Goal: Task Accomplishment & Management: Manage account settings

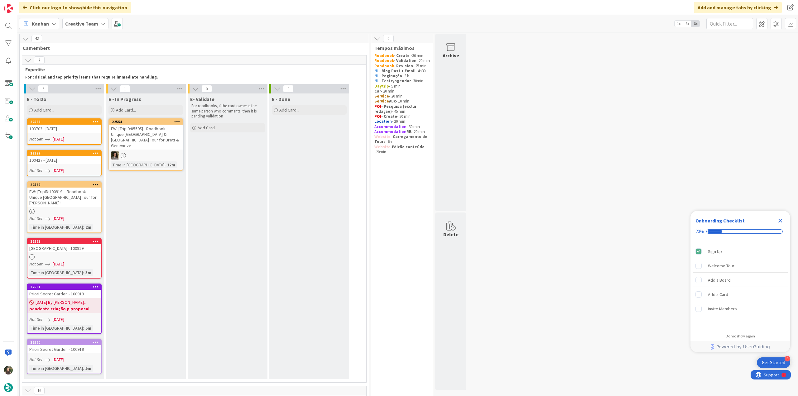
drag, startPoint x: 783, startPoint y: 221, endPoint x: 770, endPoint y: 219, distance: 13.9
click at [783, 221] on icon "Close Checklist" at bounding box center [780, 220] width 7 height 7
click at [84, 209] on div at bounding box center [64, 211] width 74 height 5
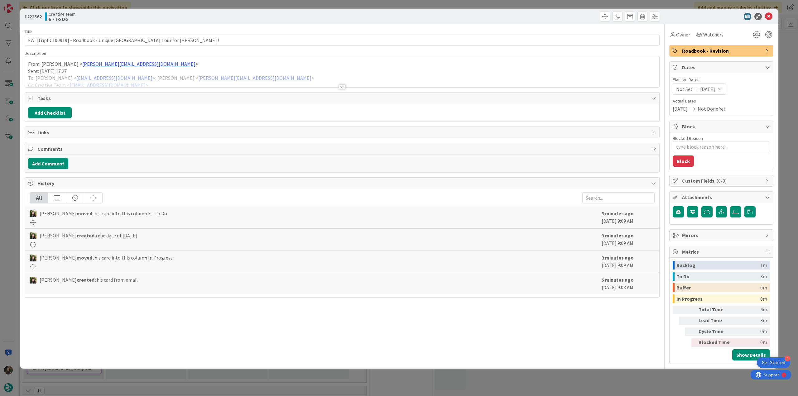
click at [282, 76] on div at bounding box center [342, 79] width 635 height 16
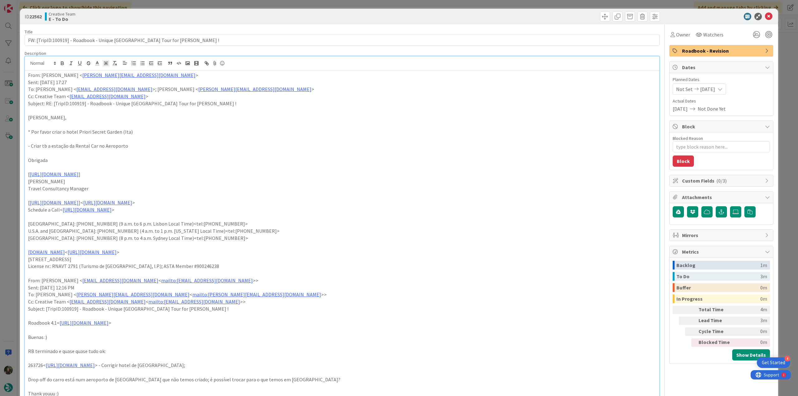
click at [12, 200] on div "ID 22562 Creative Team E - To Do Title 64 / 128 FW: [TripID:100919] - Roadbook …" at bounding box center [399, 198] width 798 height 396
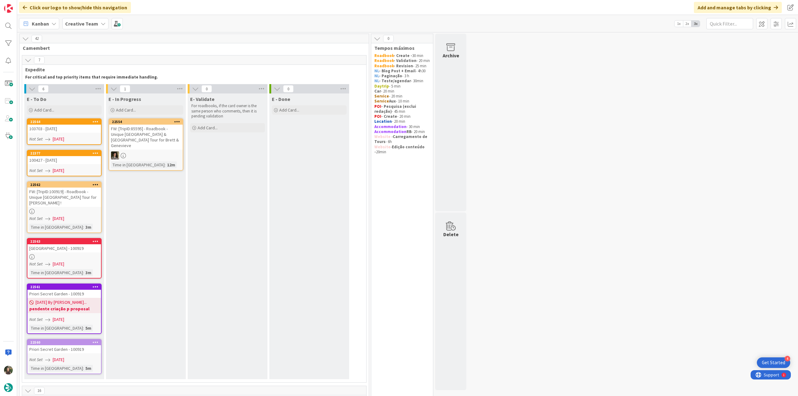
click at [141, 131] on div "FW: [TripID:85595] - Roadbook - Unique Portugal & Spain Tour for Brett & Genevi…" at bounding box center [146, 137] width 74 height 25
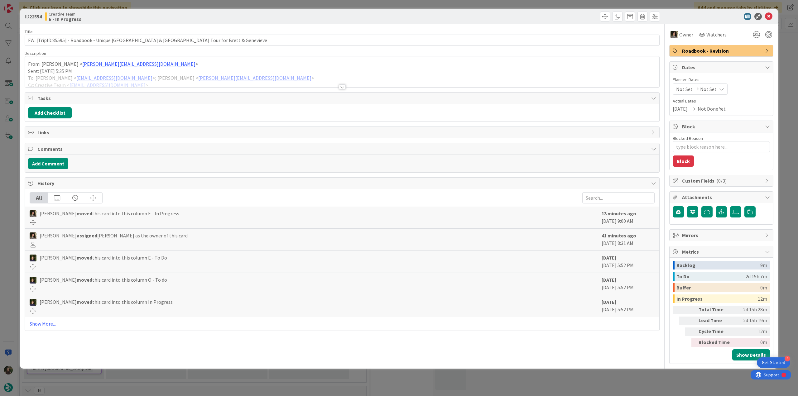
click at [6, 158] on div "ID 22554 Creative Team E - In Progress Title 82 / 128 FW: [TripID:85595] - Road…" at bounding box center [399, 198] width 798 height 396
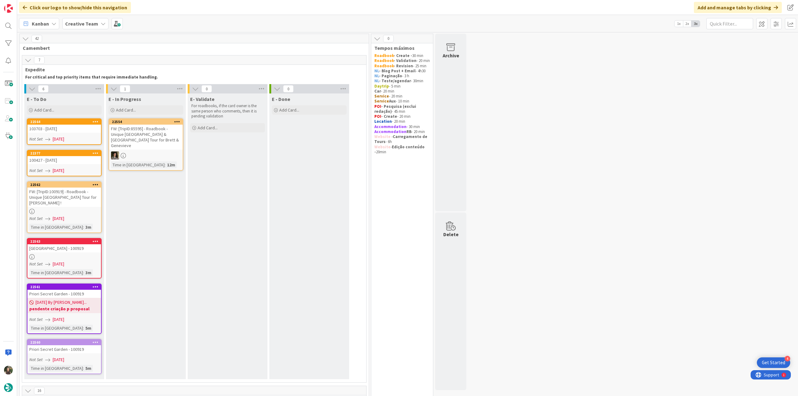
click at [65, 128] on div "103703 - [DATE]" at bounding box center [64, 129] width 74 height 8
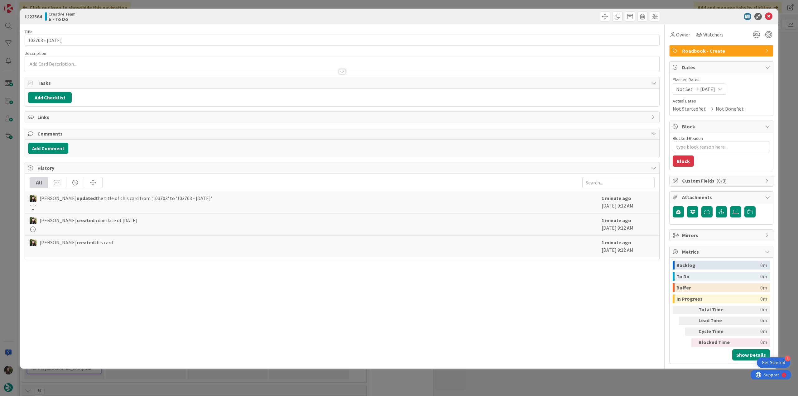
click at [5, 155] on div "ID 22564 Creative Team E - To Do Title 13 / 128 103703 - 2oct Description Owner…" at bounding box center [399, 198] width 798 height 396
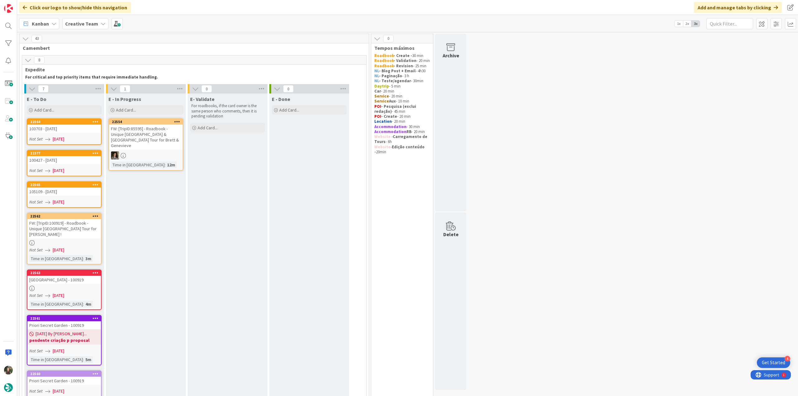
click at [86, 131] on div "103703 - [DATE]" at bounding box center [64, 129] width 74 height 8
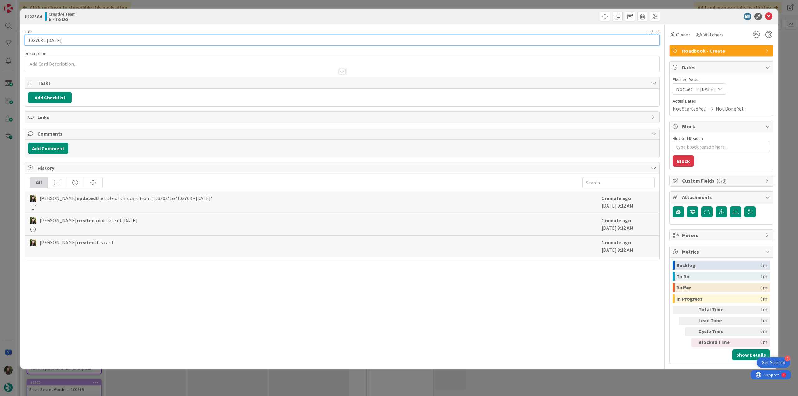
click at [37, 38] on input "103703 - [DATE]" at bounding box center [342, 40] width 635 height 11
click at [686, 36] on span "Owner" at bounding box center [684, 34] width 14 height 7
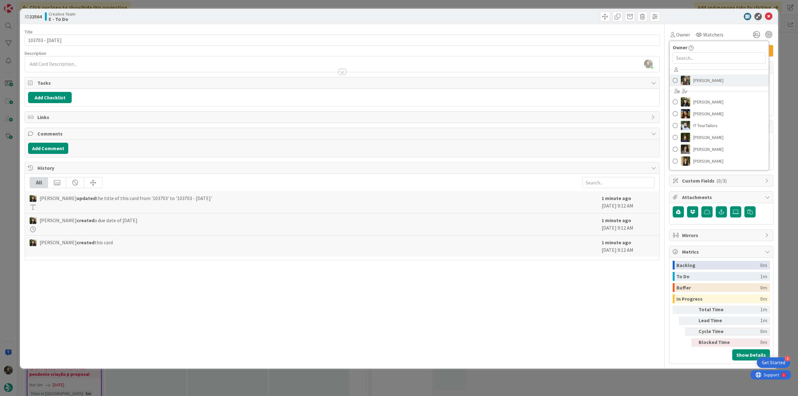
click at [694, 75] on link "[PERSON_NAME]" at bounding box center [719, 81] width 99 height 12
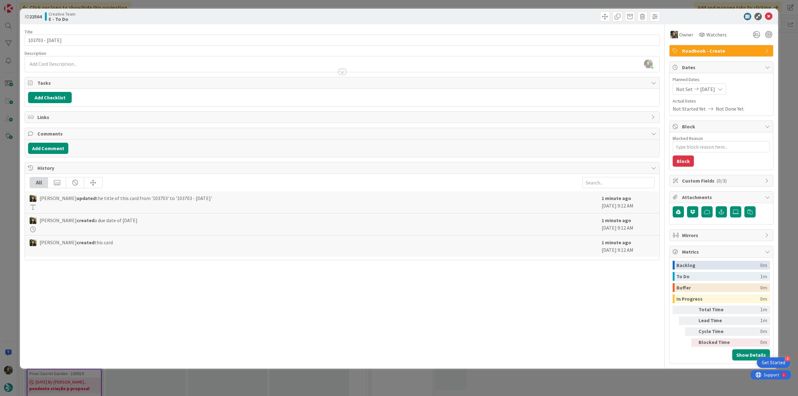
click at [778, 53] on div "ID 22564 Creative Team E - To Do Title 13 / 128 103703 - 2oct Description Inês …" at bounding box center [399, 189] width 759 height 360
click at [779, 86] on div "ID 22564 Creative Team E - To Do Title 13 / 128 103703 - 2oct Description Inês …" at bounding box center [399, 198] width 798 height 396
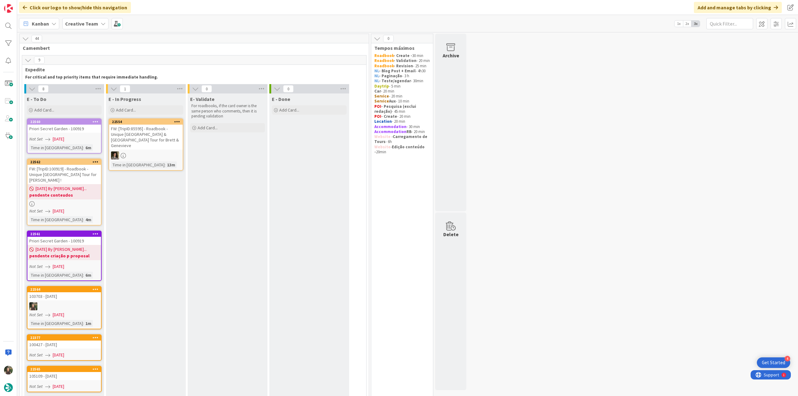
click at [78, 139] on div "Not Set [DATE]" at bounding box center [65, 139] width 72 height 7
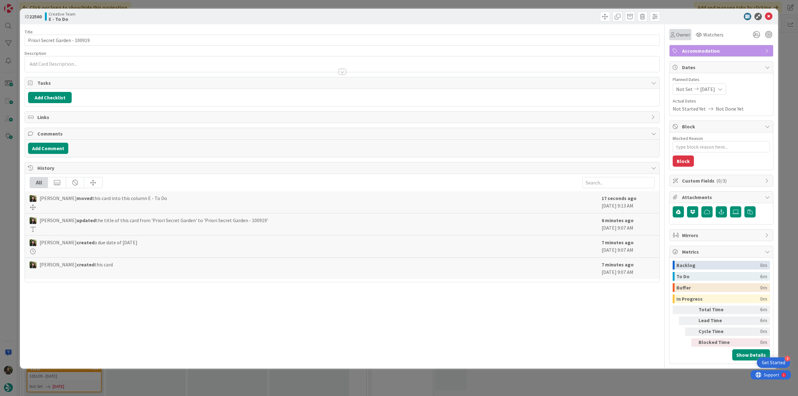
drag, startPoint x: 673, startPoint y: 31, endPoint x: 679, endPoint y: 36, distance: 7.5
click at [674, 31] on div "Owner" at bounding box center [681, 34] width 22 height 11
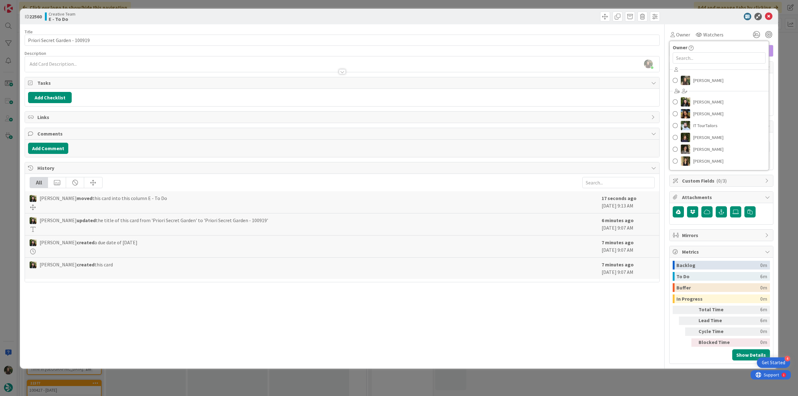
click at [783, 63] on div "ID 22560 Creative Team E - To Do Title 29 / 128 Priori Secret Garden - 100919 D…" at bounding box center [399, 198] width 798 height 396
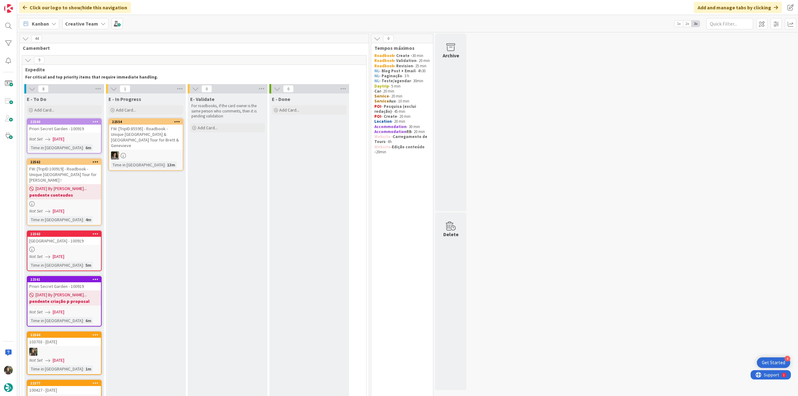
click at [80, 138] on div "Not Set [DATE]" at bounding box center [65, 139] width 72 height 7
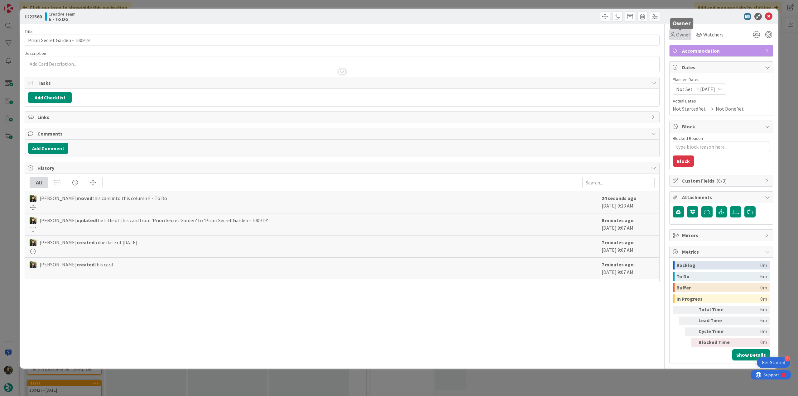
click at [684, 34] on span "Owner" at bounding box center [684, 34] width 14 height 7
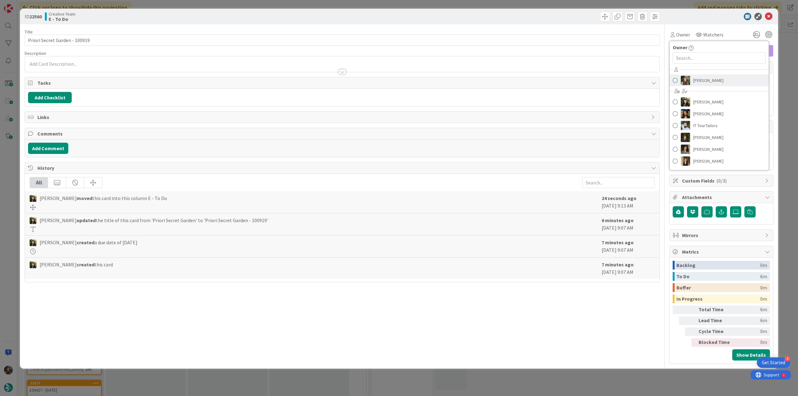
click at [710, 81] on span "[PERSON_NAME]" at bounding box center [709, 80] width 30 height 9
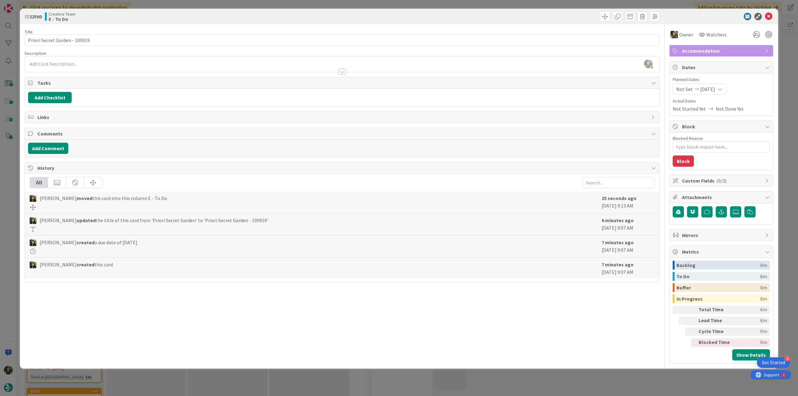
click at [787, 57] on div "ID 22560 Creative Team E - To Do Title 29 / 128 Priori Secret Garden - 100919 D…" at bounding box center [399, 198] width 798 height 396
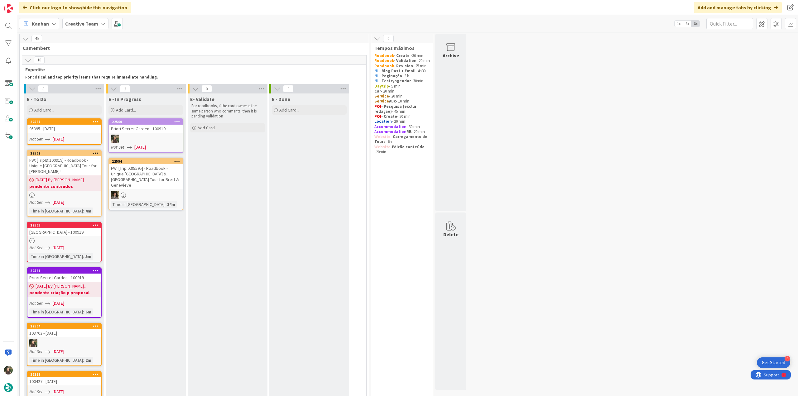
click at [155, 137] on div at bounding box center [146, 139] width 74 height 8
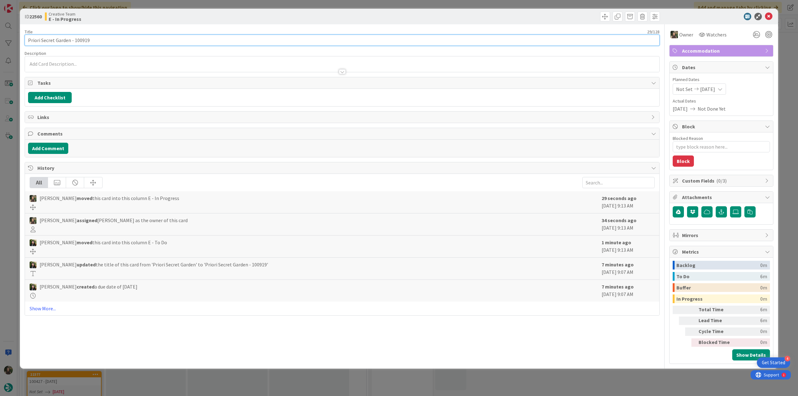
drag, startPoint x: 70, startPoint y: 40, endPoint x: 17, endPoint y: 40, distance: 53.0
click at [17, 40] on div "ID 22560 Creative Team E - In Progress Title 29 / 128 Priori Secret Garden - 10…" at bounding box center [399, 198] width 798 height 396
click at [81, 40] on input "Priori Secret Garden - 100919" at bounding box center [342, 40] width 635 height 11
click at [3, 175] on div "ID 22560 Creative Team E - In Progress Title 29 / 128 Priori Secret Garden - 10…" at bounding box center [399, 198] width 798 height 396
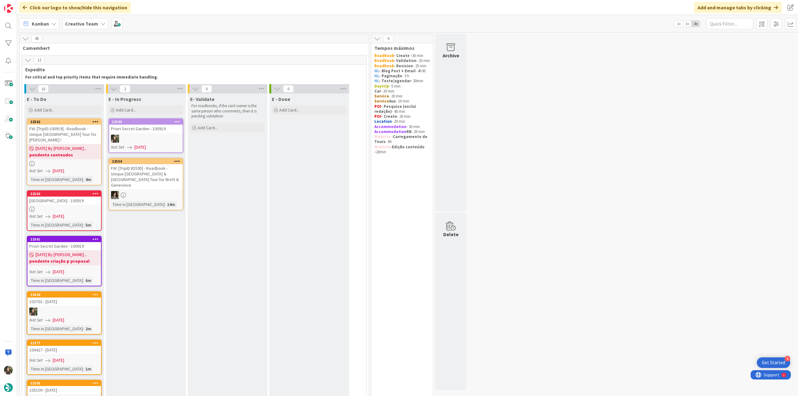
click at [157, 138] on div at bounding box center [146, 139] width 74 height 8
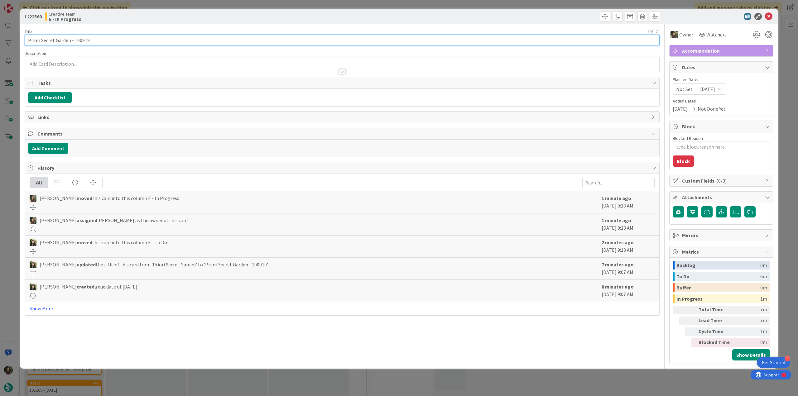
drag, startPoint x: 70, startPoint y: 40, endPoint x: 18, endPoint y: 39, distance: 51.8
click at [18, 39] on div "ID 22560 Creative Team E - In Progress Title 29 / 128 Priori Secret Garden - 10…" at bounding box center [399, 198] width 798 height 396
click at [7, 157] on div "ID 22560 Creative Team E - In Progress Title 29 / 128 Priori Secret Garden - 10…" at bounding box center [399, 198] width 798 height 396
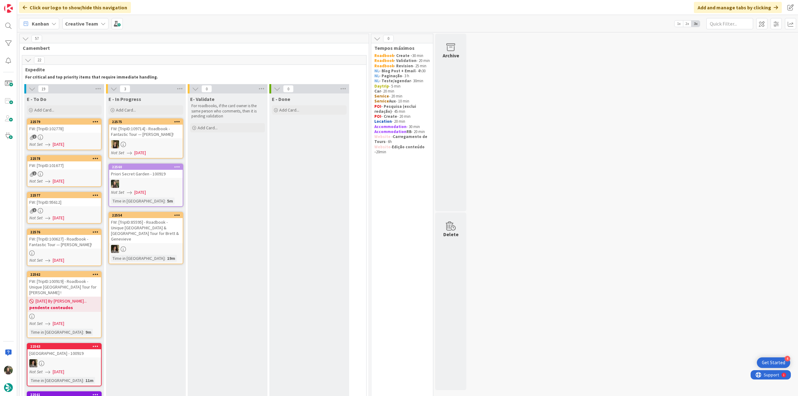
click at [164, 180] on div at bounding box center [146, 184] width 74 height 8
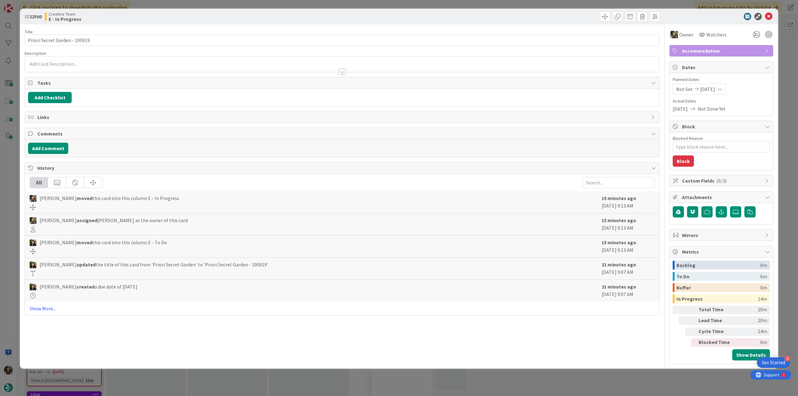
click at [690, 391] on div "ID 22560 Creative Team E - In Progress Title 29 / 128 Priori Secret Garden - 10…" at bounding box center [399, 198] width 798 height 396
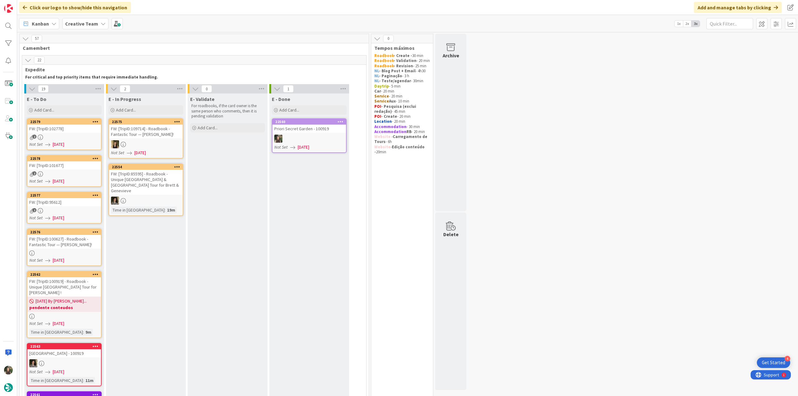
click at [85, 137] on div "2" at bounding box center [64, 137] width 74 height 5
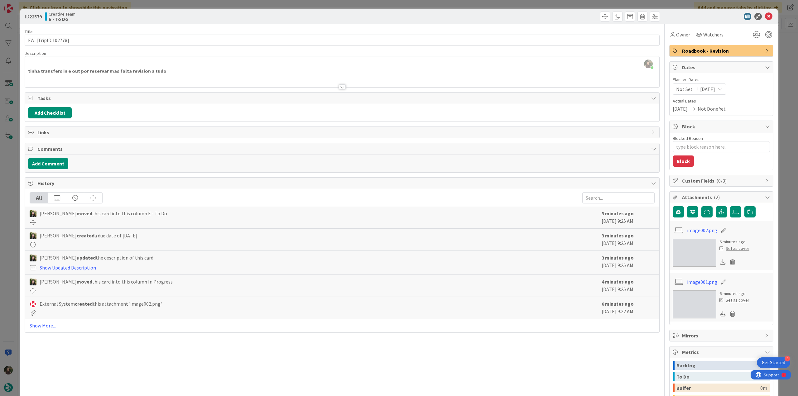
click at [227, 80] on div at bounding box center [342, 79] width 635 height 16
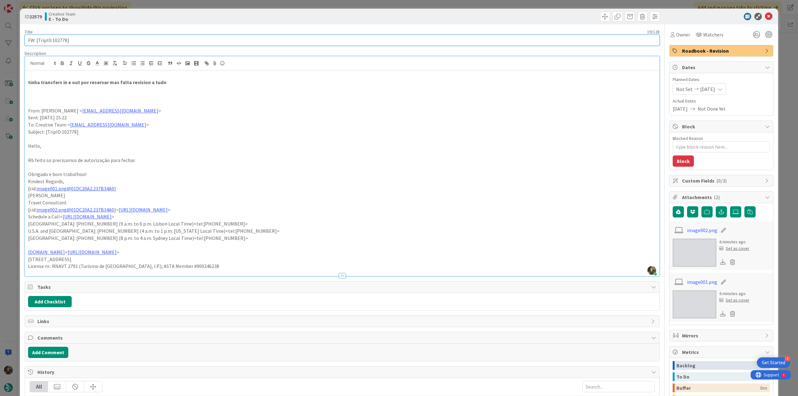
click at [63, 41] on input "FW: [TripID:102778]" at bounding box center [342, 40] width 635 height 11
click at [677, 37] on span "Owner" at bounding box center [684, 34] width 14 height 7
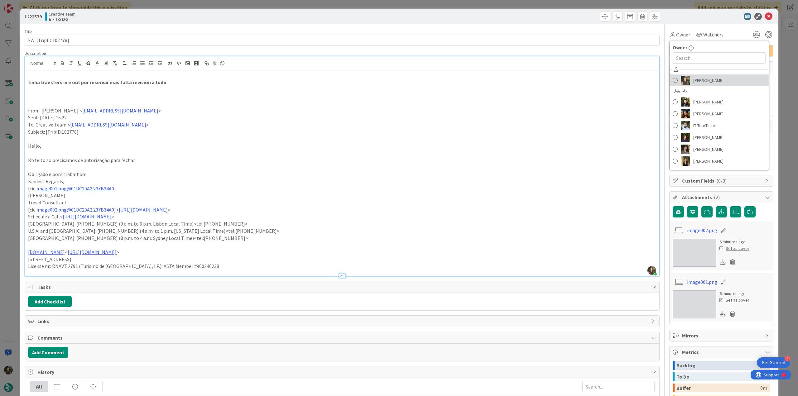
drag, startPoint x: 699, startPoint y: 80, endPoint x: 712, endPoint y: 81, distance: 12.5
click at [700, 80] on span "[PERSON_NAME]" at bounding box center [709, 80] width 30 height 9
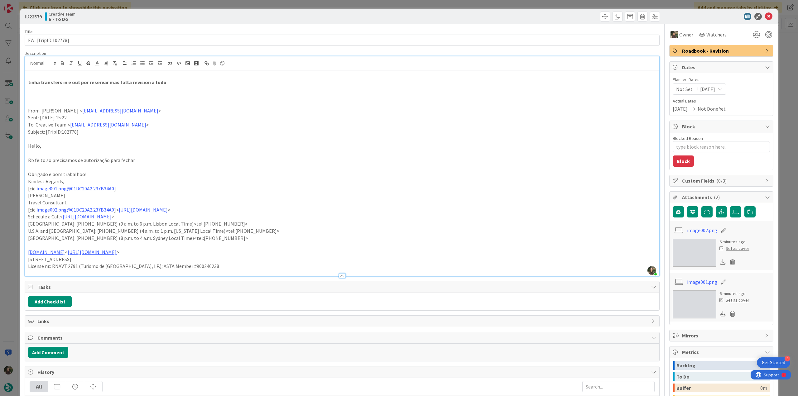
click at [783, 67] on div "ID 22579 Creative Team E - To Do Title 19 / 128 FW: [TripID:102778] Description…" at bounding box center [399, 198] width 798 height 396
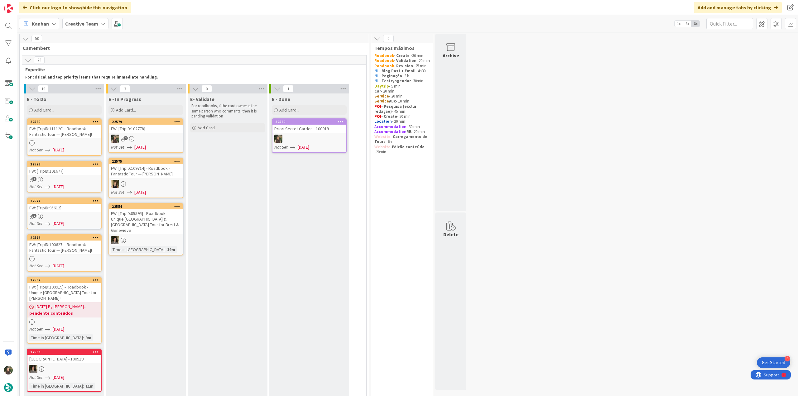
click at [147, 137] on div "2" at bounding box center [146, 139] width 74 height 8
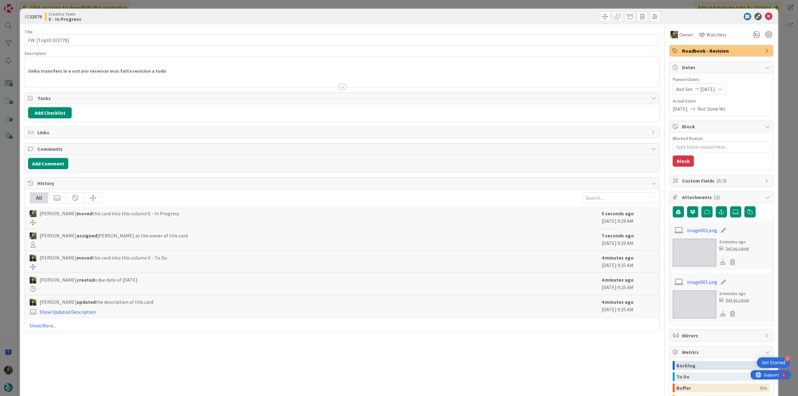
click at [173, 69] on p "tinha transfers in e out por reservar mas falta revision a tudo" at bounding box center [342, 71] width 628 height 7
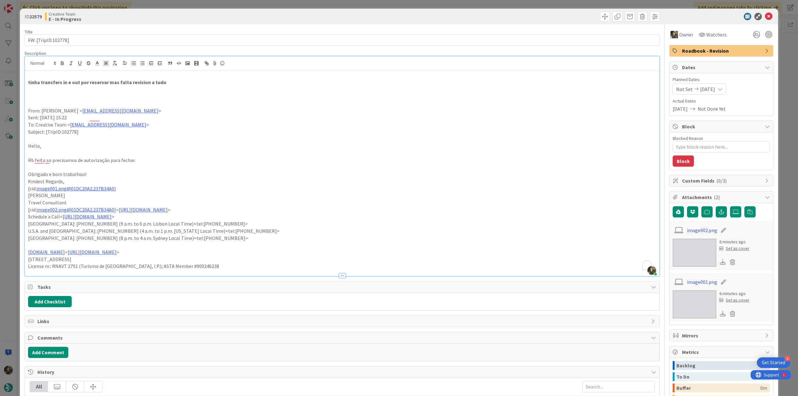
click at [16, 195] on div "ID 22579 Creative Team E - In Progress Title 19 / 128 FW: [TripID:102778] Descr…" at bounding box center [399, 198] width 798 height 396
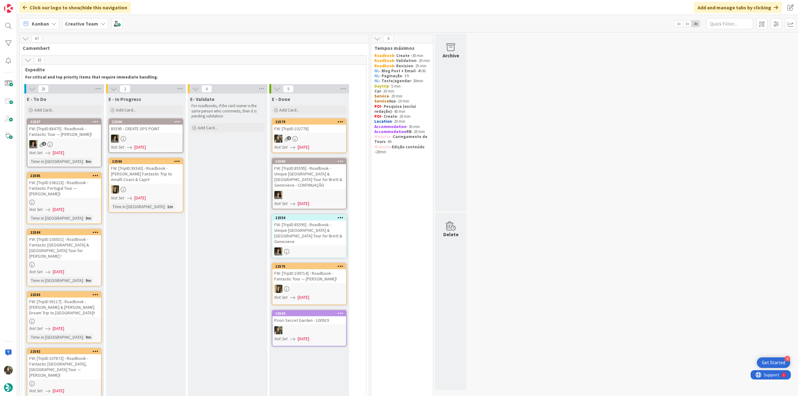
click at [331, 136] on div "2" at bounding box center [310, 139] width 74 height 8
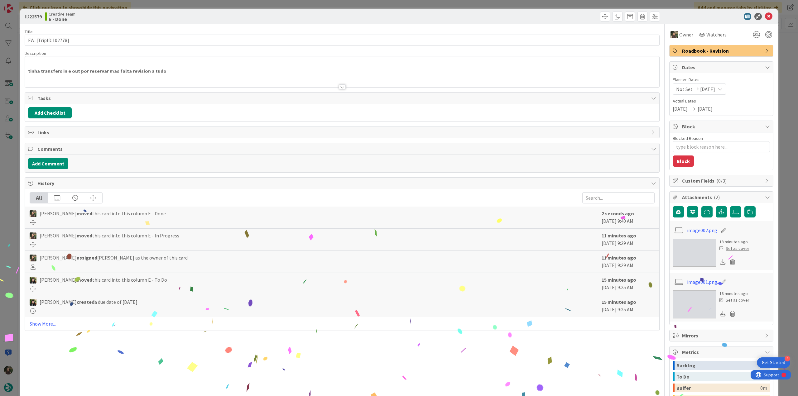
scroll to position [79, 0]
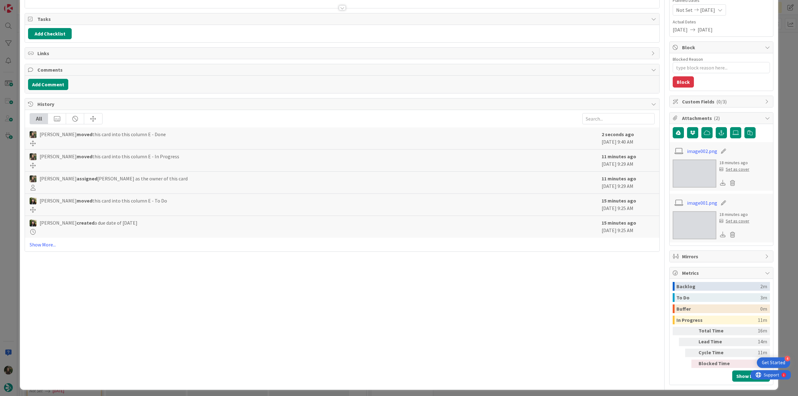
click at [785, 275] on div "ID 22579 Creative Team E - Done Title 19 / 128 FW: [TripID:102778] Description …" at bounding box center [399, 198] width 798 height 396
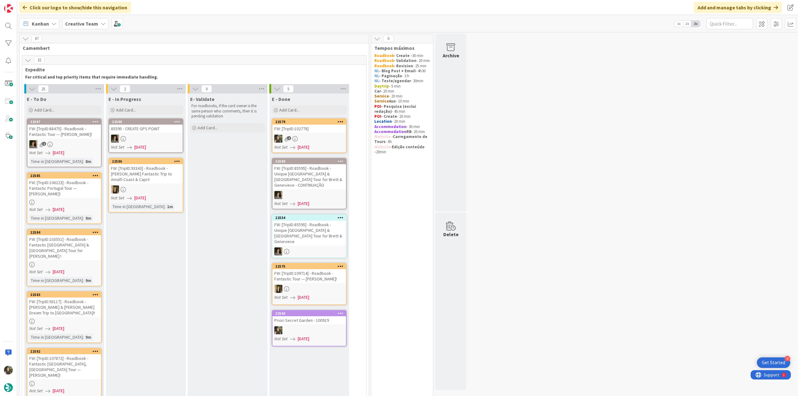
click at [71, 194] on div "FW: [TripID:106223] - Roadbook - Fantastic Portugal Tour — Linda Brunner!" at bounding box center [64, 188] width 74 height 19
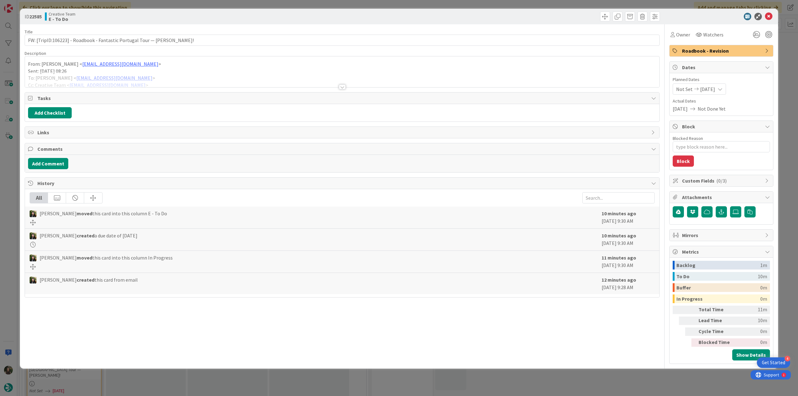
click at [188, 75] on div at bounding box center [342, 79] width 635 height 16
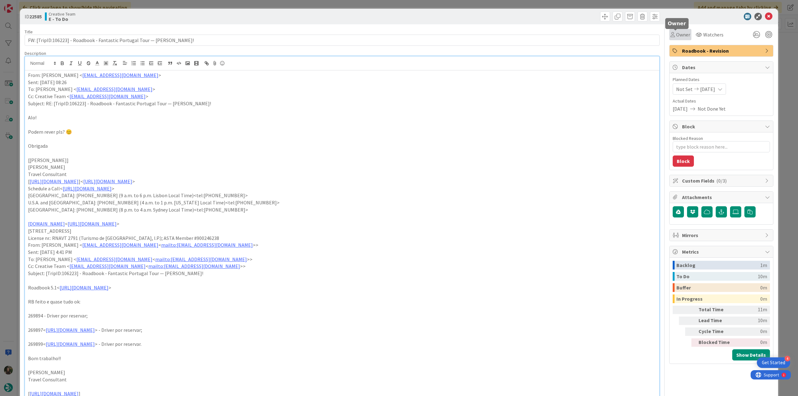
click at [677, 37] on span "Owner" at bounding box center [684, 34] width 14 height 7
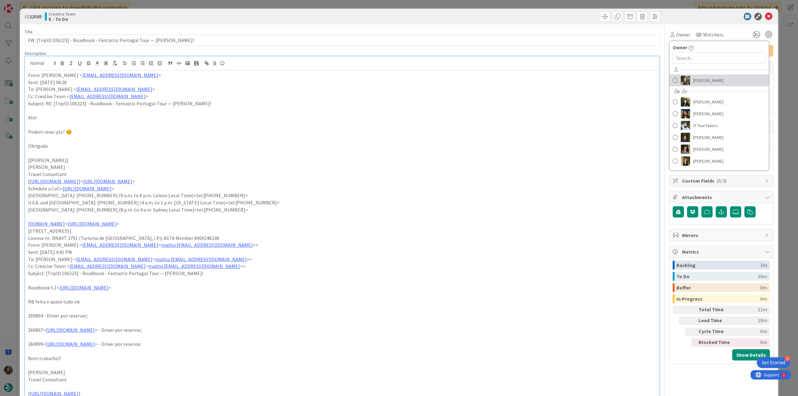
drag, startPoint x: 691, startPoint y: 83, endPoint x: 721, endPoint y: 83, distance: 30.6
click at [694, 83] on span "[PERSON_NAME]" at bounding box center [709, 80] width 30 height 9
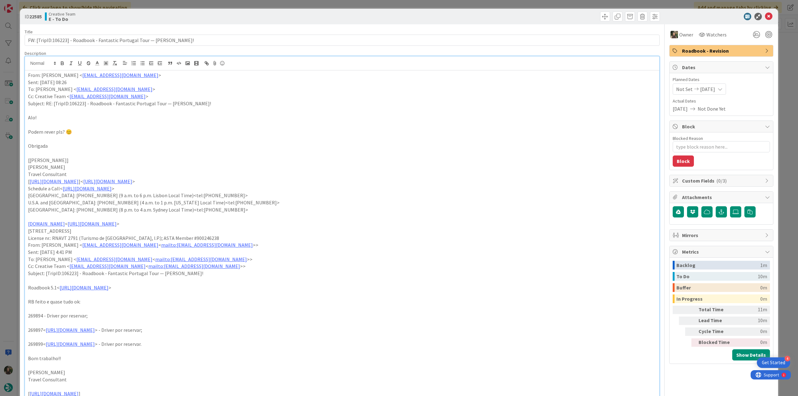
click at [781, 60] on div "ID 22585 Creative Team E - To Do Title 73 / 128 FW: [TripID:106223] - Roadbook …" at bounding box center [399, 198] width 798 height 396
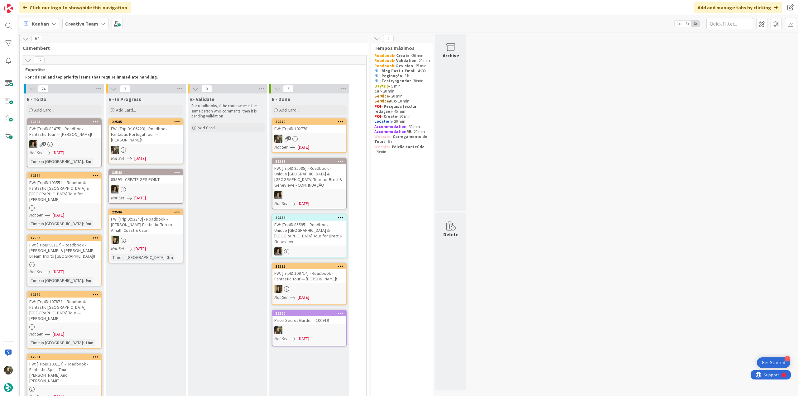
click at [161, 140] on div "FW: [TripID:106223] - Roadbook - Fantastic Portugal Tour — Linda Brunner!" at bounding box center [146, 134] width 74 height 19
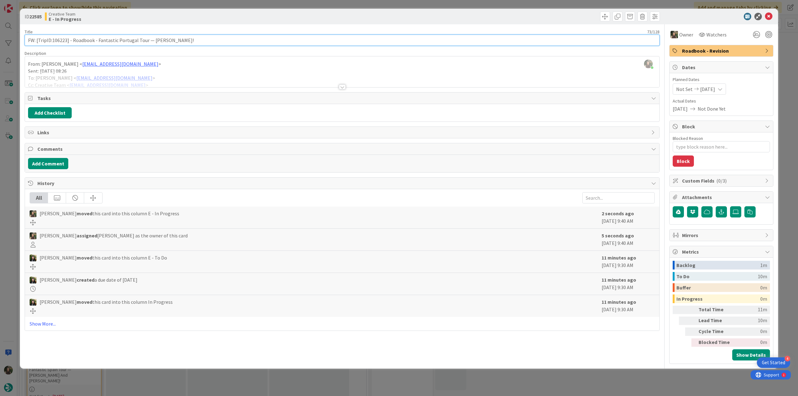
click at [60, 38] on input "FW: [TripID:106223] - Roadbook - Fantastic Portugal Tour — Linda Brunner!" at bounding box center [342, 40] width 635 height 11
click at [10, 167] on div "ID 22585 Creative Team E - In Progress Title 73 / 128 FW: [TripID:106223] - Roa…" at bounding box center [399, 198] width 798 height 396
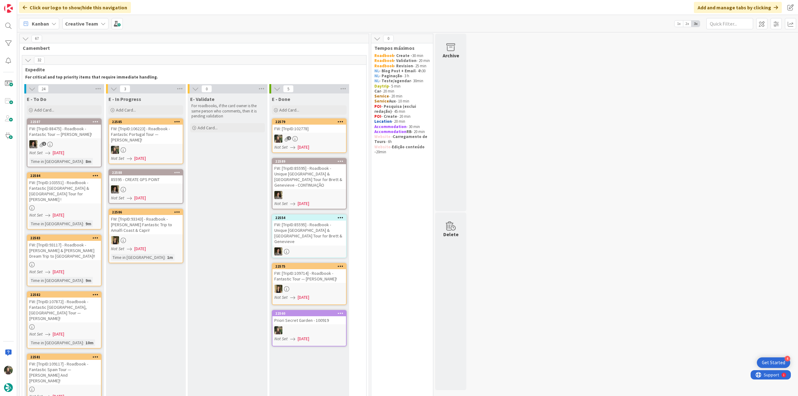
click at [138, 130] on div "FW: [TripID:106223] - Roadbook - Fantastic Portugal Tour — Linda Brunner!" at bounding box center [146, 134] width 74 height 19
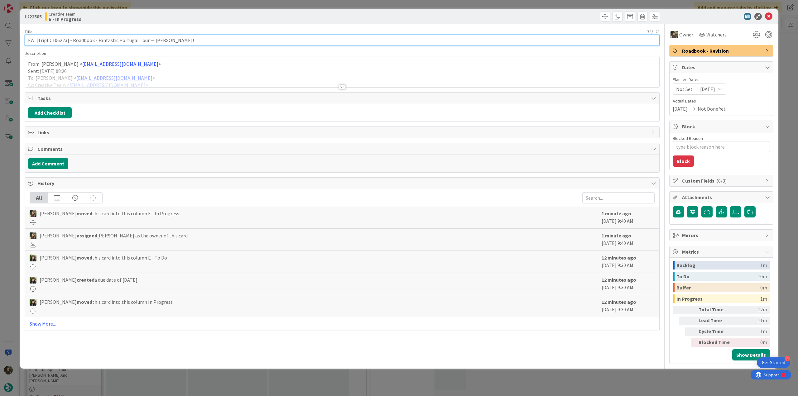
click at [57, 40] on input "FW: [TripID:106223] - Roadbook - Fantastic Portugal Tour — Linda Brunner!" at bounding box center [342, 40] width 635 height 11
click at [0, 198] on div "ID 22585 Creative Team E - In Progress Title 73 / 128 FW: [TripID:106223] - Roa…" at bounding box center [399, 198] width 798 height 396
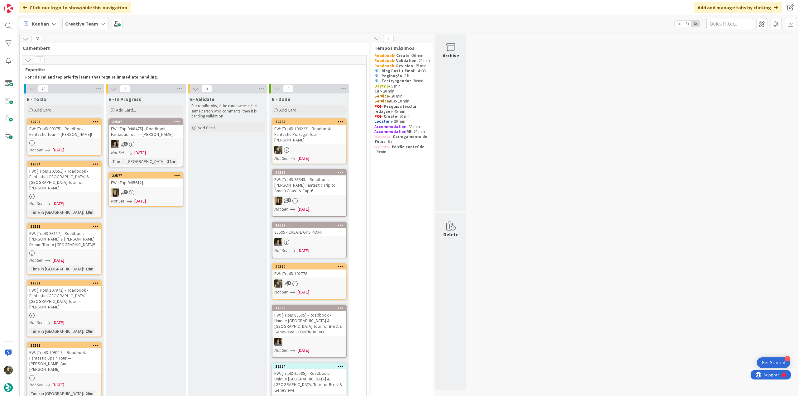
click at [324, 133] on div "FW: [TripID:106223] - Roadbook - Fantastic Portugal Tour — Linda Brunner!" at bounding box center [310, 134] width 74 height 19
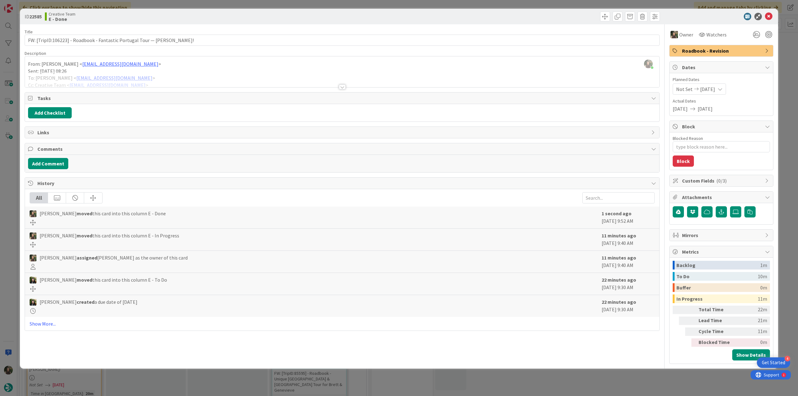
click at [587, 376] on div "ID 22585 Creative Team E - Done Title 73 / 128 FW: [TripID:106223] - Roadbook -…" at bounding box center [399, 198] width 798 height 396
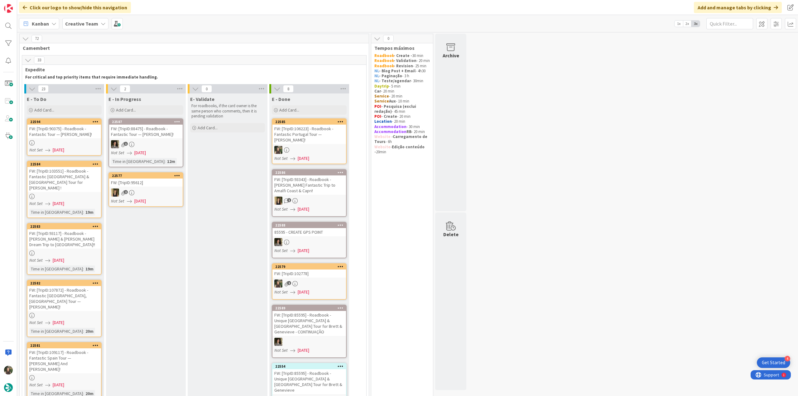
click at [88, 140] on div at bounding box center [64, 142] width 74 height 5
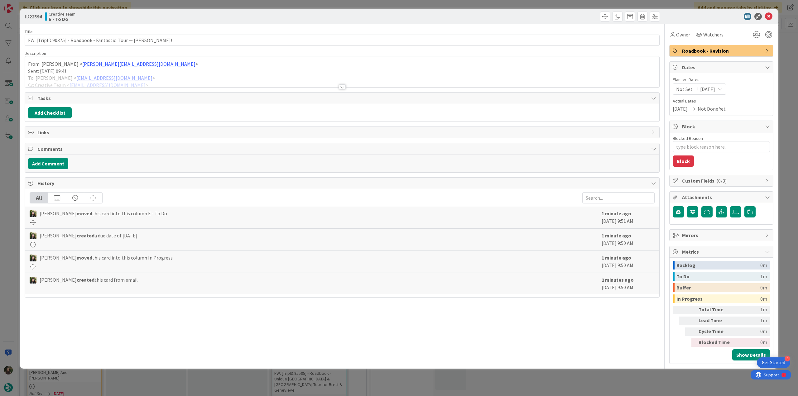
click at [234, 76] on div at bounding box center [342, 79] width 635 height 16
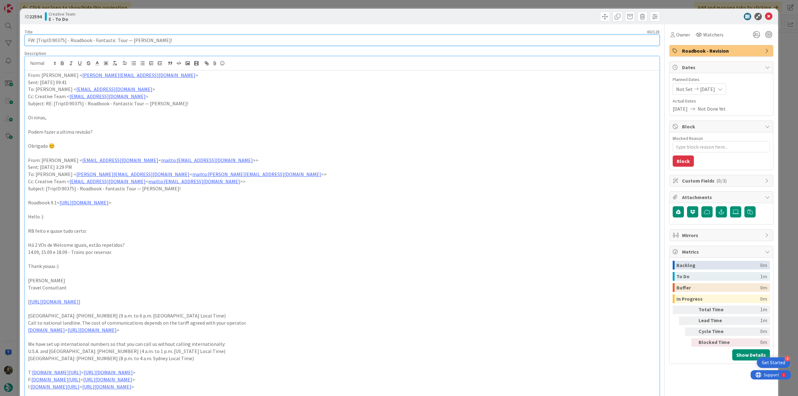
click at [61, 42] on input "FW: [TripID:90375] - Roadbook - Fantastic Tour — Karl Brot!" at bounding box center [342, 40] width 635 height 11
click at [681, 38] on span "Owner" at bounding box center [684, 34] width 14 height 7
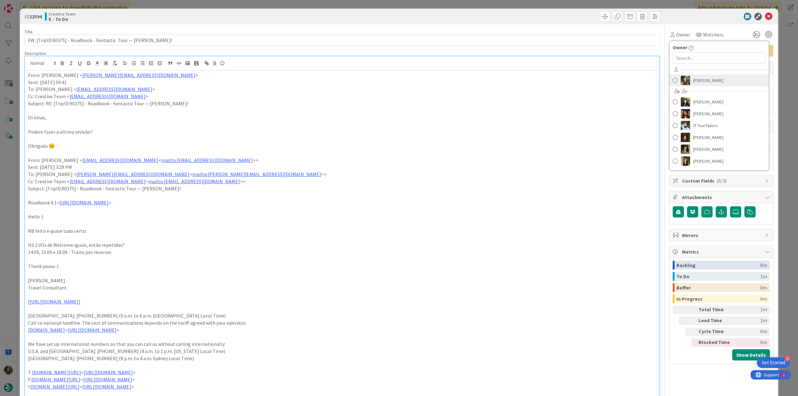
click at [694, 77] on span "[PERSON_NAME]" at bounding box center [709, 80] width 30 height 9
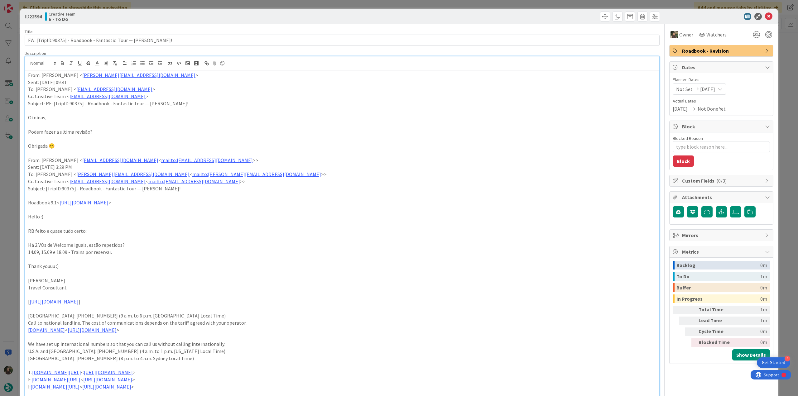
click at [788, 58] on div "ID 22594 Creative Team E - To Do Title 60 / 128 FW: [TripID:90375] - Roadbook -…" at bounding box center [399, 198] width 798 height 396
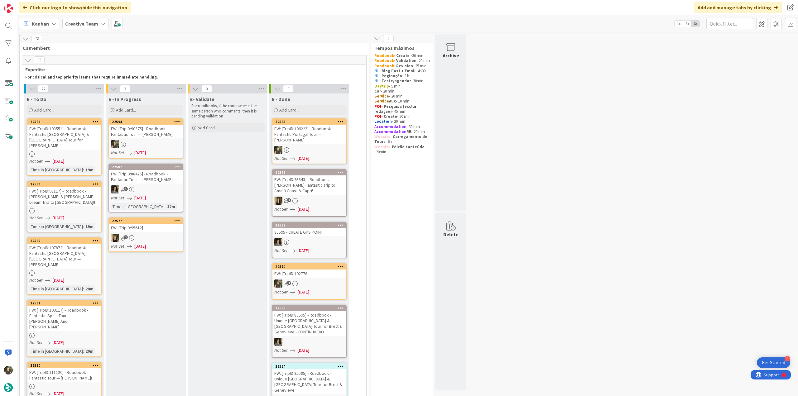
click at [316, 198] on div "1" at bounding box center [310, 201] width 74 height 8
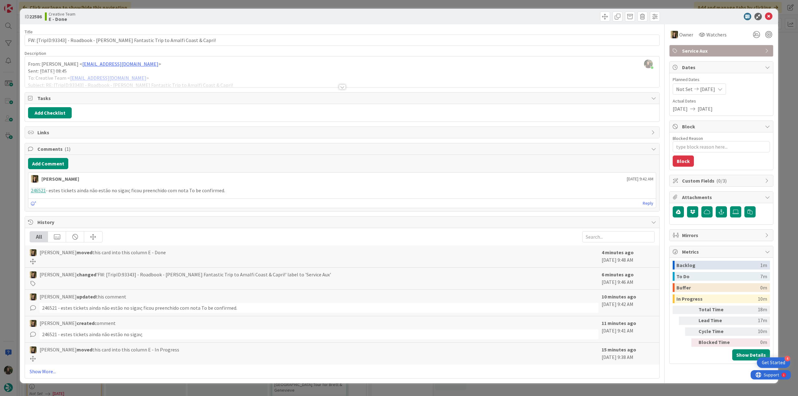
click at [787, 95] on div "ID 22586 Creative Team E - Done Title 78 / 128 FW: [TripID:93343] - Roadbook - …" at bounding box center [399, 198] width 798 height 396
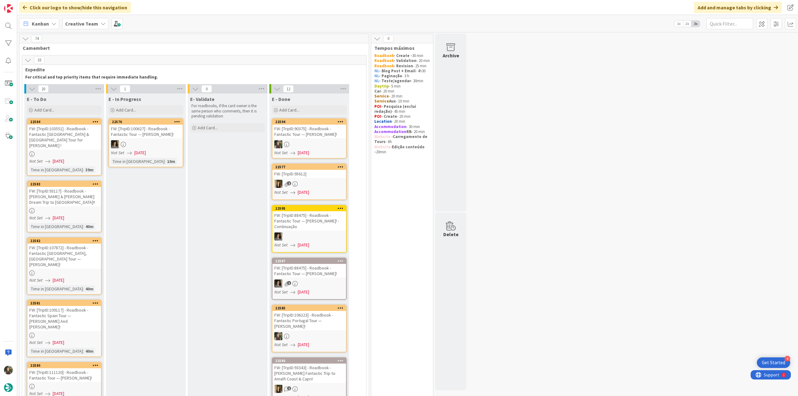
click at [337, 132] on div "FW: [TripID:90375] - Roadbook - Fantastic Tour — Karl Brot!" at bounding box center [310, 132] width 74 height 14
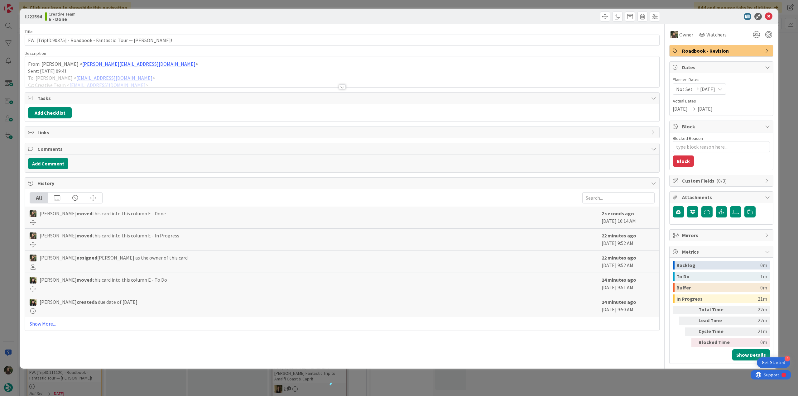
click at [631, 383] on div "ID 22594 Creative Team E - Done Title 60 / 128 FW: [TripID:90375] - Roadbook - …" at bounding box center [399, 198] width 798 height 396
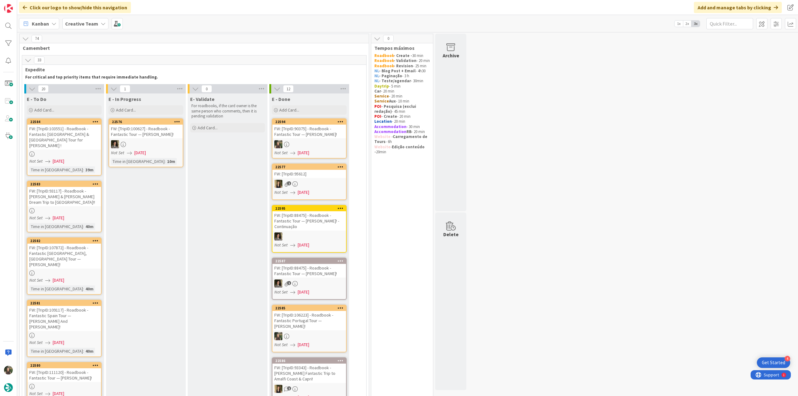
click at [78, 137] on div "FW: [TripID:103551] - Roadbook - Fantastic Portugal & Spain Tour for Elaine !" at bounding box center [64, 137] width 74 height 25
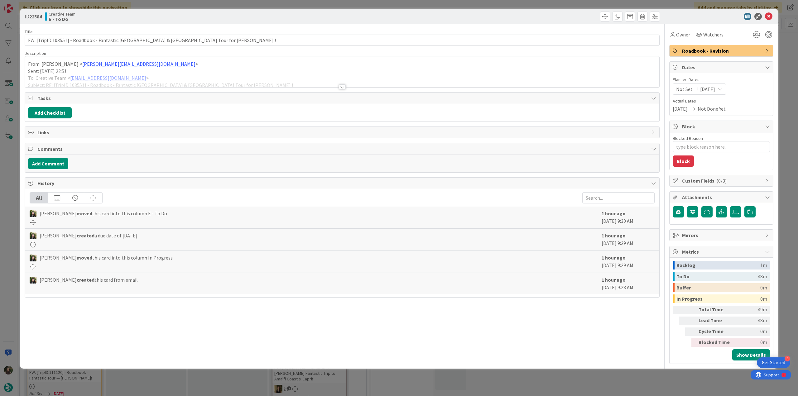
click at [194, 74] on div at bounding box center [342, 79] width 635 height 16
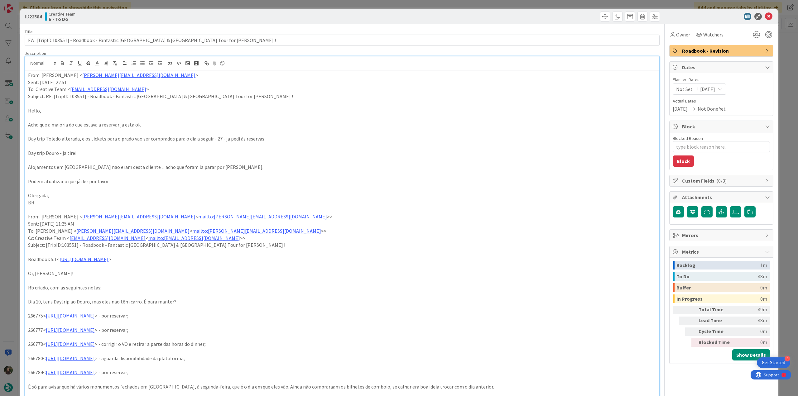
click at [9, 181] on div "ID 22584 Creative Team E - To Do Title 77 / 128 FW: [TripID:103551] - Roadbook …" at bounding box center [399, 198] width 798 height 396
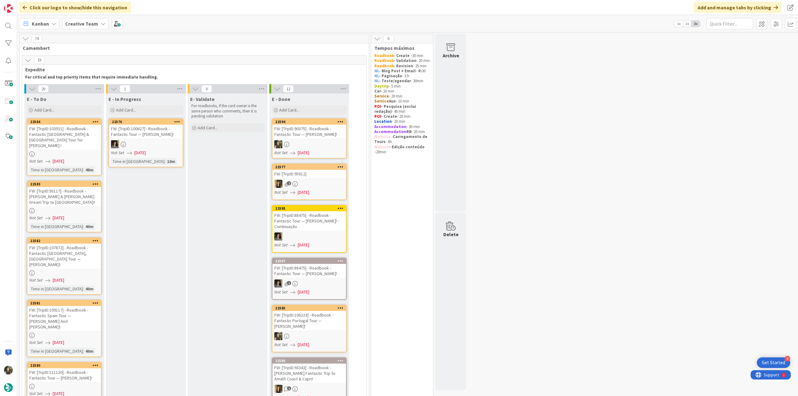
click at [75, 193] on div "FW: [TripID:93117] - Roadbook - [PERSON_NAME] & [PERSON_NAME] Dream Trip to [GE…" at bounding box center [64, 196] width 74 height 19
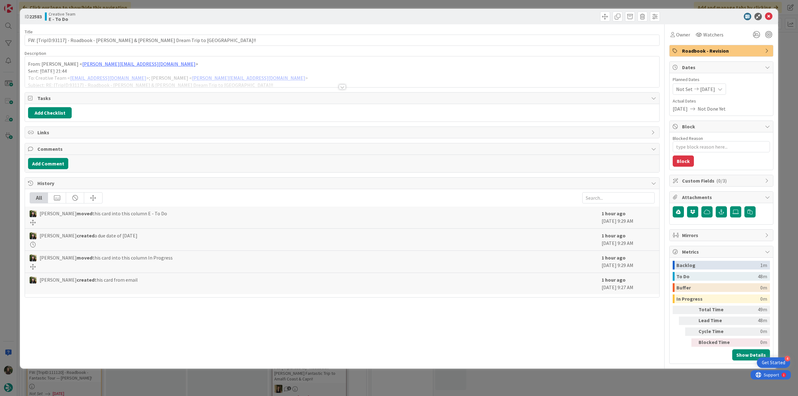
type textarea "x"
click at [277, 68] on div "From: Beatriz Rafael < beatriz.rafael@tourtailors.com > Sent: Sunday, September…" at bounding box center [342, 71] width 635 height 31
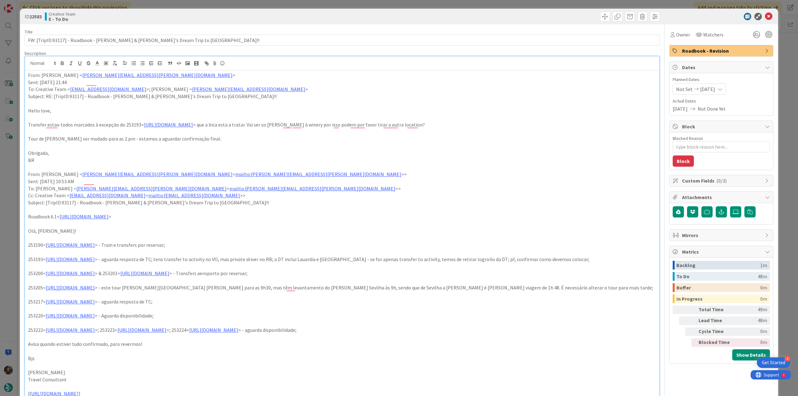
click at [8, 184] on div "ID 22583 Creative Team E - To Do Title 71 / 128 FW: [TripID:93117] - Roadbook -…" at bounding box center [399, 198] width 798 height 396
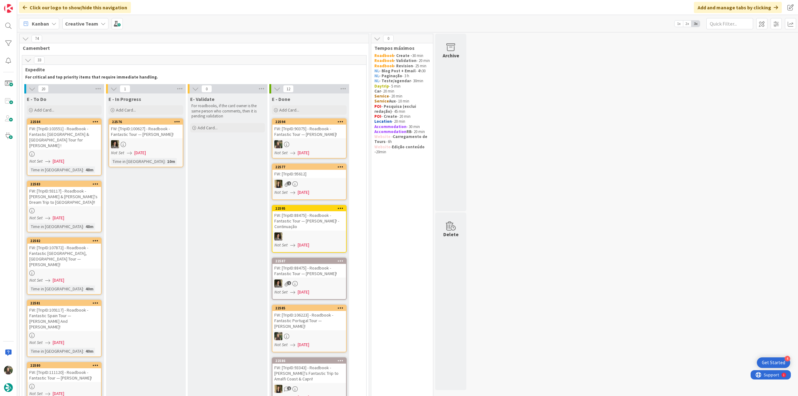
scroll to position [31, 0]
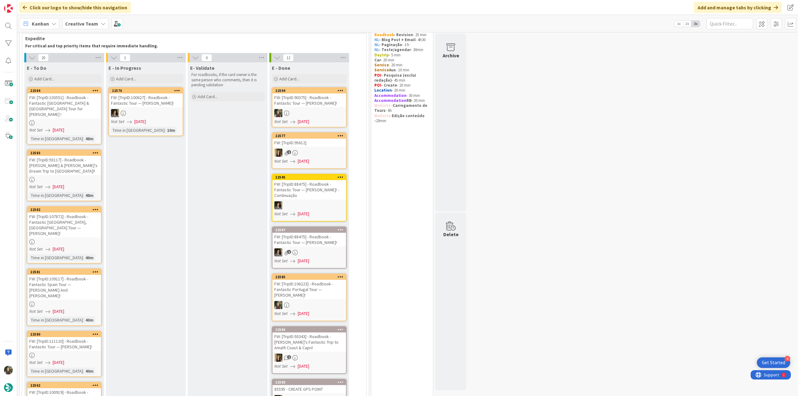
click at [89, 221] on div "FW: [TripID:107872] - Roadbook - Fantastic [GEOGRAPHIC_DATA], [GEOGRAPHIC_DATA]…" at bounding box center [64, 225] width 74 height 25
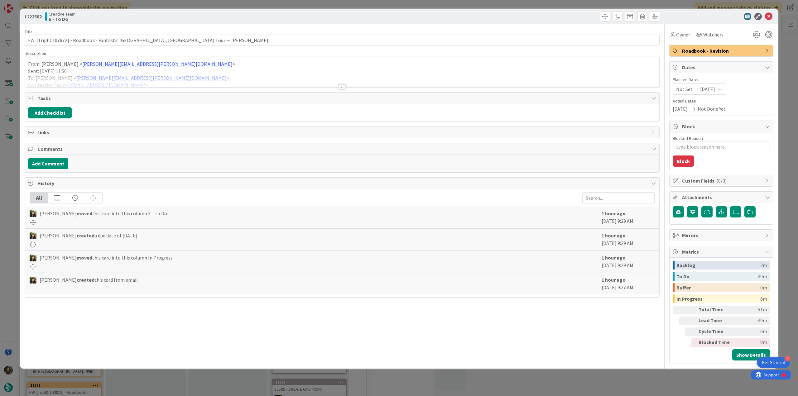
click at [212, 65] on div "From: Catarina Raio < Catarina.Raio@tourtailors.com > Sent: Sunday, September 7…" at bounding box center [342, 71] width 635 height 31
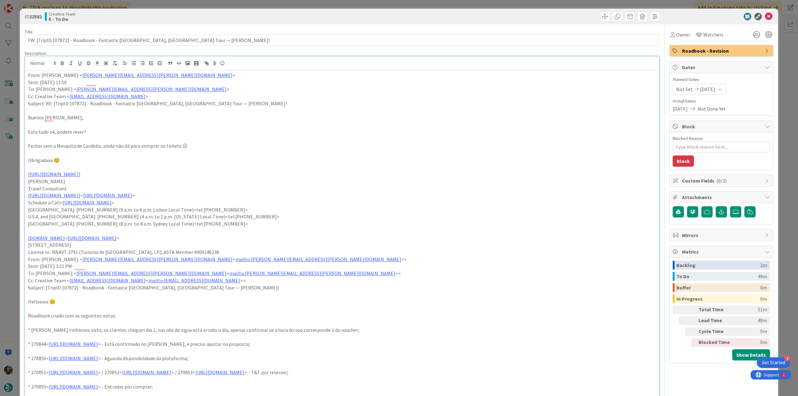
click at [8, 210] on div "ID 22582 Creative Team E - To Do Title 81 / 128 FW: [TripID:107872] - Roadbook …" at bounding box center [399, 198] width 798 height 396
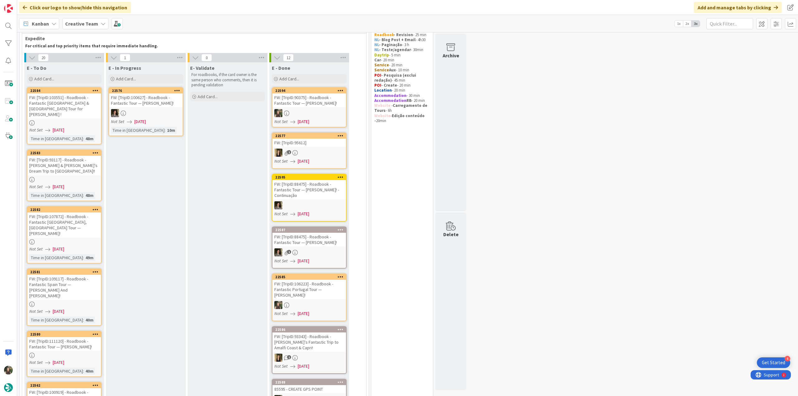
click at [80, 281] on div "FW: [TripID:109117] - Roadbook - Fantastic Spain Tour — Paul And Deena David!" at bounding box center [64, 287] width 74 height 25
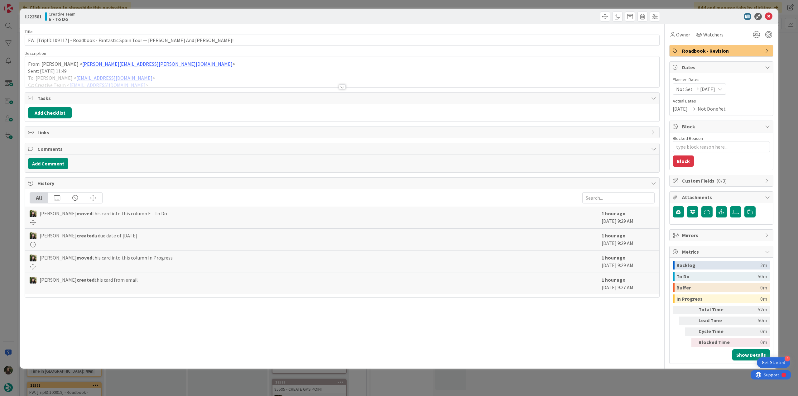
click at [159, 71] on div at bounding box center [342, 79] width 635 height 16
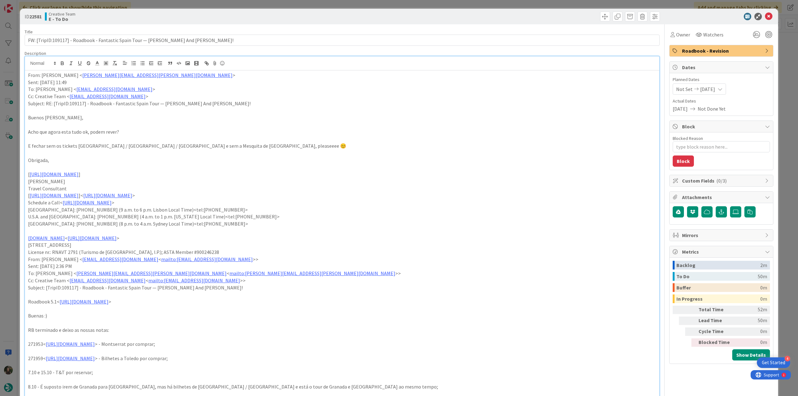
click at [13, 206] on div "ID 22581 Creative Team E - To Do Title 77 / 128 FW: [TripID:109117] - Roadbook …" at bounding box center [399, 198] width 798 height 396
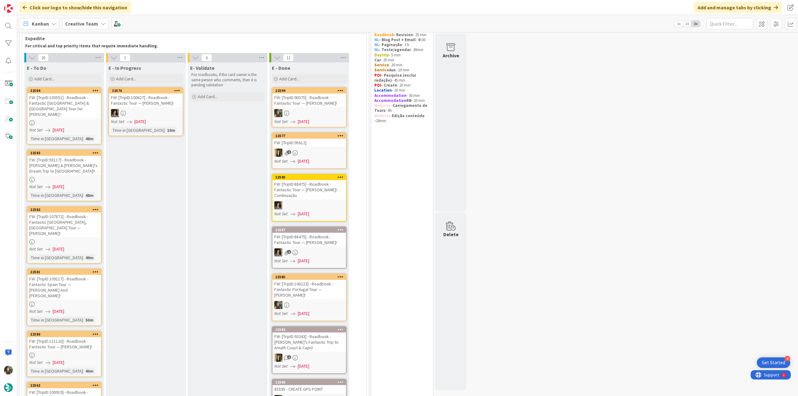
click at [73, 337] on div "FW: [TripID:111120] - Roadbook - Fantastic Tour — Madeline Perez!" at bounding box center [64, 344] width 74 height 14
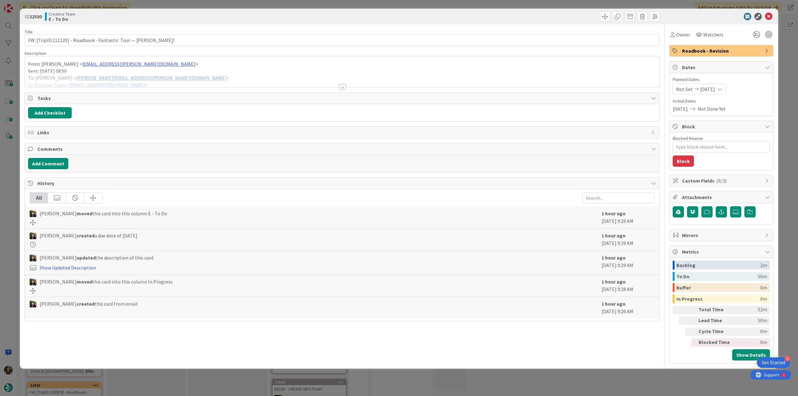
click at [220, 73] on div at bounding box center [342, 79] width 635 height 16
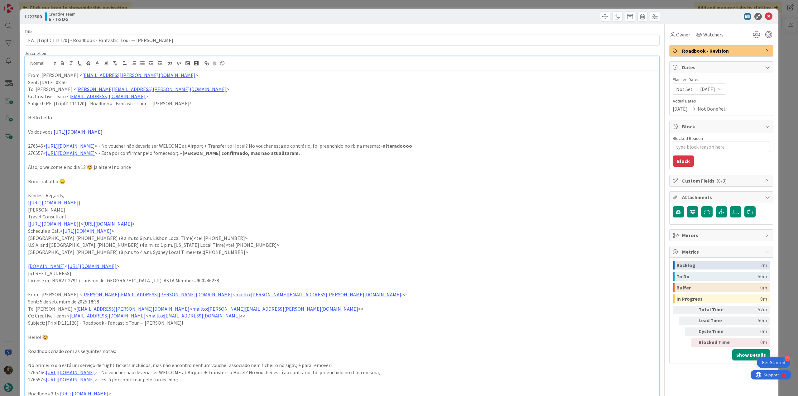
click at [103, 133] on link "https://sigav.tourtailors.com/#Voucher/view/284514" at bounding box center [78, 132] width 49 height 6
click at [109, 145] on link "https://sigav.tourtailors.com/#Voucher/view/284514" at bounding box center [93, 144] width 43 height 8
click at [17, 178] on div "ID 22580 Creative Team E - To Do Title 66 / 128 FW: [TripID:111120] - Roadbook …" at bounding box center [399, 198] width 798 height 396
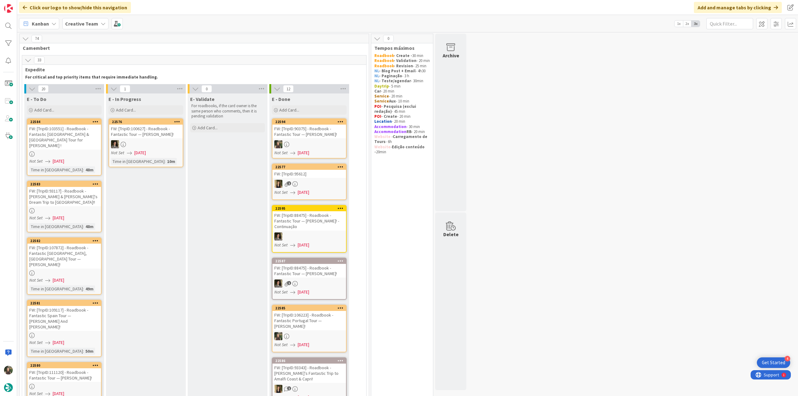
click at [71, 134] on div "FW: [TripID:103551] - Roadbook - Fantastic [GEOGRAPHIC_DATA] & [GEOGRAPHIC_DATA…" at bounding box center [64, 137] width 74 height 25
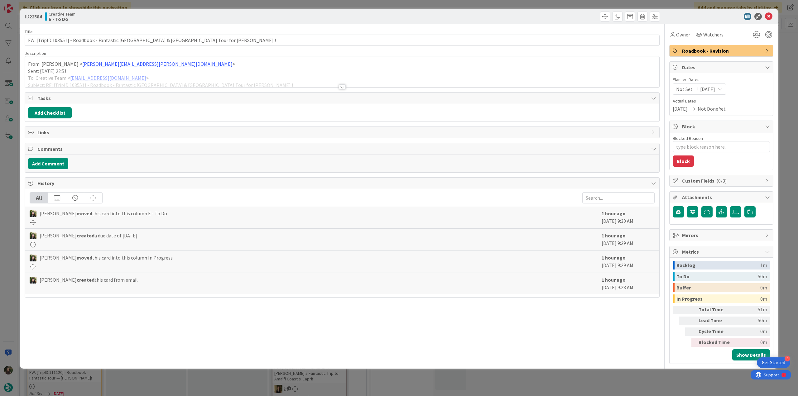
click at [206, 76] on div at bounding box center [342, 79] width 635 height 16
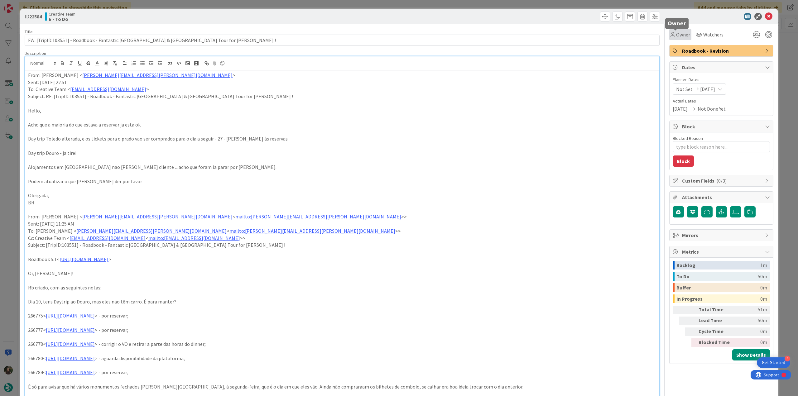
click at [677, 33] on span "Owner" at bounding box center [684, 34] width 14 height 7
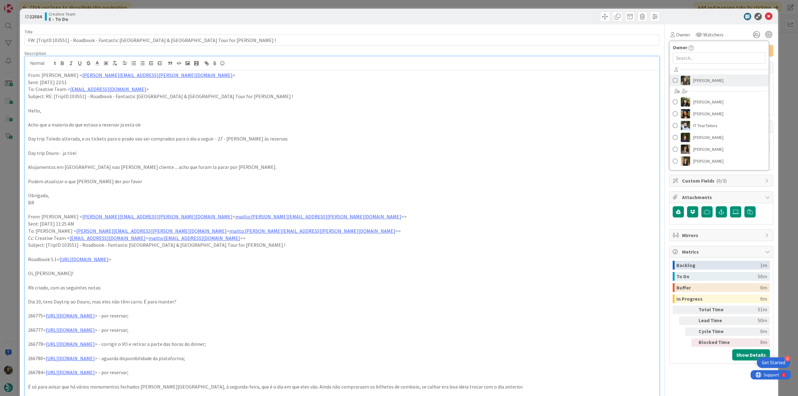
click at [695, 77] on span "[PERSON_NAME]" at bounding box center [709, 80] width 30 height 9
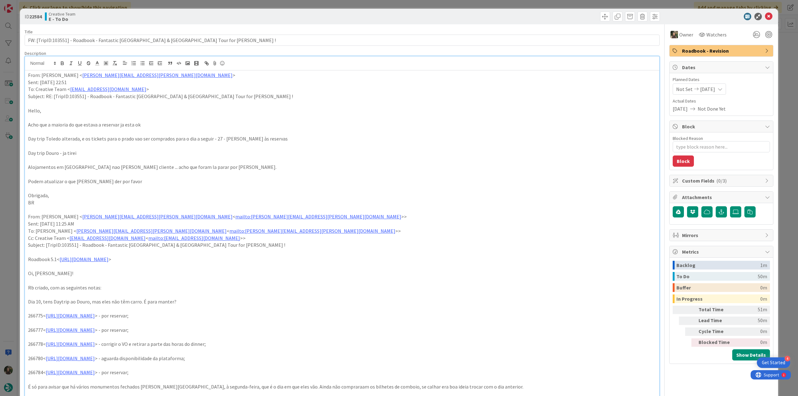
click at [781, 62] on div "ID 22584 Creative Team E - To Do Title 77 / 128 FW: [TripID:103551] - Roadbook …" at bounding box center [399, 198] width 798 height 396
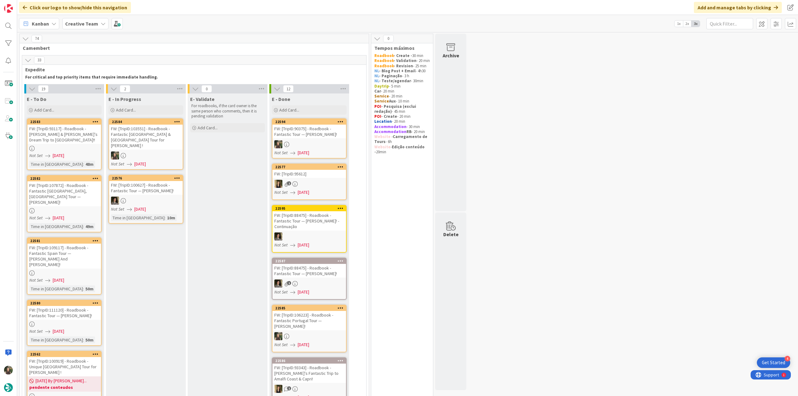
click at [300, 130] on div "FW: [TripID:90375] - Roadbook - Fantastic Tour — Karl Brot!" at bounding box center [310, 132] width 74 height 14
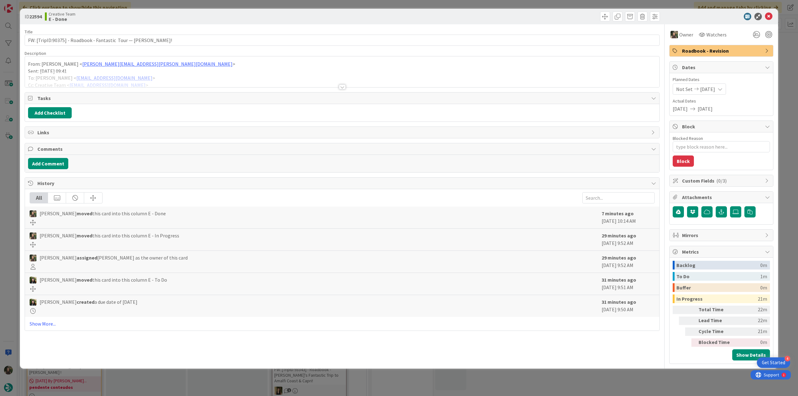
click at [657, 380] on div "ID 22594 Creative Team E - Done Title 60 / 128 FW: [TripID:90375] - Roadbook - …" at bounding box center [399, 198] width 798 height 396
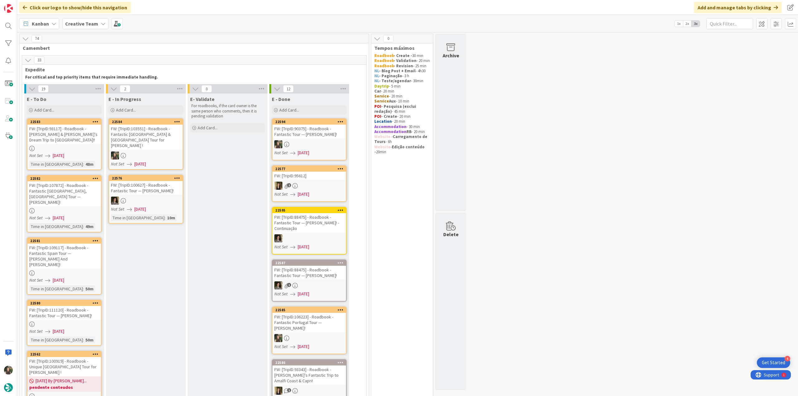
click at [156, 134] on div "FW: [TripID:103551] - Roadbook - Fantastic [GEOGRAPHIC_DATA] & [GEOGRAPHIC_DATA…" at bounding box center [146, 137] width 74 height 25
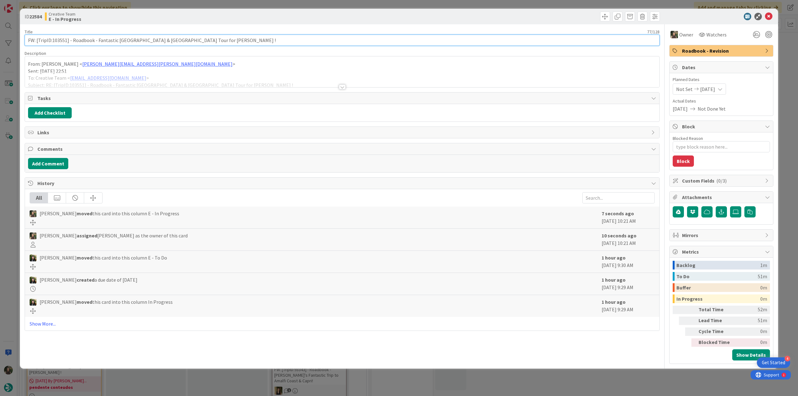
click at [57, 38] on input "FW: [TripID:103551] - Roadbook - Fantastic [GEOGRAPHIC_DATA] & [GEOGRAPHIC_DATA…" at bounding box center [342, 40] width 635 height 11
click at [9, 160] on div "ID 22584 Creative Team E - In Progress Title 77 / 128 FW: [TripID:103551] - Roa…" at bounding box center [399, 198] width 798 height 396
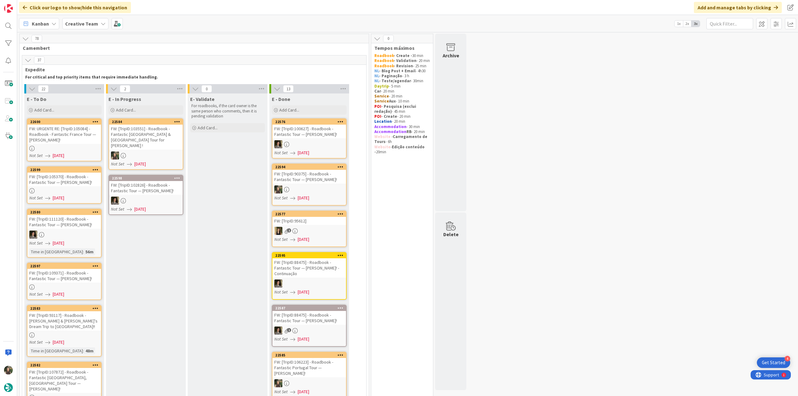
click at [60, 133] on div "FW: URGENTE RE: [TripID:105084] - Roadbook - Fantastic France Tour — Tina Walke…" at bounding box center [64, 134] width 74 height 19
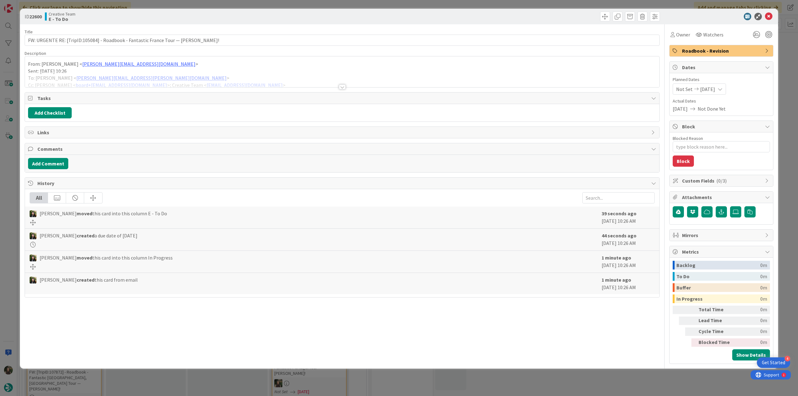
click at [192, 65] on p "From: Filipa Martins < filipa.martins@tourtailors.com >" at bounding box center [342, 64] width 628 height 7
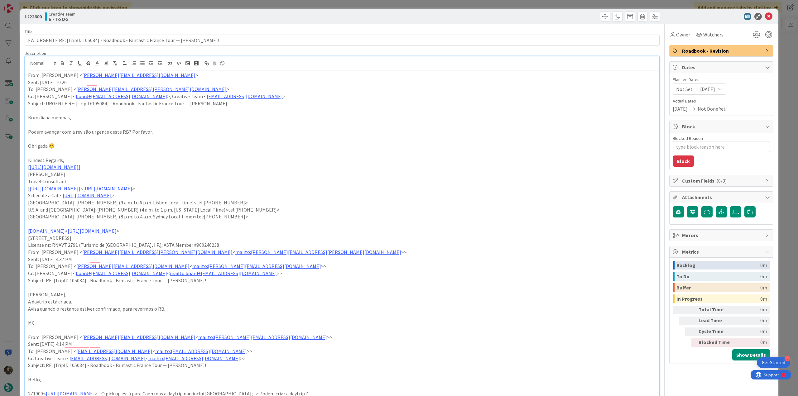
click at [1, 170] on div "ID 22600 Creative Team E - To Do Title 81 / 128 FW: URGENTE RE: [TripID:105084]…" at bounding box center [399, 198] width 798 height 396
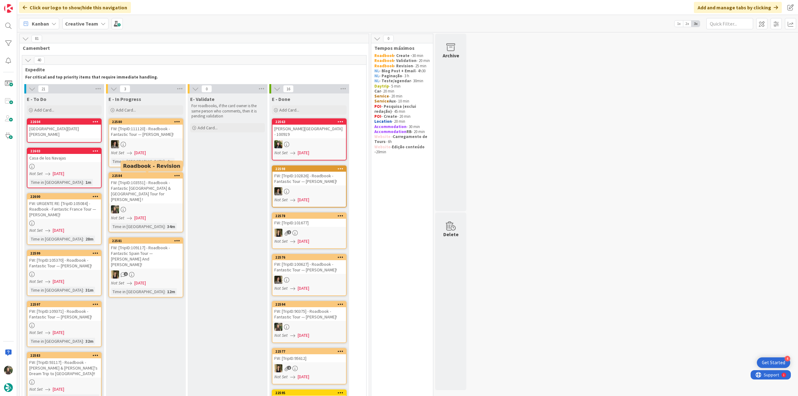
click at [158, 191] on div "FW: [TripID:103551] - Roadbook - Fantastic [GEOGRAPHIC_DATA] & [GEOGRAPHIC_DATA…" at bounding box center [146, 191] width 74 height 25
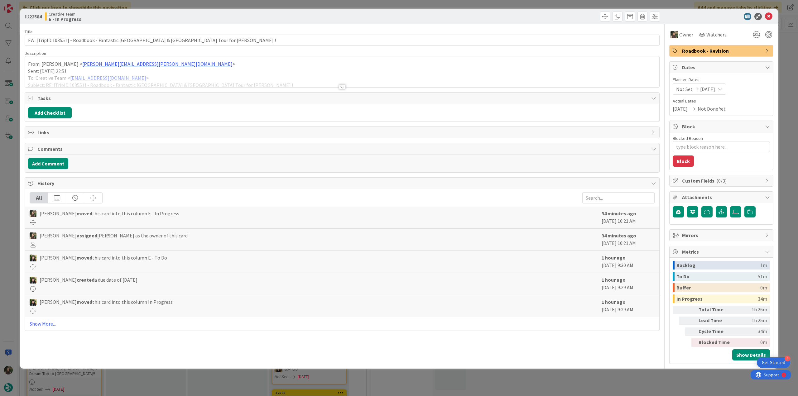
click at [215, 78] on div at bounding box center [342, 79] width 635 height 16
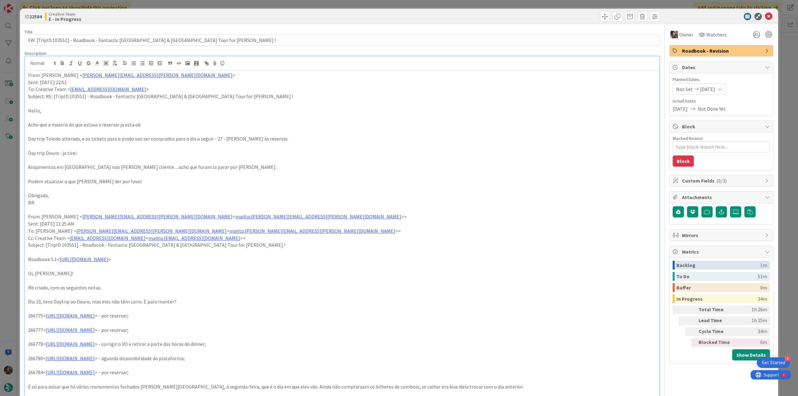
click at [10, 200] on div "ID 22584 Creative Team E - In Progress Title 77 / 128 FW: [TripID:103551] - Roa…" at bounding box center [399, 198] width 798 height 396
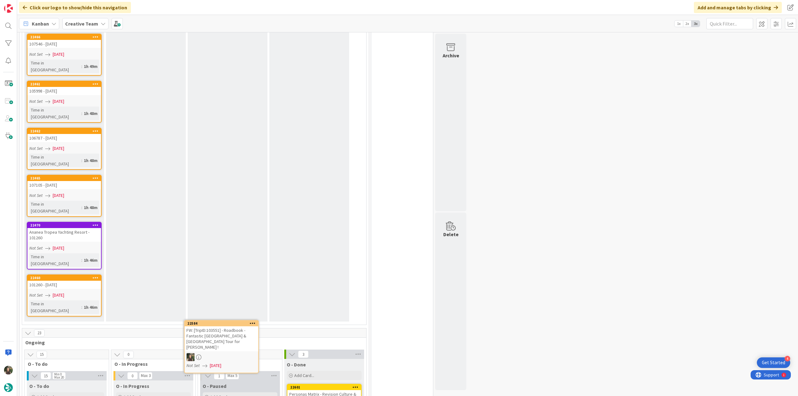
scroll to position [831, 0]
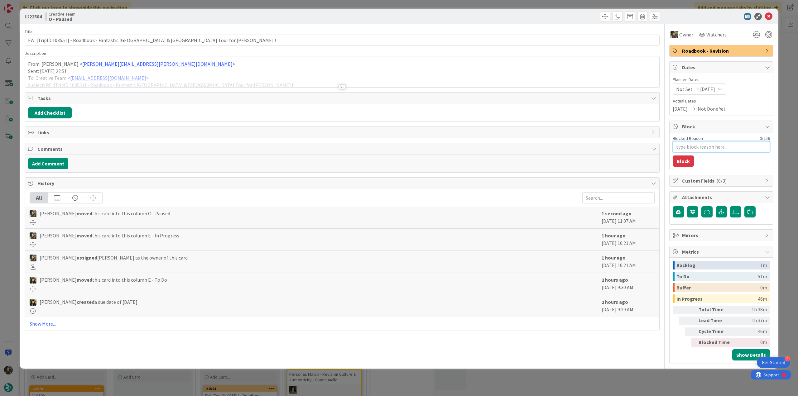
click at [702, 145] on textarea "Blocked Reason" at bounding box center [721, 146] width 97 height 11
type textarea "x"
type textarea "f"
type textarea "x"
type textarea "fl"
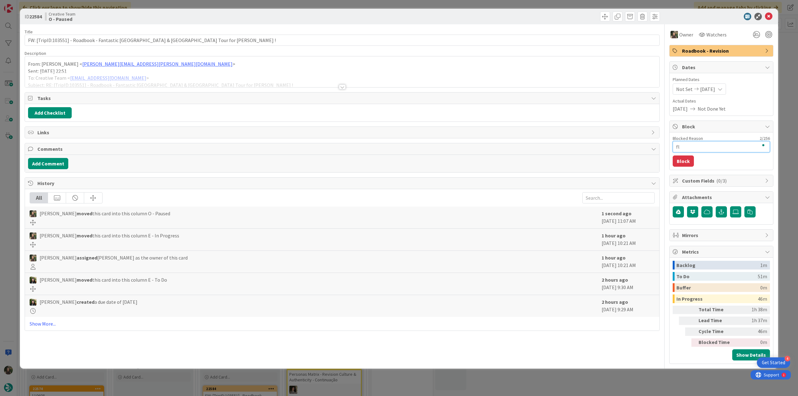
type textarea "x"
type textarea "fla"
type textarea "x"
type textarea "flat"
type textarea "x"
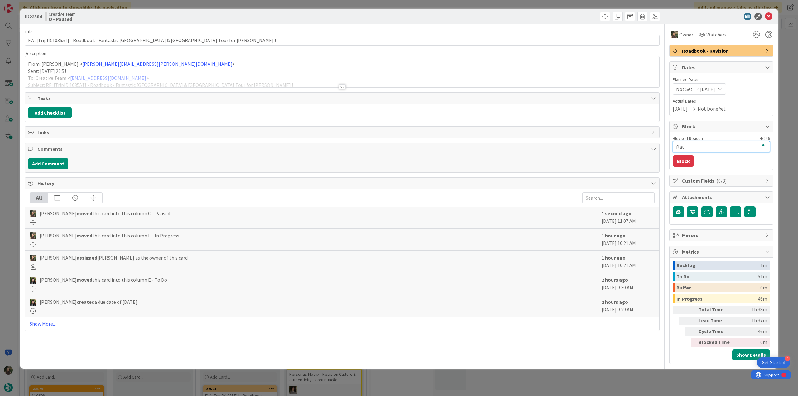
type textarea "fla"
type textarea "x"
type textarea "fl"
type textarea "x"
type textarea "f"
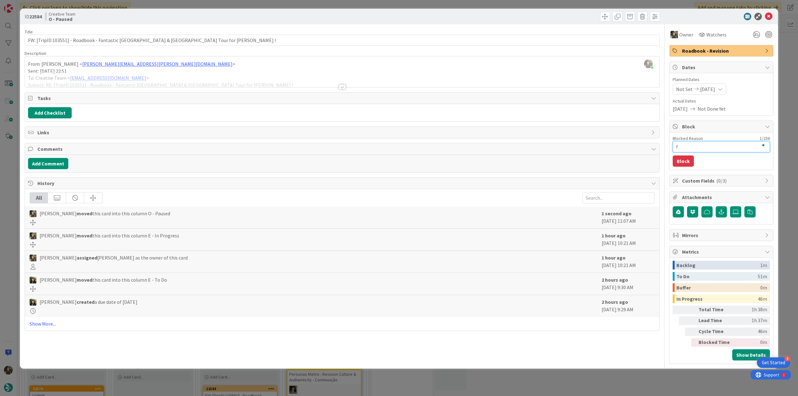
type textarea "x"
type textarea "fa"
type textarea "x"
type textarea "fal"
type textarea "x"
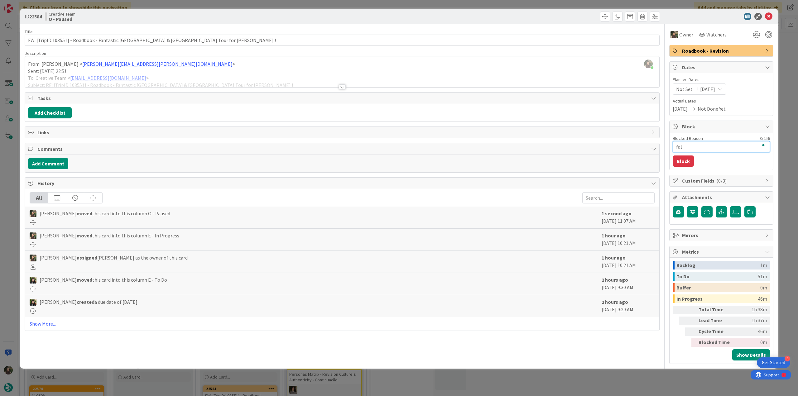
type textarea "falt"
type textarea "x"
type textarea "falta"
type textarea "x"
type textarea "faltam"
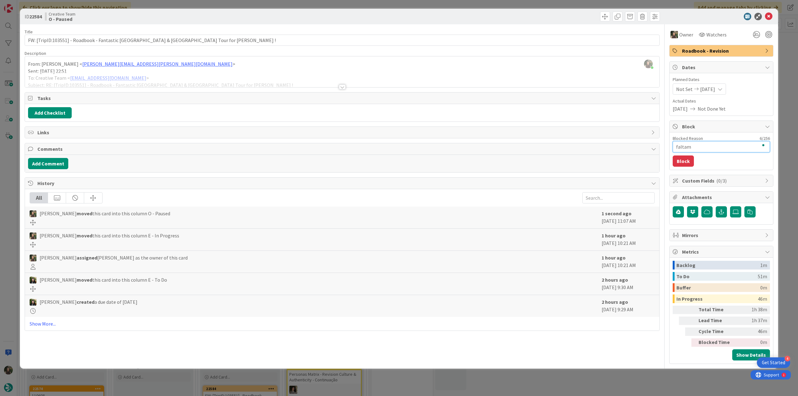
type textarea "x"
type textarea "faltam"
type textarea "x"
type textarea "faltam p"
type textarea "x"
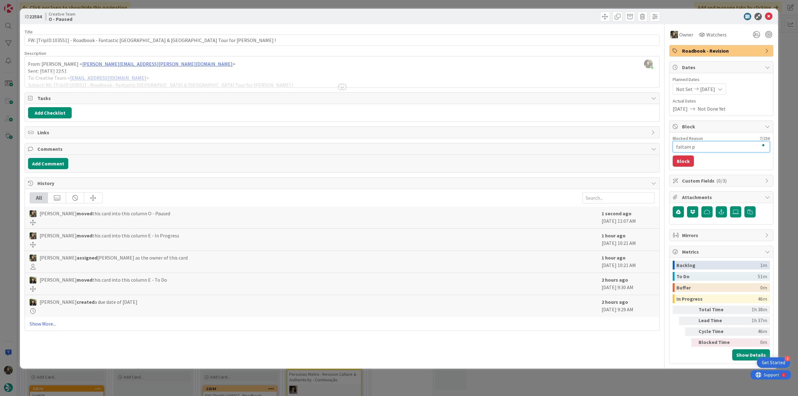
type textarea "faltam po"
type textarea "x"
type textarea "faltam poi"
type textarea "x"
type textarea "faltam pois"
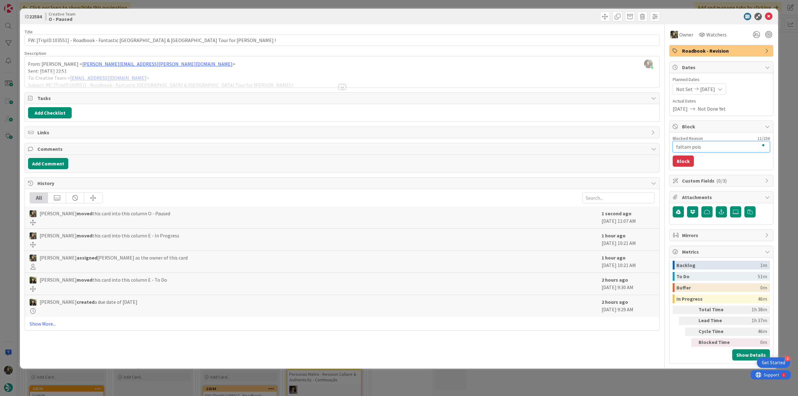
type textarea "x"
type textarea "faltam poi"
type textarea "x"
type textarea "faltam poi'"
type textarea "x"
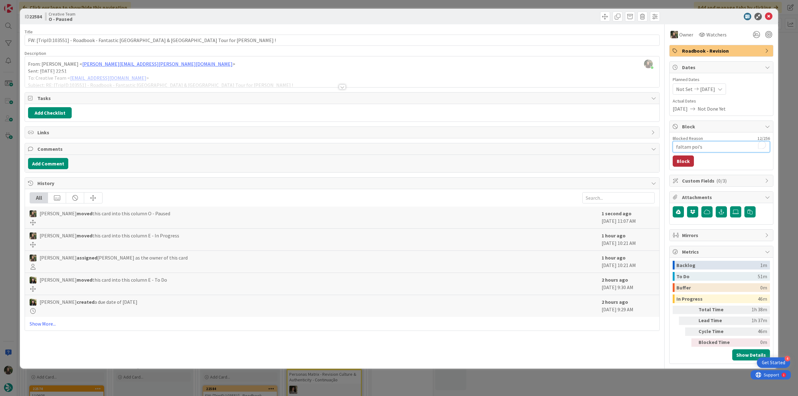
type textarea "faltam poi's"
click at [688, 161] on button "Block" at bounding box center [683, 161] width 21 height 11
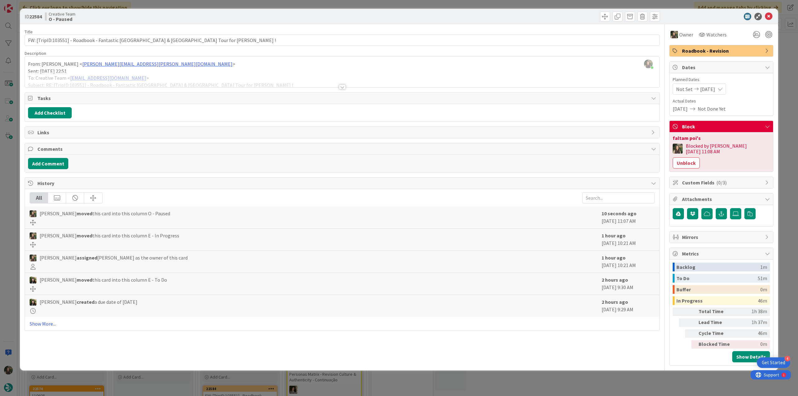
click at [789, 108] on div "ID 22584 Creative Team O - Paused Title 77 / 128 FW: [TripID:103551] - Roadbook…" at bounding box center [399, 198] width 798 height 396
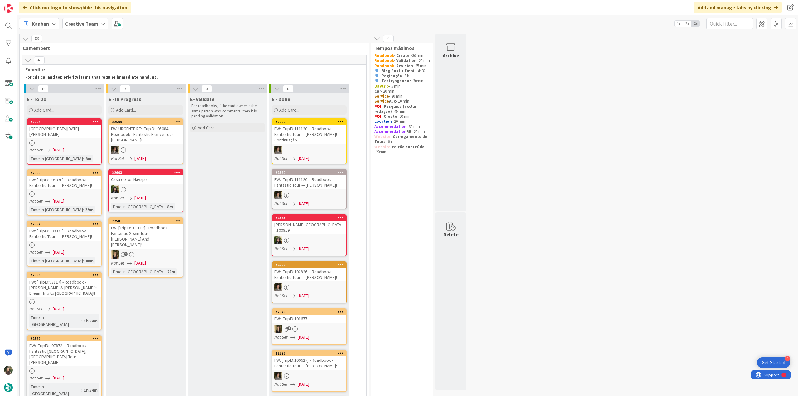
click at [90, 140] on div at bounding box center [64, 142] width 74 height 5
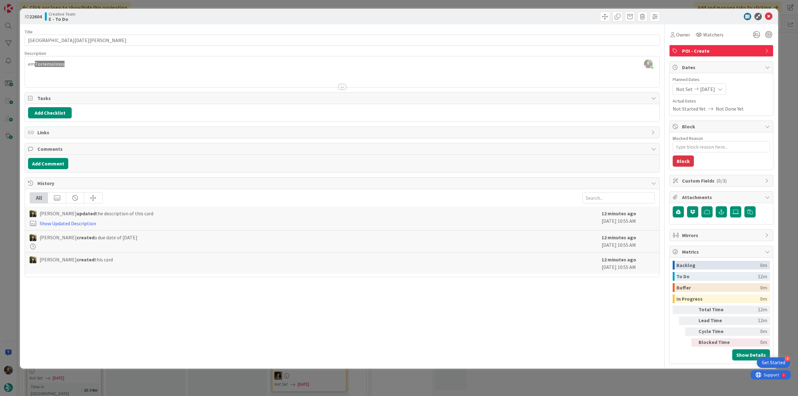
click at [8, 186] on div "ID 22604 Creative Team E - To Do Title 27 / 128 Calle San Miguel & Old Town Des…" at bounding box center [399, 198] width 798 height 396
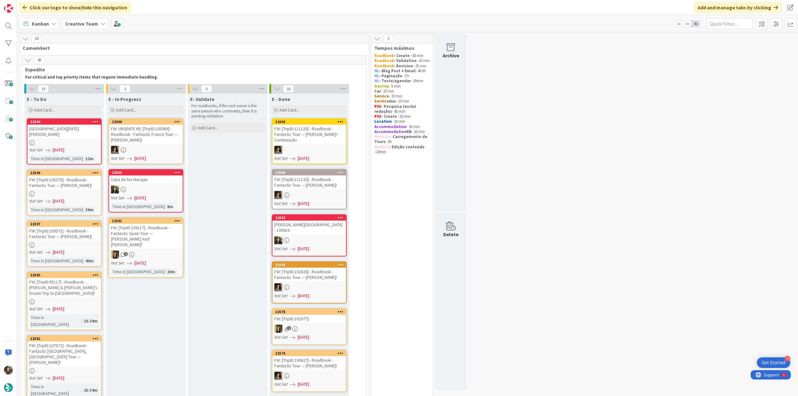
click at [73, 184] on link "22599 FW: [TripID:105370] - Roadbook - Fantastic Tour — Mamta Mahimker! Not Set…" at bounding box center [64, 193] width 75 height 46
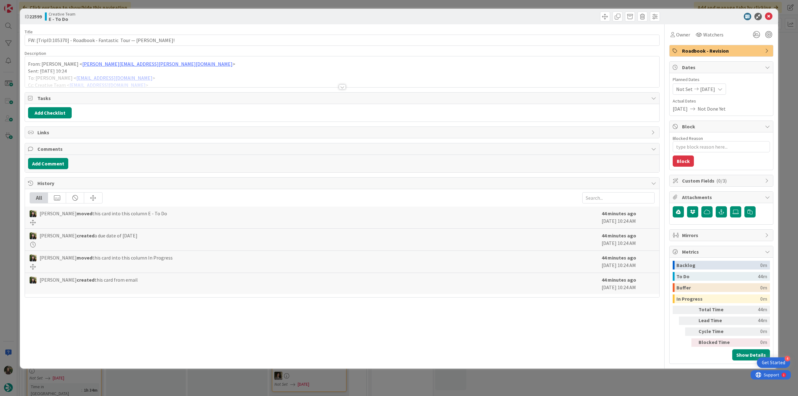
click at [183, 81] on div at bounding box center [342, 79] width 635 height 16
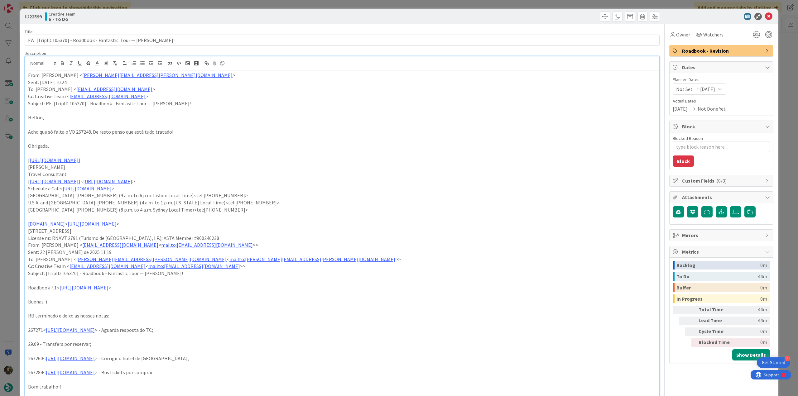
click at [14, 200] on div "ID 22599 Creative Team E - To Do Title 66 / 128 FW: [TripID:105370] - Roadbook …" at bounding box center [399, 198] width 798 height 396
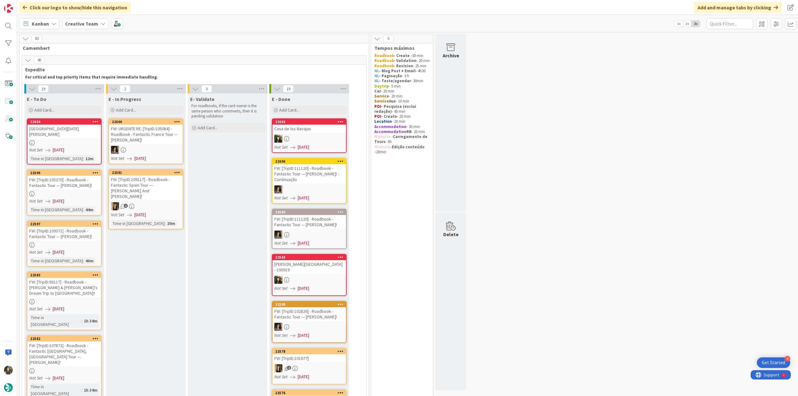
click at [82, 243] on div at bounding box center [64, 245] width 74 height 5
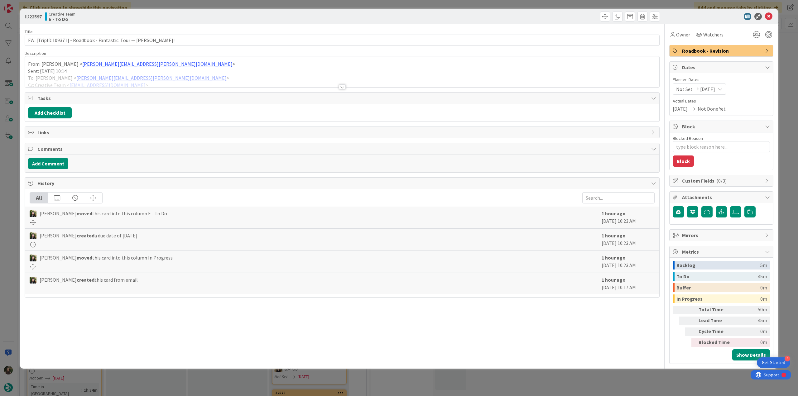
click at [184, 73] on div at bounding box center [342, 79] width 635 height 16
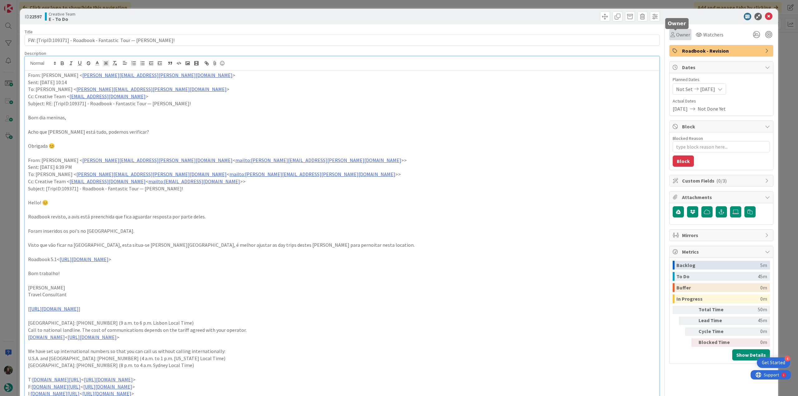
click at [671, 35] on icon at bounding box center [673, 34] width 4 height 5
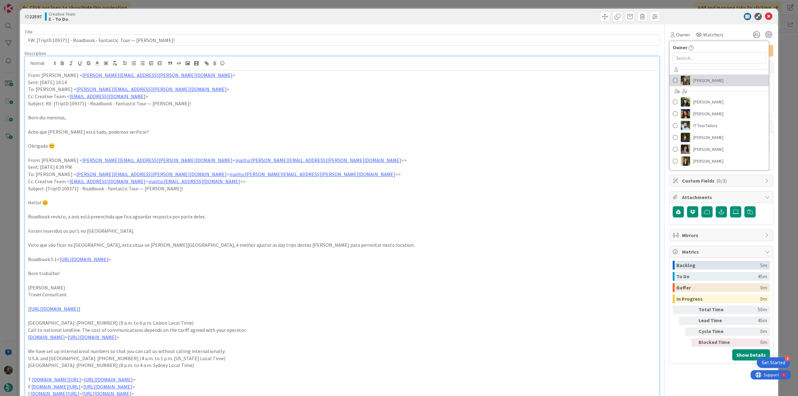
click at [713, 82] on span "[PERSON_NAME]" at bounding box center [709, 80] width 30 height 9
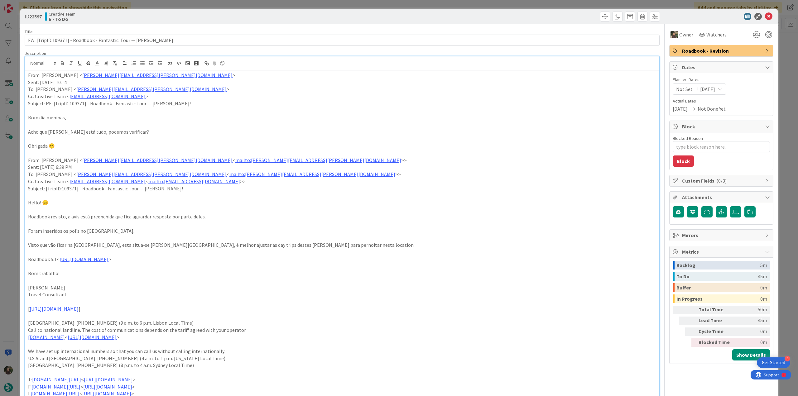
click at [778, 60] on div "ID 22597 Creative Team E - To Do Title 57 / 128 FW: [TripID:109371] - Roadbook …" at bounding box center [399, 198] width 798 height 396
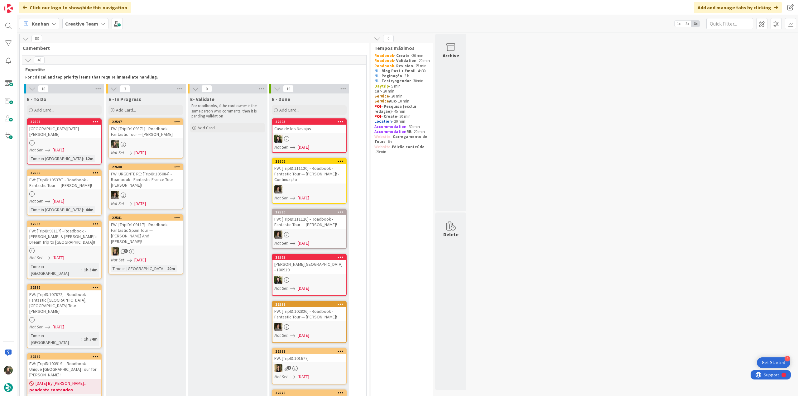
click at [153, 134] on div "FW: [TripID:109371] - Roadbook - Fantastic Tour — [PERSON_NAME]!" at bounding box center [146, 132] width 74 height 14
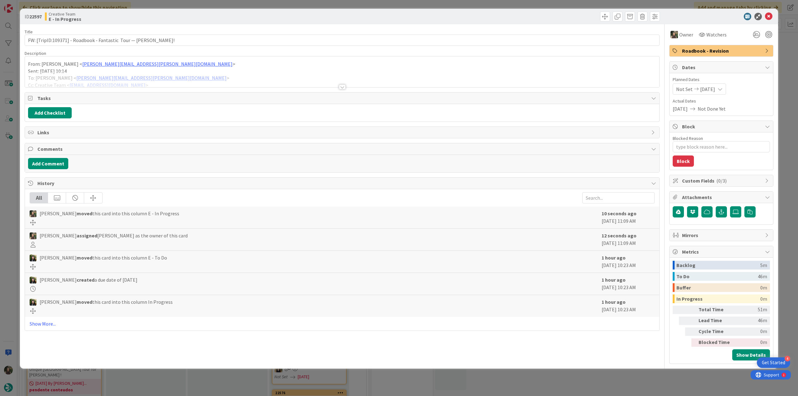
click at [173, 75] on div at bounding box center [342, 79] width 635 height 16
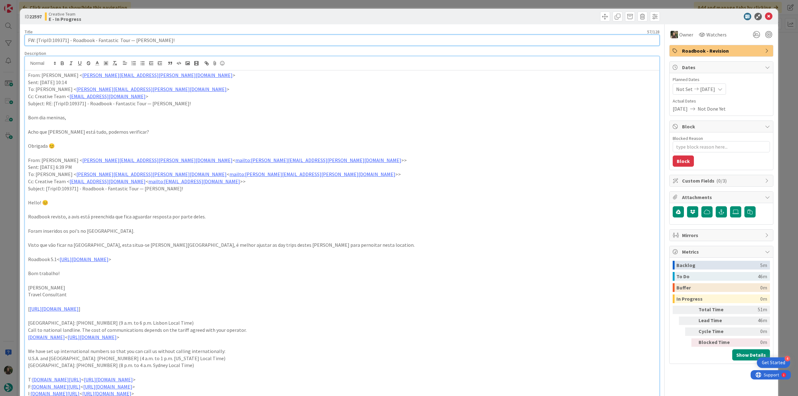
click at [61, 40] on input "FW: [TripID:109371] - Roadbook - Fantastic Tour — [PERSON_NAME]!" at bounding box center [342, 40] width 635 height 11
click at [17, 176] on div "ID 22597 Creative Team E - In Progress Title 57 / 128 FW: [TripID:109371] - Roa…" at bounding box center [399, 198] width 798 height 396
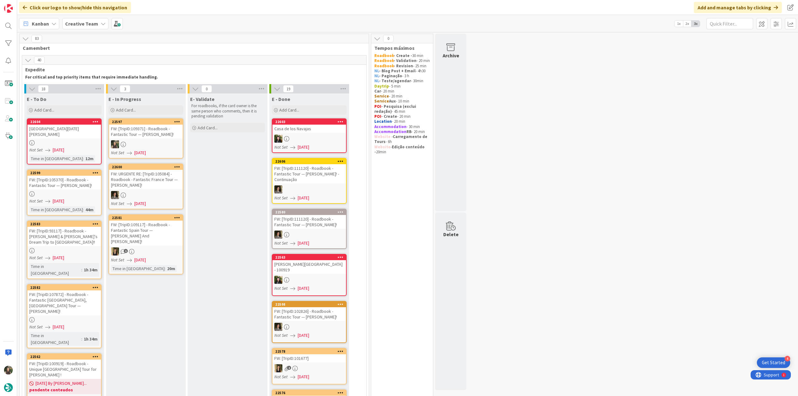
click at [154, 177] on div "FW: URGENTE RE: [TripID:105084] - Roadbook - Fantastic France Tour — Tina Walke…" at bounding box center [146, 179] width 74 height 19
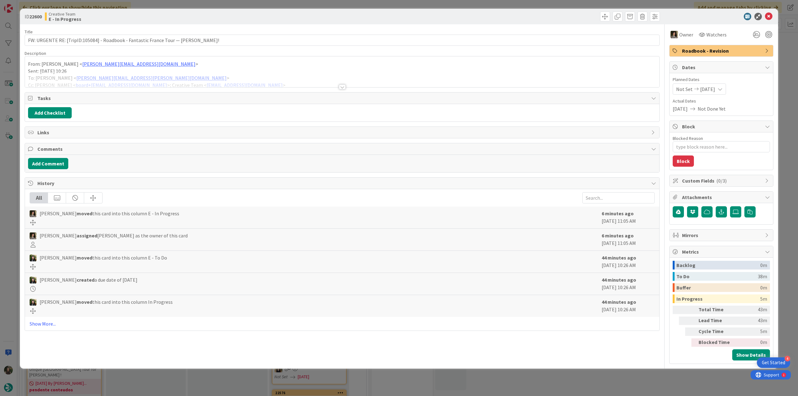
click at [7, 167] on div "ID 22600 Creative Team E - In Progress Title 81 / 128 FW: URGENTE RE: [TripID:1…" at bounding box center [399, 198] width 798 height 396
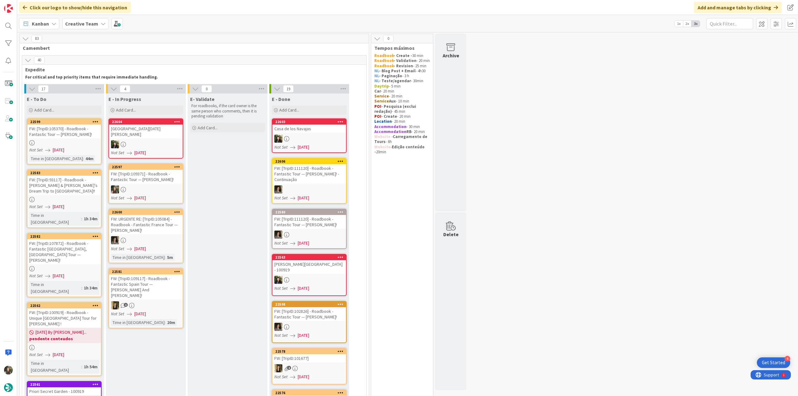
click at [157, 174] on div "FW: [TripID:109371] - Roadbook - Fantastic Tour — [PERSON_NAME]!" at bounding box center [146, 177] width 74 height 14
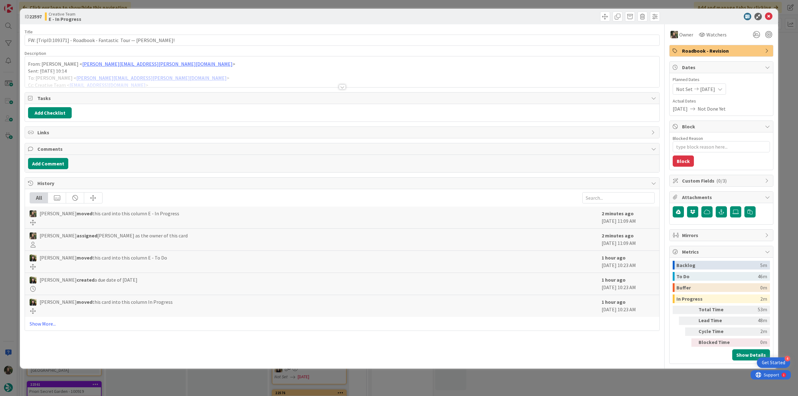
type textarea "x"
click at [8, 181] on div "ID 22597 Creative Team E - In Progress Title 57 / 128 FW: [TripID:109371] - Roa…" at bounding box center [399, 198] width 798 height 396
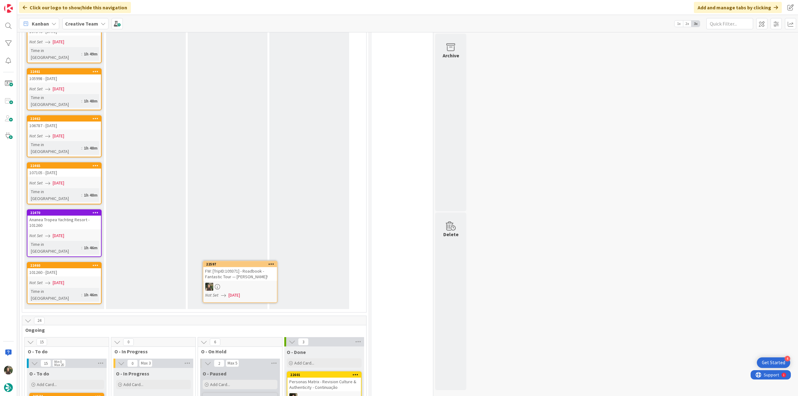
scroll to position [722, 0]
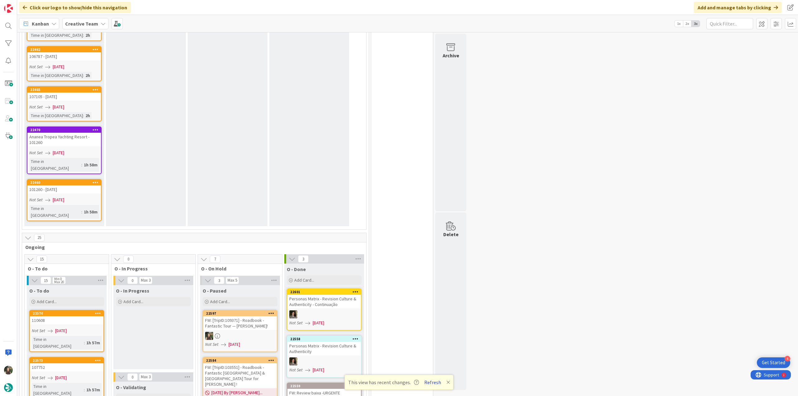
click at [430, 382] on button "Refresh" at bounding box center [432, 383] width 21 height 8
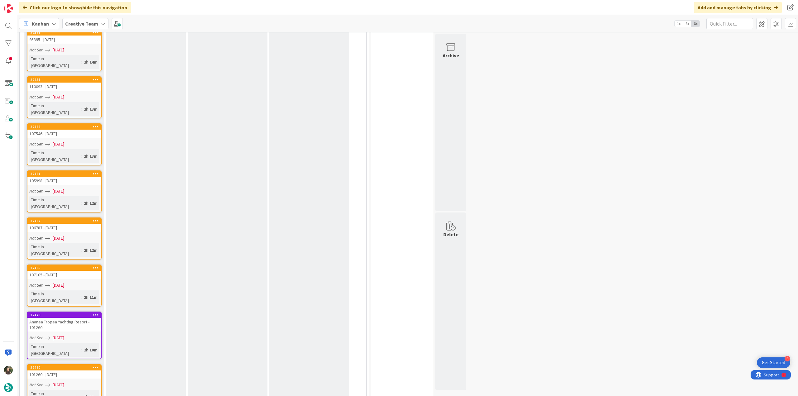
scroll to position [749, 0]
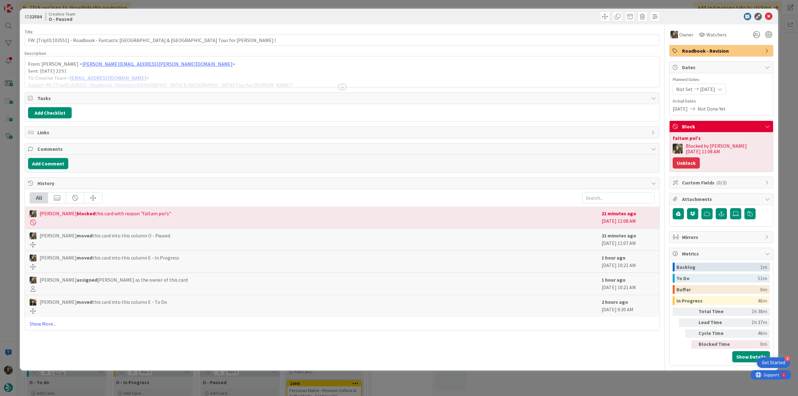
click at [700, 158] on button "Unblock" at bounding box center [686, 163] width 27 height 11
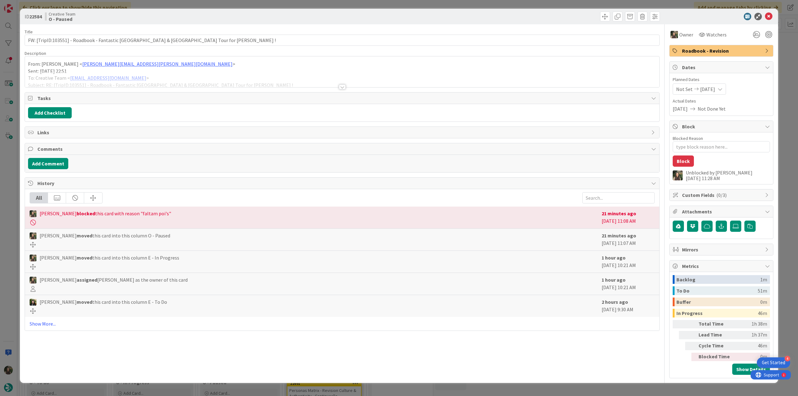
click at [787, 124] on div "ID 22584 Creative Team O - Paused Title 77 / 128 FW: [TripID:103551] - Roadbook…" at bounding box center [399, 198] width 798 height 396
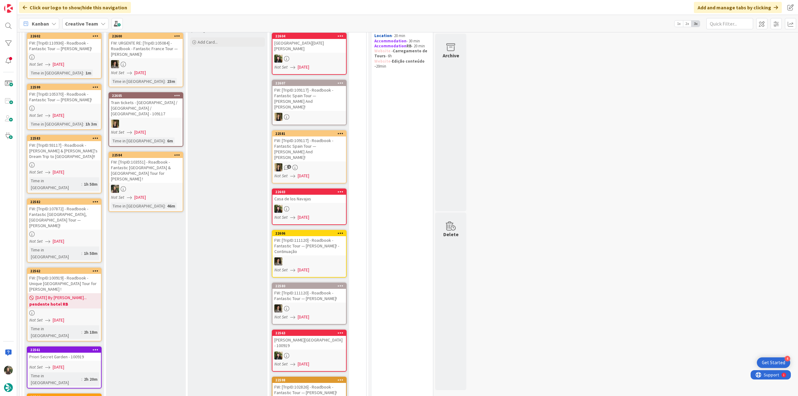
scroll to position [40, 0]
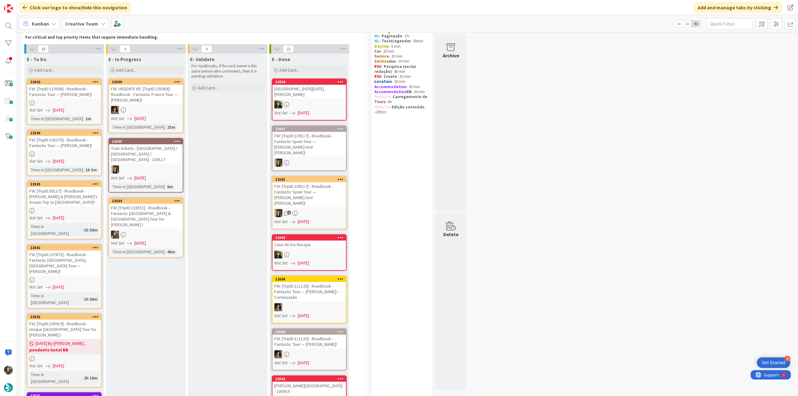
click at [155, 211] on div "FW: [TripID:103551] - Roadbook - Fantastic [GEOGRAPHIC_DATA] & [GEOGRAPHIC_DATA…" at bounding box center [146, 216] width 74 height 25
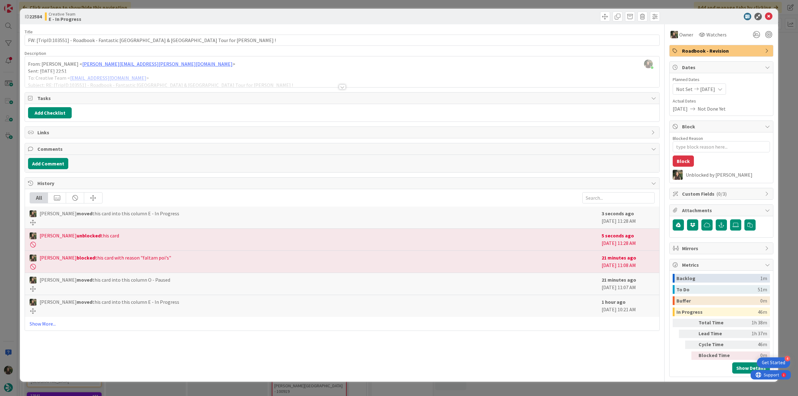
click at [209, 71] on div at bounding box center [342, 79] width 635 height 16
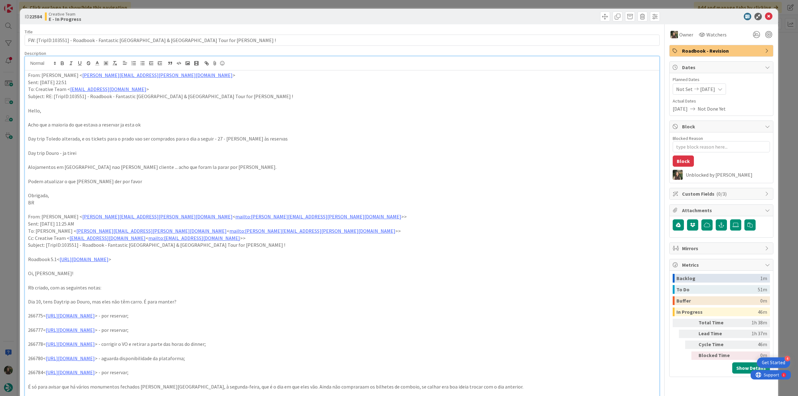
click at [9, 165] on div "ID 22584 Creative Team E - In Progress Title 77 / 128 FW: [TripID:103551] - Roa…" at bounding box center [399, 198] width 798 height 396
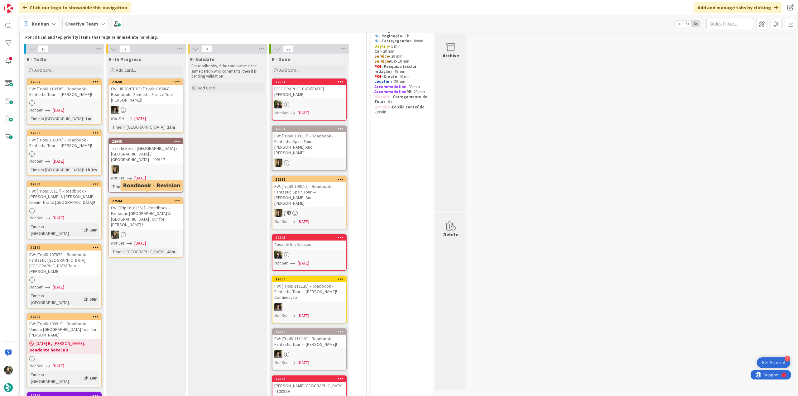
click at [163, 207] on div "FW: [TripID:103551] - Roadbook - Fantastic [GEOGRAPHIC_DATA] & [GEOGRAPHIC_DATA…" at bounding box center [146, 216] width 74 height 25
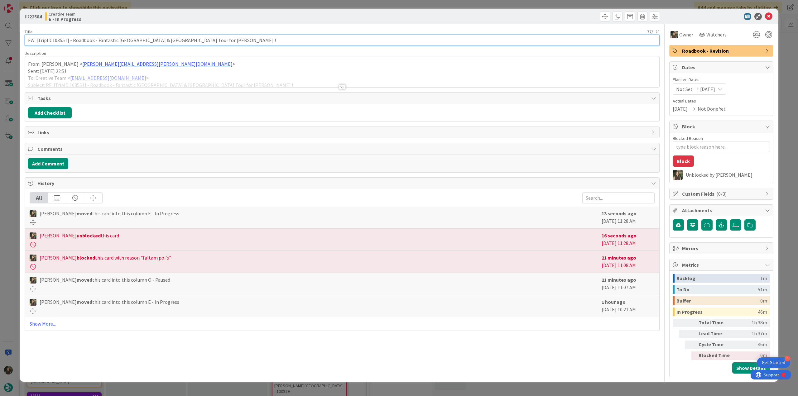
click at [64, 40] on input "FW: [TripID:103551] - Roadbook - Fantastic [GEOGRAPHIC_DATA] & [GEOGRAPHIC_DATA…" at bounding box center [342, 40] width 635 height 11
click at [14, 188] on div "ID 22584 Creative Team E - In Progress Title 77 / 128 FW: [TripID:103551] - Roa…" at bounding box center [399, 198] width 798 height 396
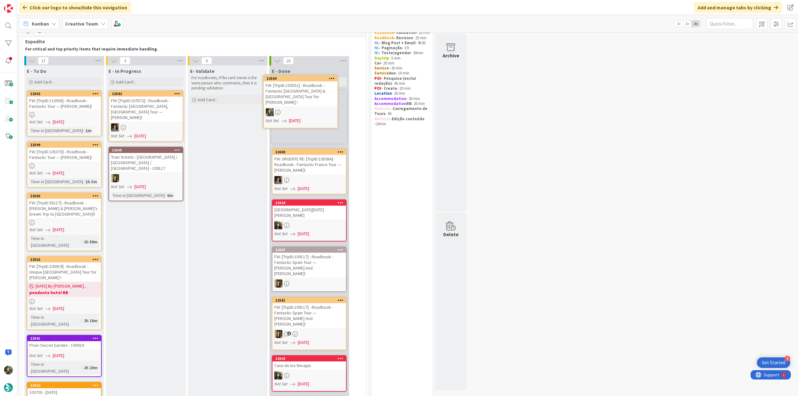
scroll to position [28, 0]
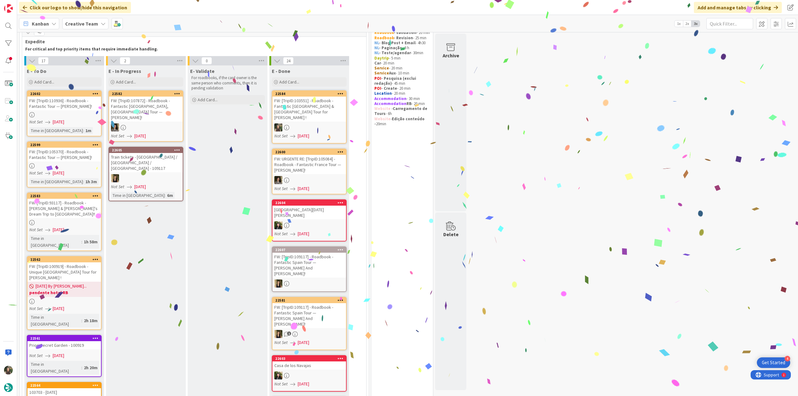
click at [330, 111] on div "FW: [TripID:103551] - Roadbook - Fantastic [GEOGRAPHIC_DATA] & [GEOGRAPHIC_DATA…" at bounding box center [310, 109] width 74 height 25
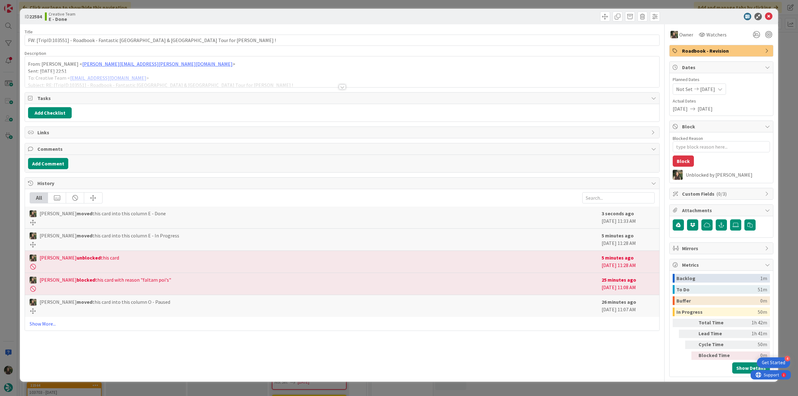
click at [788, 244] on div "ID 22584 Creative Team E - Done Title 77 / 128 FW: [TripID:103551] - Roadbook -…" at bounding box center [399, 198] width 798 height 396
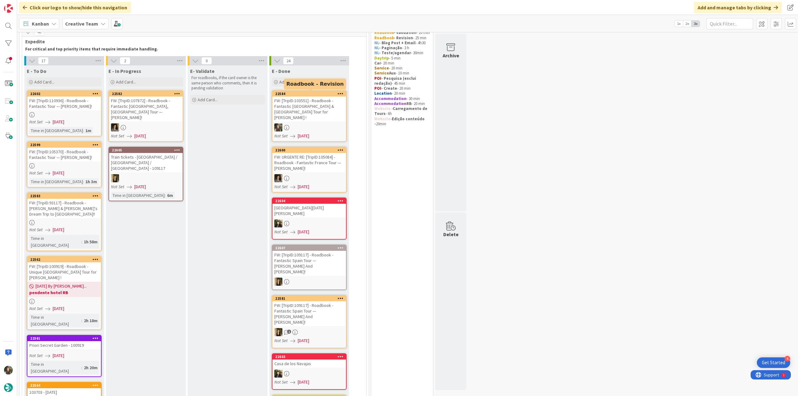
click at [322, 114] on div "FW: [TripID:103551] - Roadbook - Fantastic [GEOGRAPHIC_DATA] & [GEOGRAPHIC_DATA…" at bounding box center [310, 109] width 74 height 25
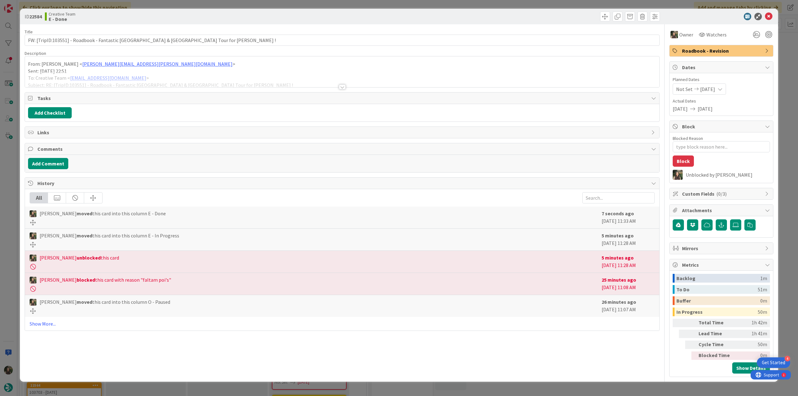
type textarea "x"
click at [61, 41] on input "FW: [TripID:103551] - Roadbook - Fantastic [GEOGRAPHIC_DATA] & [GEOGRAPHIC_DATA…" at bounding box center [342, 40] width 635 height 11
click at [7, 197] on div "ID 22584 Creative Team E - Done Title 77 / 128 FW: [TripID:103551] - Roadbook -…" at bounding box center [399, 198] width 798 height 396
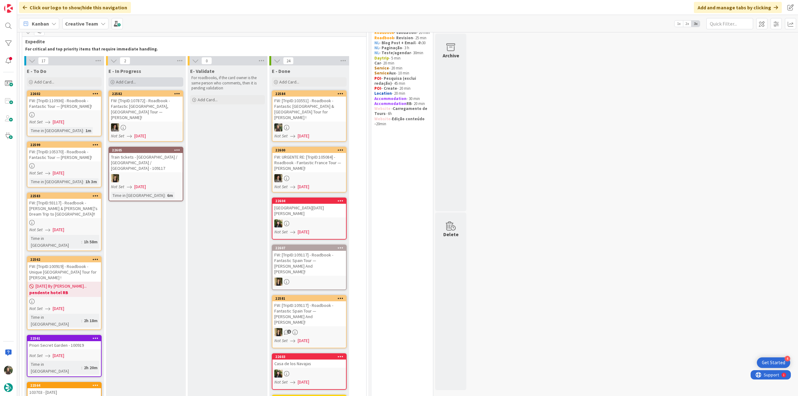
click at [147, 85] on div "Add Card..." at bounding box center [146, 81] width 75 height 9
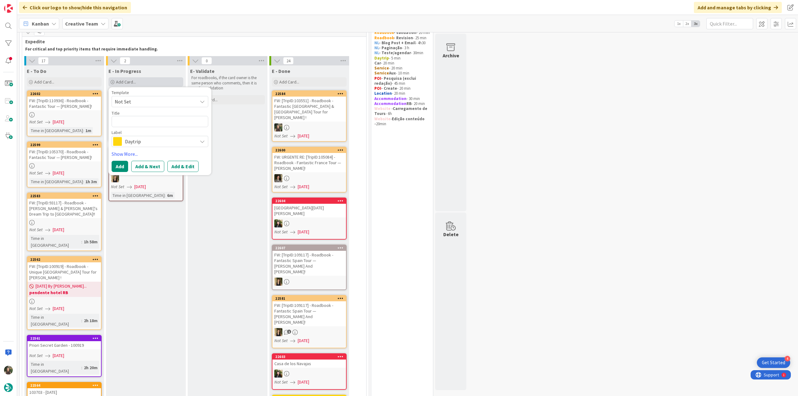
type textarea "103551"
type textarea "x"
type textarea "103551"
click at [153, 139] on span "Daytrip" at bounding box center [159, 141] width 69 height 9
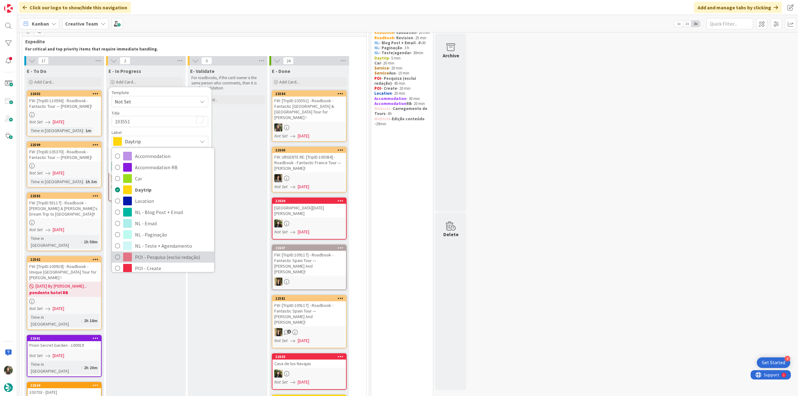
scroll to position [31, 0]
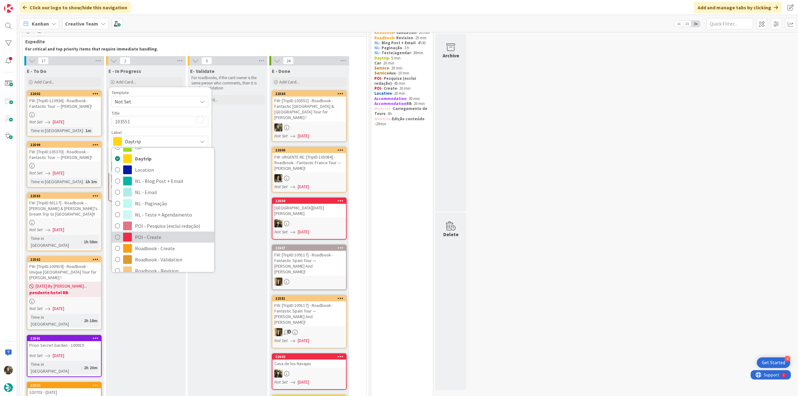
click at [160, 237] on span "POI - Create" at bounding box center [173, 237] width 76 height 9
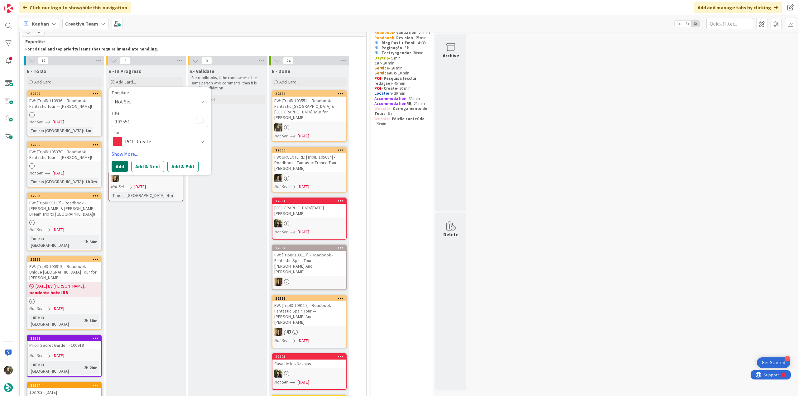
click at [121, 167] on button "Add" at bounding box center [120, 166] width 17 height 11
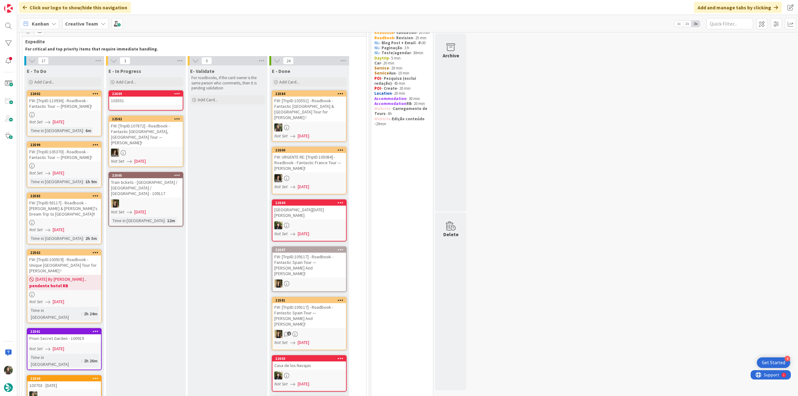
click at [321, 107] on div "FW: [TripID:103551] - Roadbook - Fantastic [GEOGRAPHIC_DATA] & [GEOGRAPHIC_DATA…" at bounding box center [310, 109] width 74 height 25
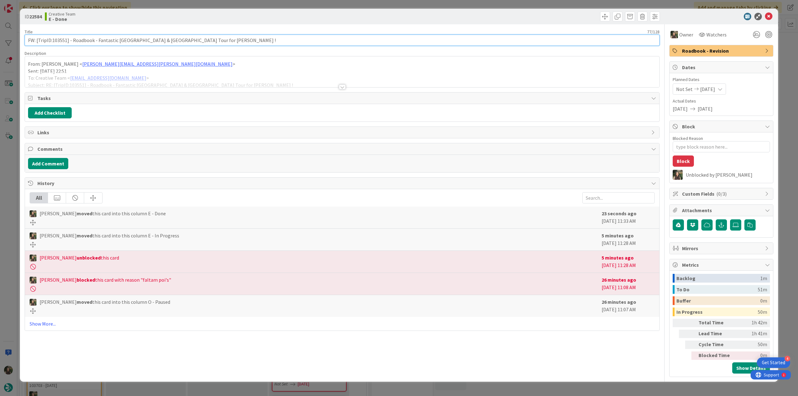
drag, startPoint x: 193, startPoint y: 38, endPoint x: 10, endPoint y: 39, distance: 183.1
click at [10, 38] on div "ID 22584 Creative Team E - Done Title 77 / 128 FW: [TripID:103551] - Roadbook -…" at bounding box center [399, 198] width 798 height 396
drag, startPoint x: 7, startPoint y: 157, endPoint x: 17, endPoint y: 158, distance: 10.7
click at [7, 158] on div "ID 22584 Creative Team E - Done Title 77 / 128 FW: [TripID:103551] - Roadbook -…" at bounding box center [399, 198] width 798 height 396
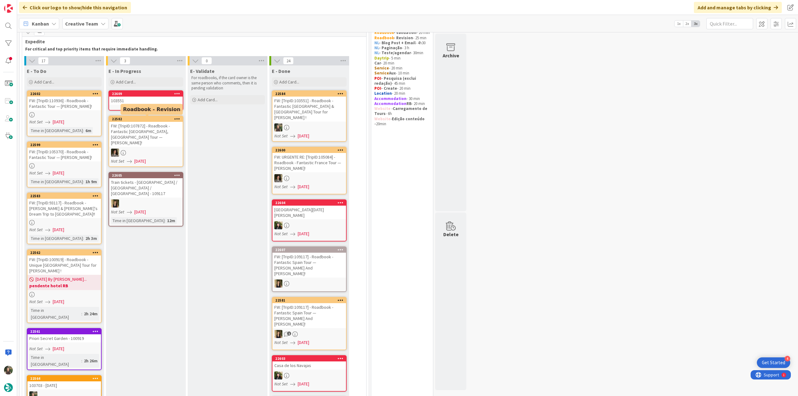
click at [148, 98] on div "103551" at bounding box center [146, 101] width 74 height 8
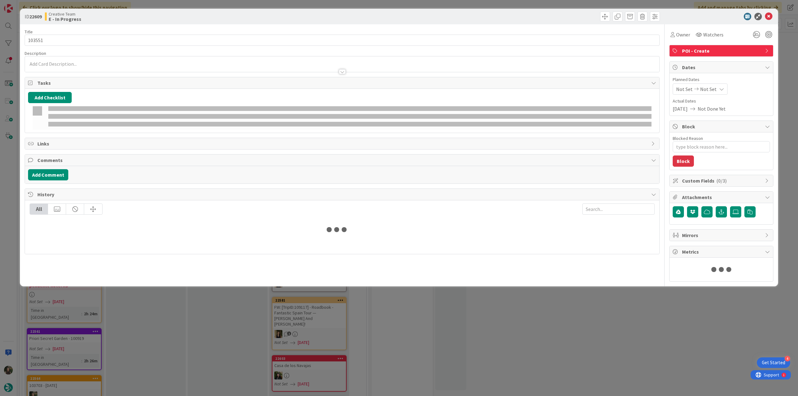
type textarea "x"
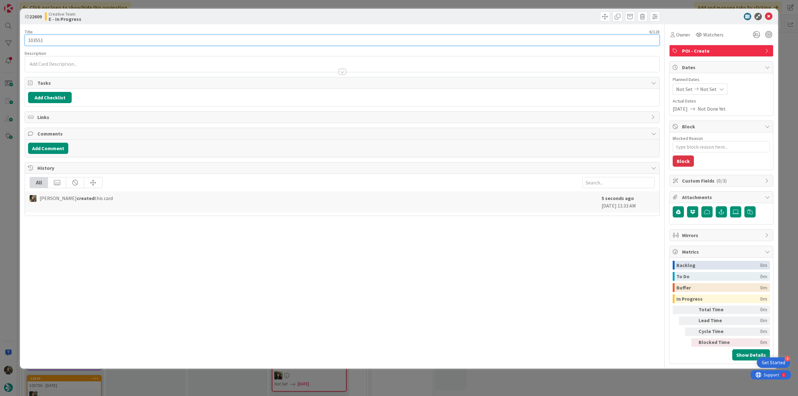
click at [34, 40] on input "103551" at bounding box center [342, 40] width 635 height 11
paste input "FW: [TripID:103551] - Roadbook - Fantastic [GEOGRAPHIC_DATA] & [GEOGRAPHIC_DATA…"
type input "FW: [TripID:103551] - Roadbook - Fantastic [GEOGRAPHIC_DATA] & [GEOGRAPHIC_DATA…"
type textarea "x"
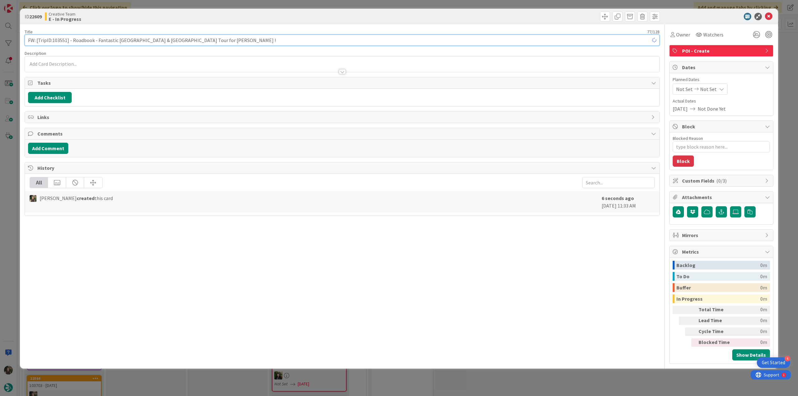
type input "FW: [TripID:103551] - Roadbook - Fantastic [GEOGRAPHIC_DATA] & [GEOGRAPHIC_DATA…"
click at [10, 187] on div "ID 22609 Creative Team E - In Progress Title 77 / 128 FW: [TripID:103551] - Roa…" at bounding box center [399, 198] width 798 height 396
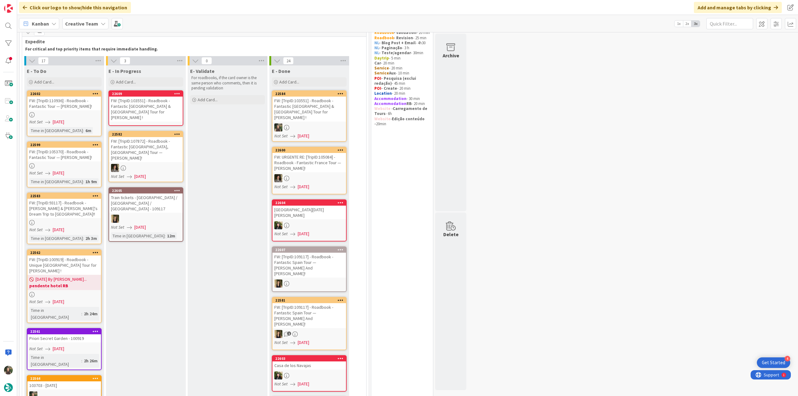
click at [137, 108] on div "FW: [TripID:103551] - Roadbook - Fantastic [GEOGRAPHIC_DATA] & [GEOGRAPHIC_DATA…" at bounding box center [146, 109] width 74 height 25
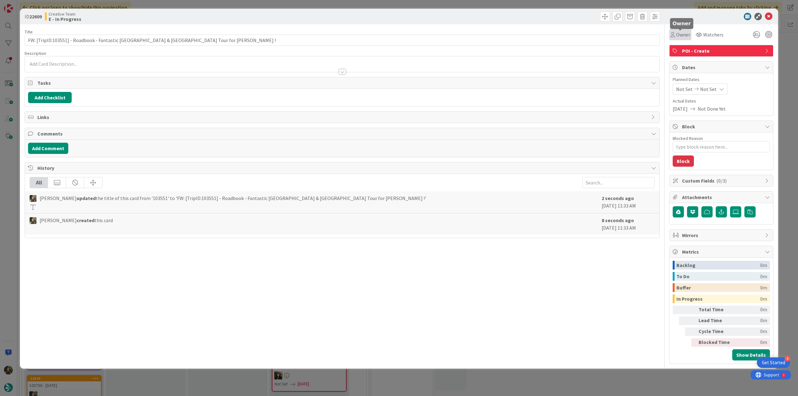
drag, startPoint x: 685, startPoint y: 34, endPoint x: 689, endPoint y: 38, distance: 5.8
click at [685, 34] on span "Owner" at bounding box center [684, 34] width 14 height 7
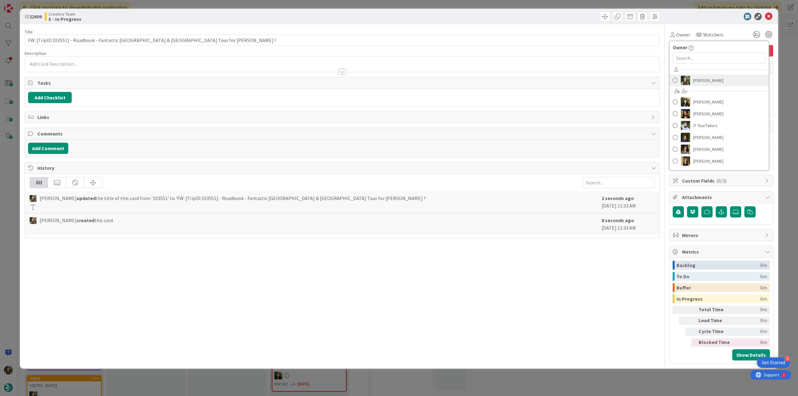
drag, startPoint x: 709, startPoint y: 81, endPoint x: 750, endPoint y: 77, distance: 41.7
click at [709, 81] on span "[PERSON_NAME]" at bounding box center [709, 80] width 30 height 9
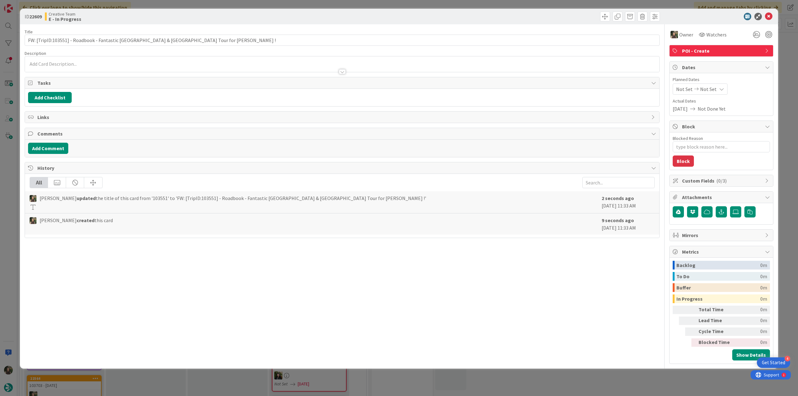
click at [781, 64] on div "ID 22609 Creative Team E - In Progress Title 77 / 128 FW: [TripID:103551] - Roa…" at bounding box center [399, 198] width 798 height 396
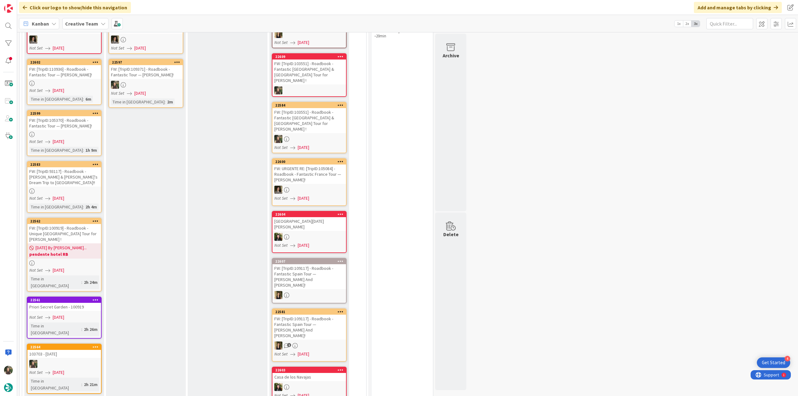
scroll to position [22, 0]
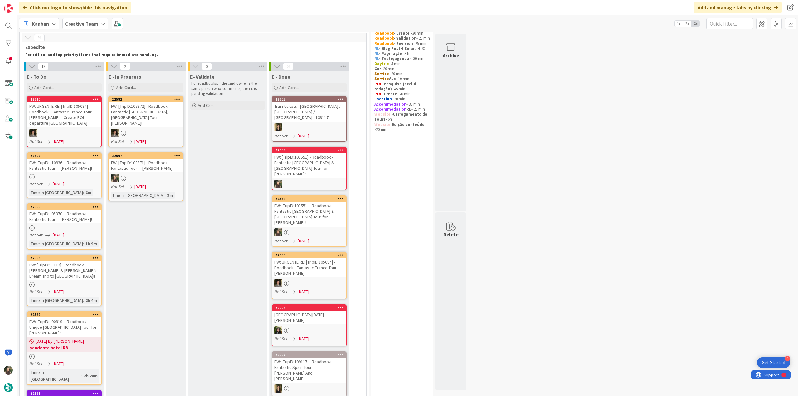
click at [171, 174] on div at bounding box center [146, 178] width 74 height 8
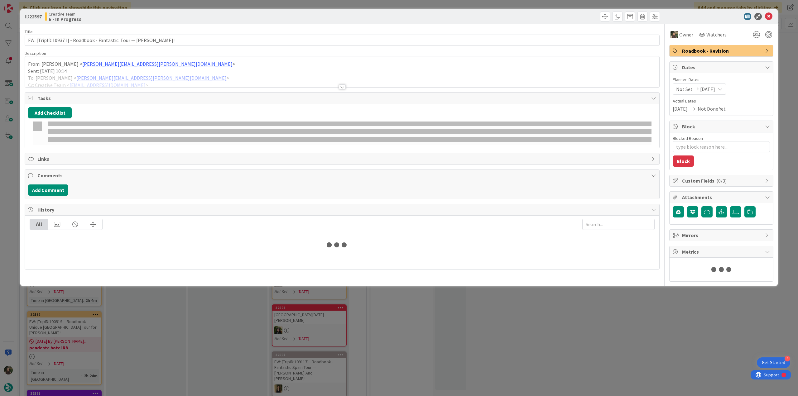
click at [209, 77] on div at bounding box center [342, 79] width 635 height 16
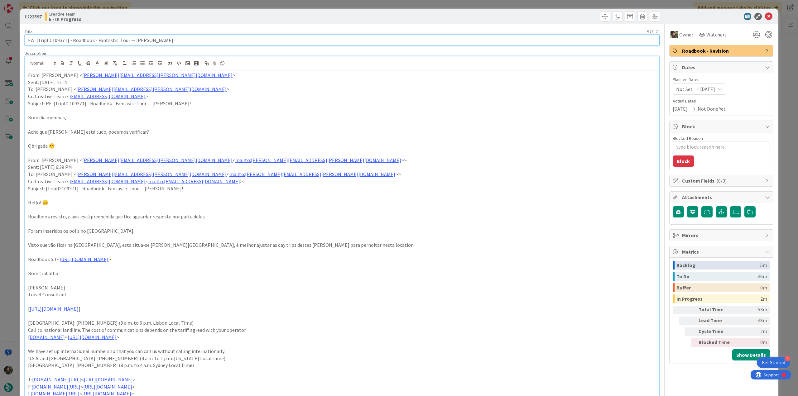
click at [61, 43] on input "FW: [TripID:109371] - Roadbook - Fantastic Tour — [PERSON_NAME]!" at bounding box center [342, 40] width 635 height 11
click at [19, 206] on div "ID 22597 Creative Team E - In Progress Title 57 / 128 FW: [TripID:109371] - Roa…" at bounding box center [399, 198] width 798 height 396
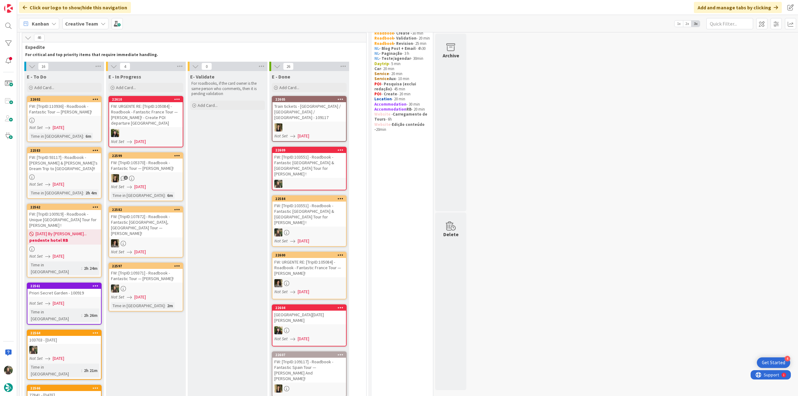
click at [172, 285] on div at bounding box center [146, 289] width 74 height 8
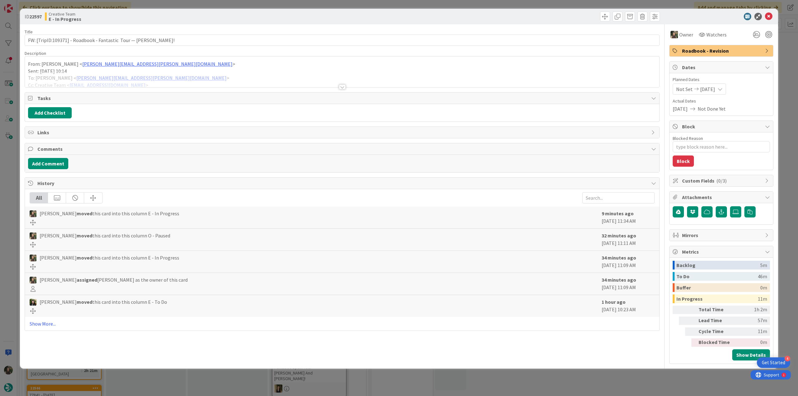
click at [625, 382] on div "ID 22597 Creative Team E - In Progress Title 57 / 128 FW: [TripID:109371] - Roa…" at bounding box center [399, 198] width 798 height 396
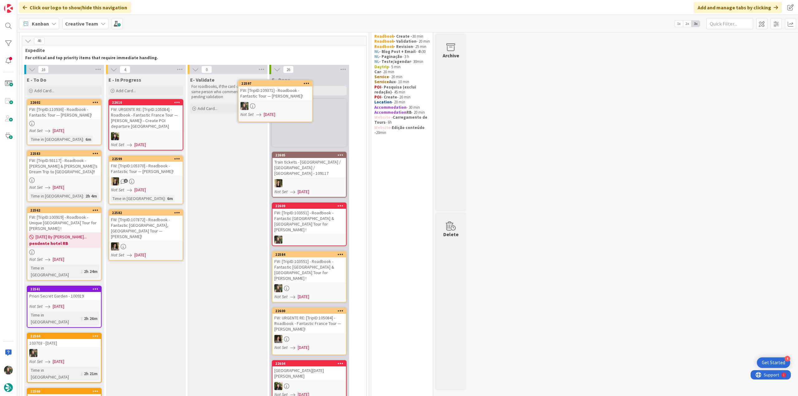
scroll to position [14, 0]
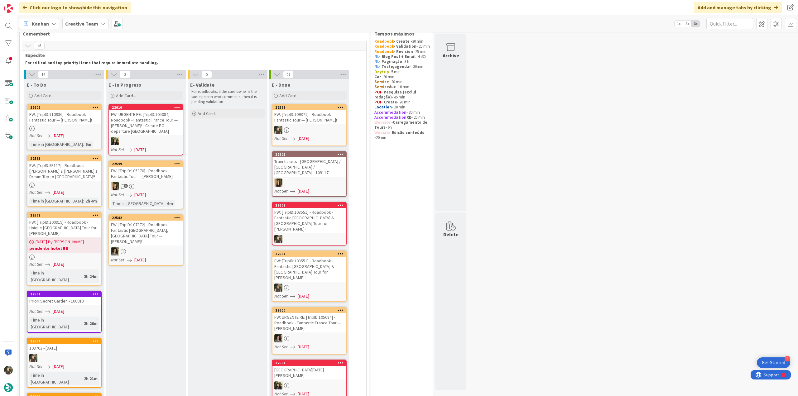
click at [87, 127] on div at bounding box center [64, 128] width 74 height 5
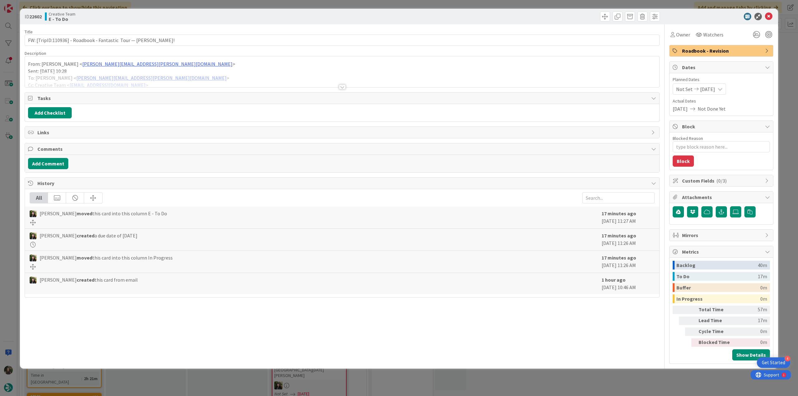
click at [208, 76] on div at bounding box center [342, 79] width 635 height 16
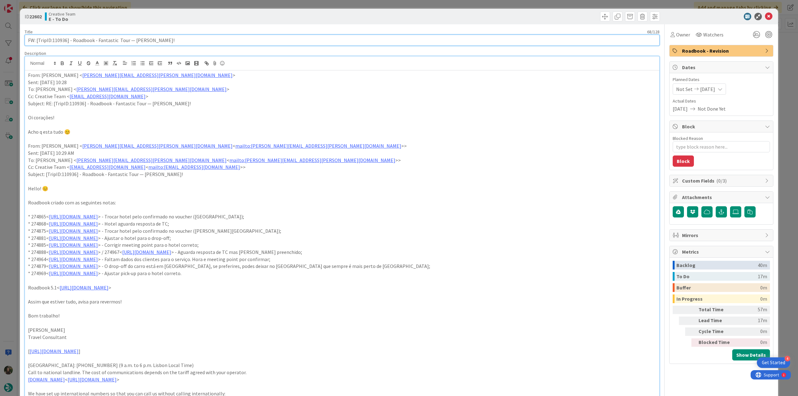
click at [58, 41] on input "FW: [TripID:110936] - Roadbook - Fantastic Tour — [PERSON_NAME]!" at bounding box center [342, 40] width 635 height 11
click at [2, 232] on div "ID 22602 Creative Team E - To Do Title 68 / 128 FW: [TripID:110936] - Roadbook …" at bounding box center [399, 198] width 798 height 396
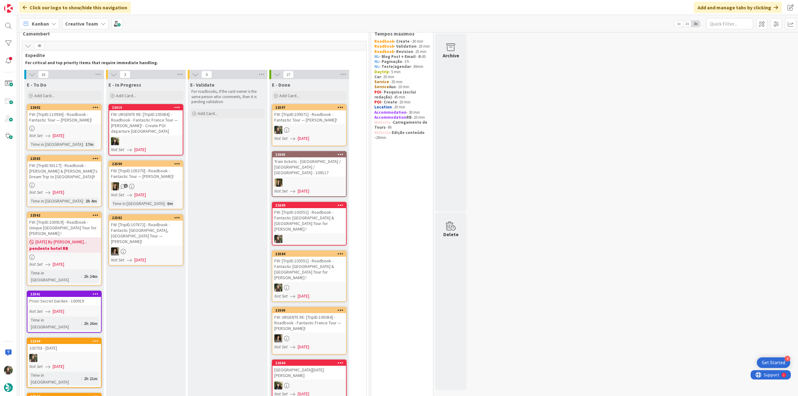
click at [90, 137] on div "Not Set [DATE]" at bounding box center [65, 136] width 72 height 7
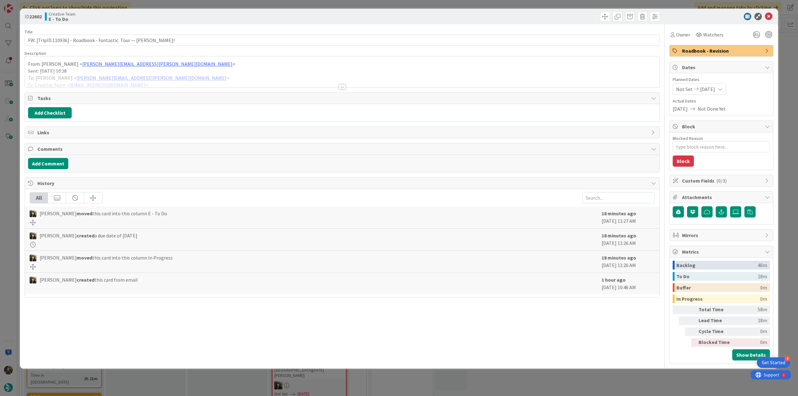
click at [230, 73] on div at bounding box center [342, 79] width 635 height 16
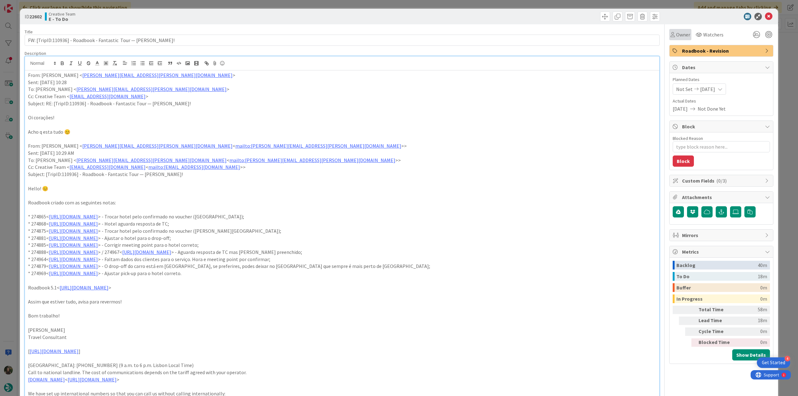
click at [677, 37] on span "Owner" at bounding box center [684, 34] width 14 height 7
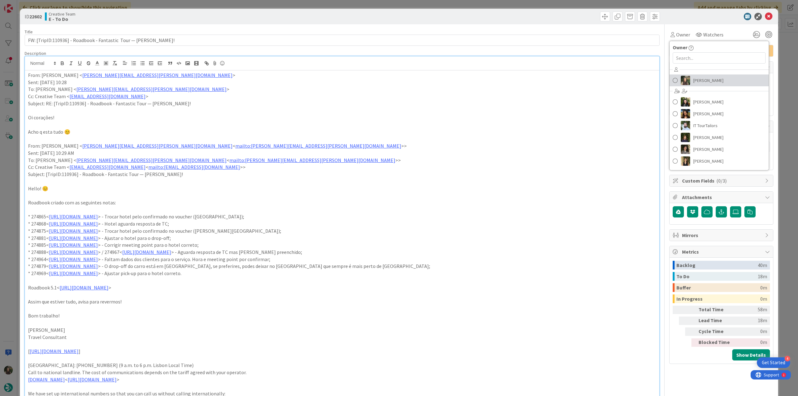
click at [697, 78] on span "[PERSON_NAME]" at bounding box center [709, 80] width 30 height 9
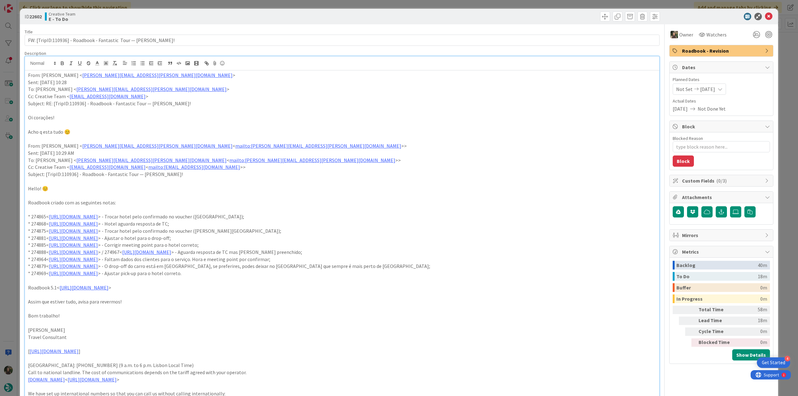
click at [782, 44] on div "ID 22602 Creative Team E - To Do Title 68 / 128 FW: [TripID:110936] - Roadbook …" at bounding box center [399, 198] width 798 height 396
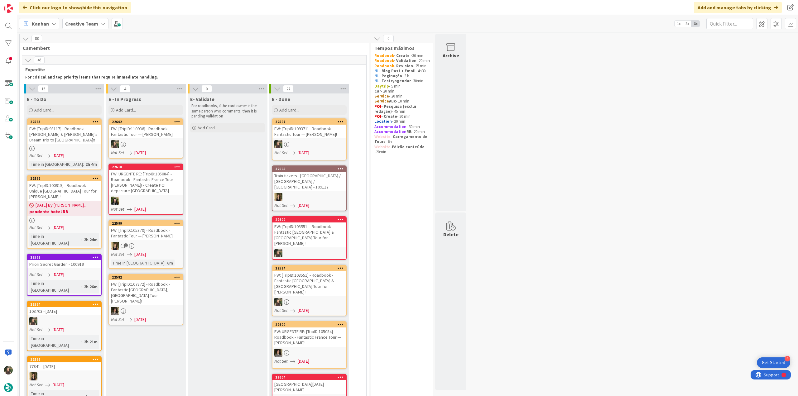
click at [152, 136] on div "FW: [TripID:110936] - Roadbook - Fantastic Tour — [PERSON_NAME]!" at bounding box center [146, 132] width 74 height 14
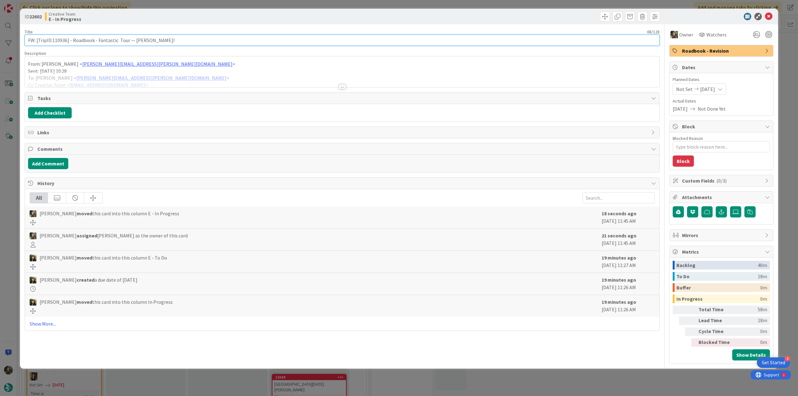
click at [59, 38] on input "FW: [TripID:110936] - Roadbook - Fantastic Tour — [PERSON_NAME]!" at bounding box center [342, 40] width 635 height 11
click at [167, 74] on div at bounding box center [342, 79] width 635 height 16
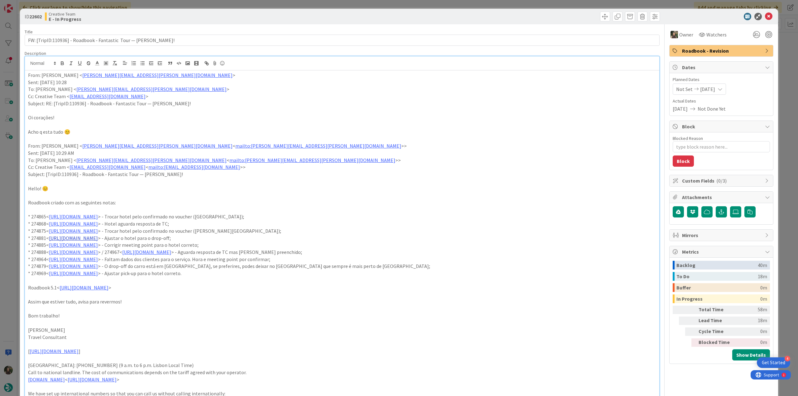
click at [68, 239] on link "https://appweb.tourtailors.com/sigav/#Voucher/view/282681" at bounding box center [73, 238] width 49 height 6
click at [98, 250] on link "https://appweb.tourtailors.com/sigav/#Voucher/view/282681" at bounding box center [97, 250] width 43 height 8
click at [365, 223] on p "* 274868< https://appweb.tourtailors.com/sigav/#Voucher/view/282668 > - Hotel a…" at bounding box center [342, 224] width 628 height 7
click at [98, 247] on link "https://appweb.tourtailors.com/sigav/#Voucher/view/282685" at bounding box center [73, 245] width 49 height 6
click at [118, 256] on link "https://appweb.tourtailors.com/sigav/#Voucher/view/282685" at bounding box center [97, 258] width 43 height 8
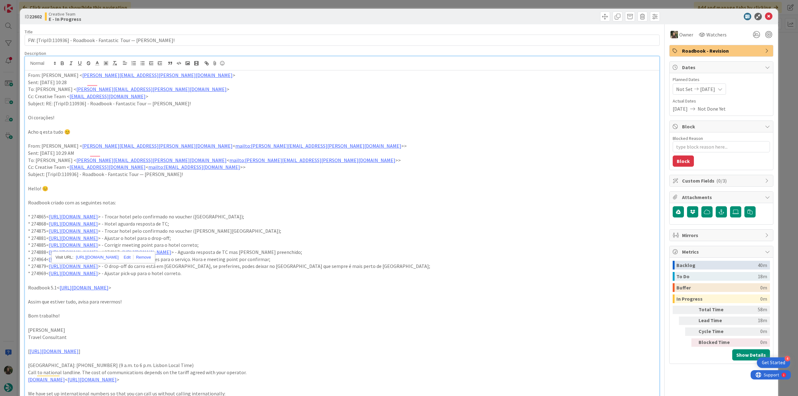
click at [322, 271] on p "* 274969< https://appweb.tourtailors.com/sigav/#Voucher/view/282769 > - Ajustar…" at bounding box center [342, 273] width 628 height 7
click at [98, 259] on link "https://appweb.tourtailors.com/sigav/#Voucher/view/282764" at bounding box center [73, 259] width 49 height 6
click at [119, 270] on link "https://appweb.tourtailors.com/sigav/#Voucher/view/282764" at bounding box center [97, 272] width 43 height 8
click at [285, 279] on p "To enrich screen reader interactions, please activate Accessibility in Grammarl…" at bounding box center [342, 280] width 628 height 7
click at [98, 276] on link "https://appweb.tourtailors.com/sigav/#Voucher/view/282769" at bounding box center [73, 273] width 49 height 6
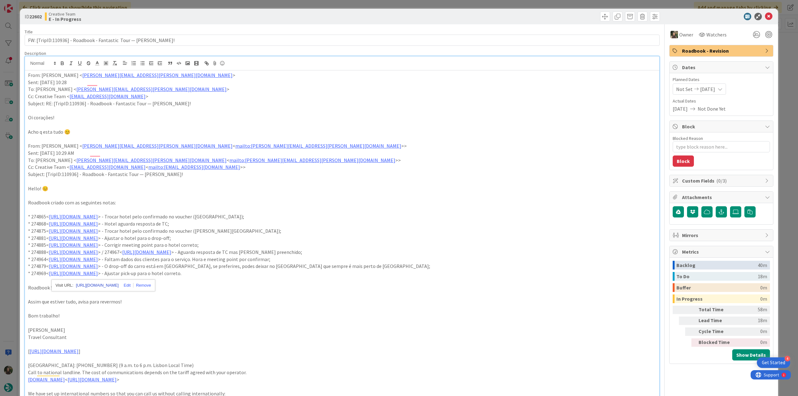
click at [119, 284] on link "https://appweb.tourtailors.com/sigav/#Voucher/view/282769" at bounding box center [97, 286] width 43 height 8
click at [11, 193] on div "ID 22602 Creative Team E - In Progress Title 68 / 128 FW: [TripID:110936] - Roa…" at bounding box center [399, 198] width 798 height 396
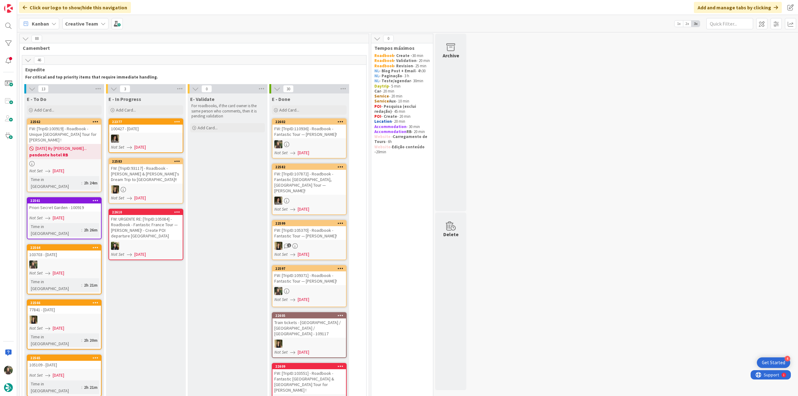
click at [325, 137] on div "FW: [TripID:110936] - Roadbook - Fantastic Tour — [PERSON_NAME]!" at bounding box center [310, 132] width 74 height 14
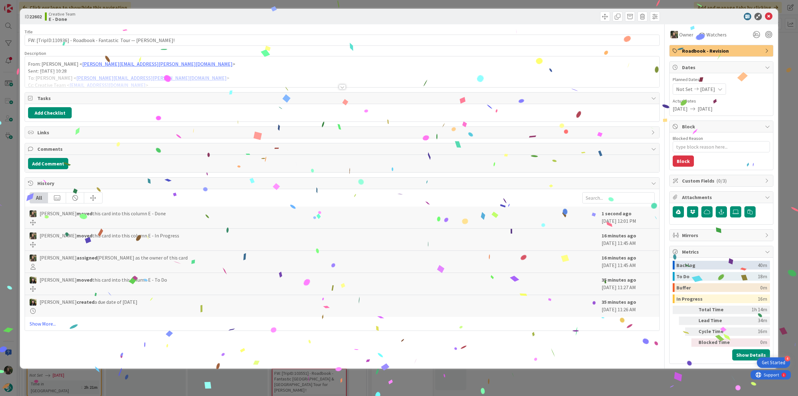
click at [638, 377] on div "ID 22602 Creative Team E - Done Title 68 / 128 FW: [TripID:110936] - Roadbook -…" at bounding box center [399, 198] width 798 height 396
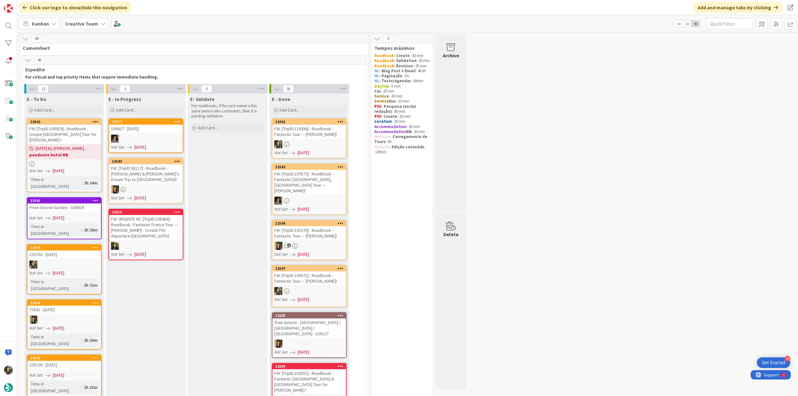
click at [80, 199] on link "22561 Priori Secret Garden - 100919 Not Set 09/08/2025 Time in Column : 2h 26m" at bounding box center [64, 218] width 75 height 42
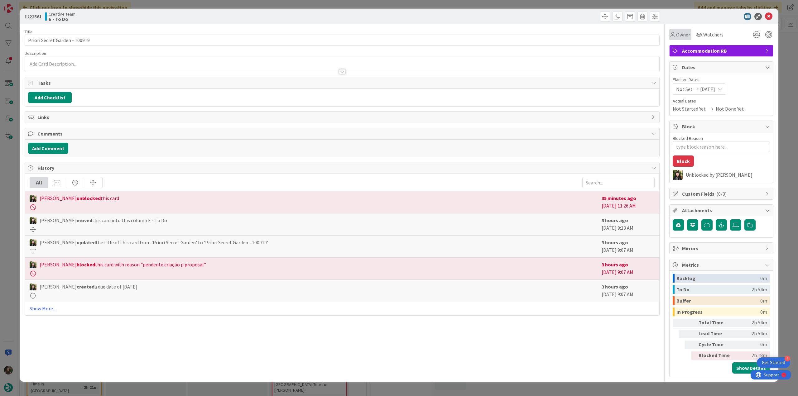
click at [683, 39] on div "Owner" at bounding box center [681, 34] width 22 height 11
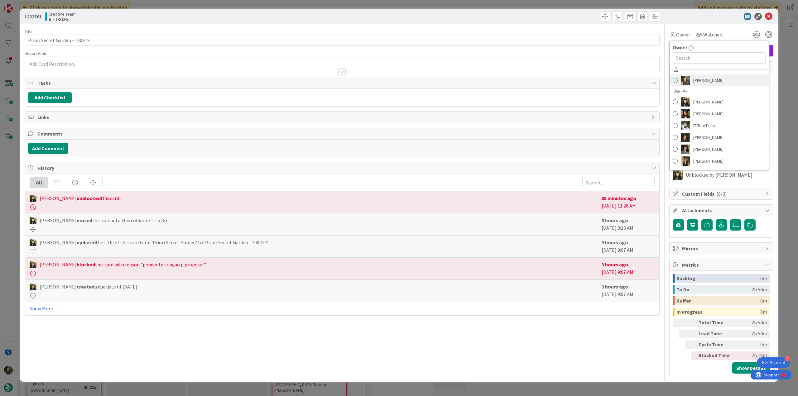
click at [706, 75] on link "[PERSON_NAME]" at bounding box center [719, 81] width 99 height 12
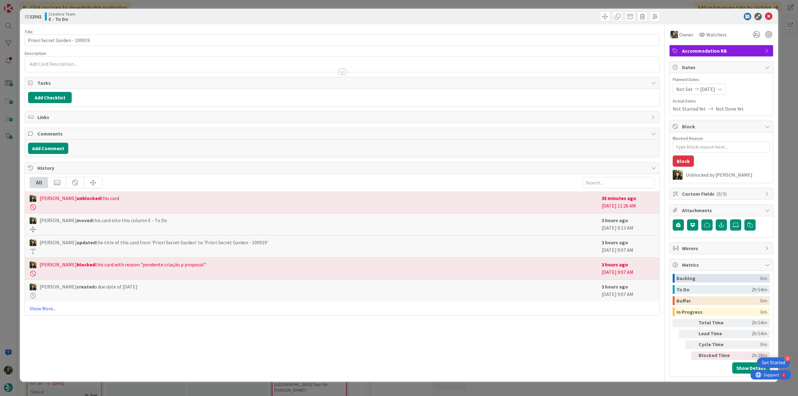
click at [786, 42] on div "ID 22561 Creative Team E - To Do Title 29 / 128 Priori Secret Garden - 100919 D…" at bounding box center [399, 198] width 798 height 396
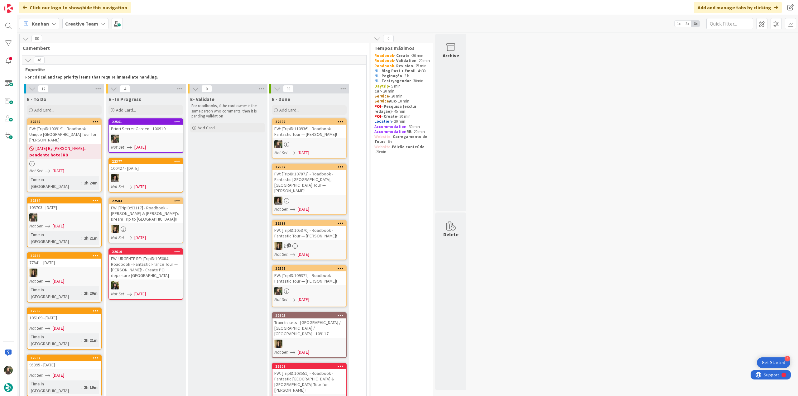
click at [155, 133] on link "22561 Priori Secret Garden - 100919 Not Set 09/08/2025" at bounding box center [146, 136] width 75 height 35
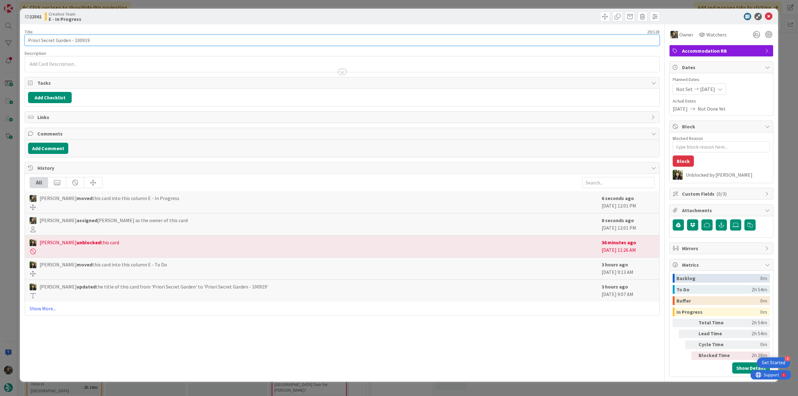
drag, startPoint x: 70, startPoint y: 40, endPoint x: 22, endPoint y: 37, distance: 48.4
click at [22, 37] on div "ID 22561 Creative Team E - In Progress Title 29 / 128 Priori Secret Garden - 10…" at bounding box center [399, 195] width 759 height 373
type textarea "x"
click at [10, 157] on div "ID 22561 Creative Team E - In Progress Title 29 / 128 Priori Secret Garden - 10…" at bounding box center [399, 198] width 798 height 396
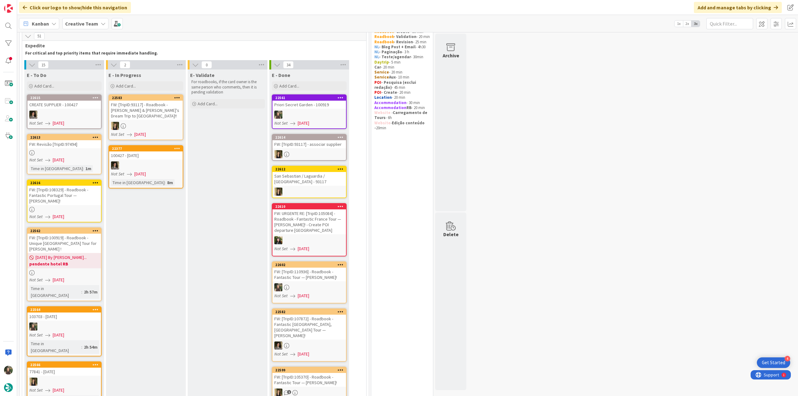
scroll to position [18, 0]
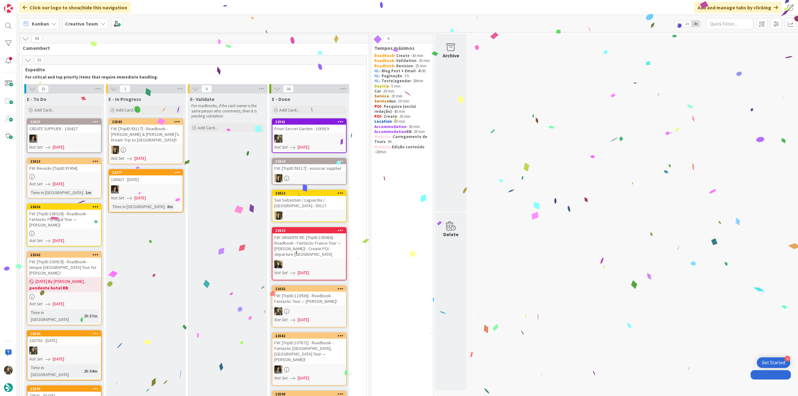
click at [329, 135] on div at bounding box center [310, 139] width 74 height 8
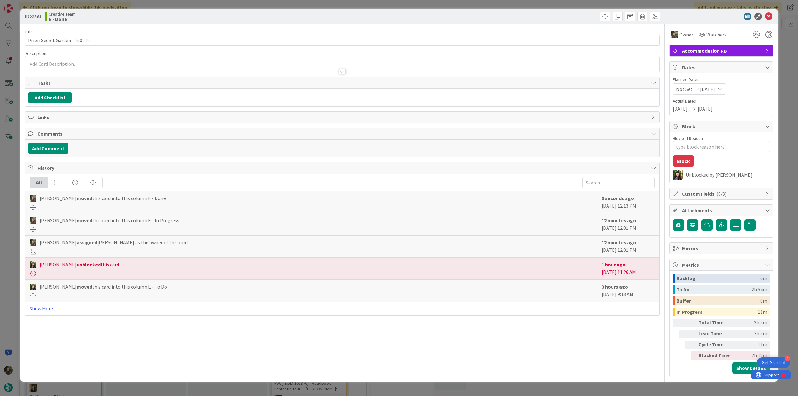
drag, startPoint x: 789, startPoint y: 256, endPoint x: 769, endPoint y: 259, distance: 20.5
click at [789, 255] on div "ID 22561 Creative Team E - Done Title 29 / 128 Priori Secret Garden - 100919 De…" at bounding box center [399, 198] width 798 height 396
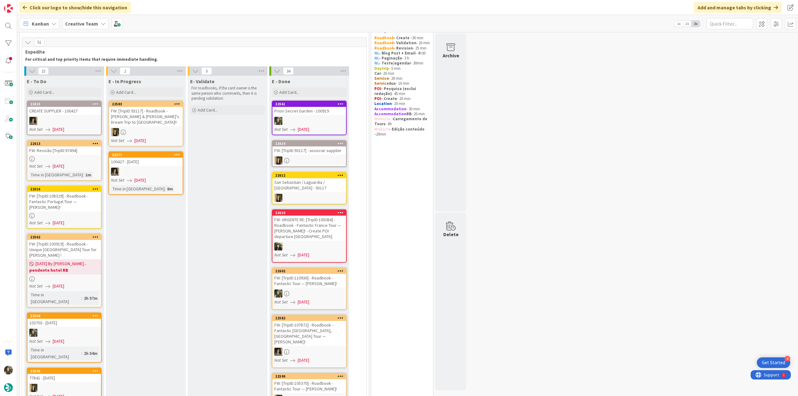
click at [80, 202] on div "FW: [TripID:108329] - Roadbook - Fantastic Portugal Tour — [PERSON_NAME]!" at bounding box center [64, 201] width 74 height 19
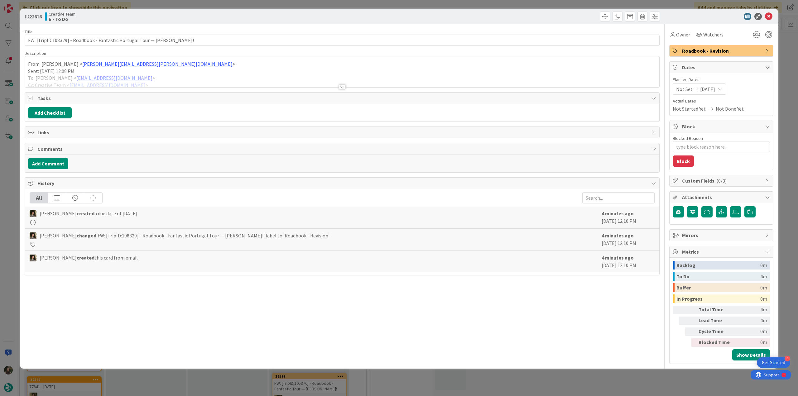
click at [195, 70] on p "Sent: [DATE] 12:08 PM" at bounding box center [342, 71] width 628 height 7
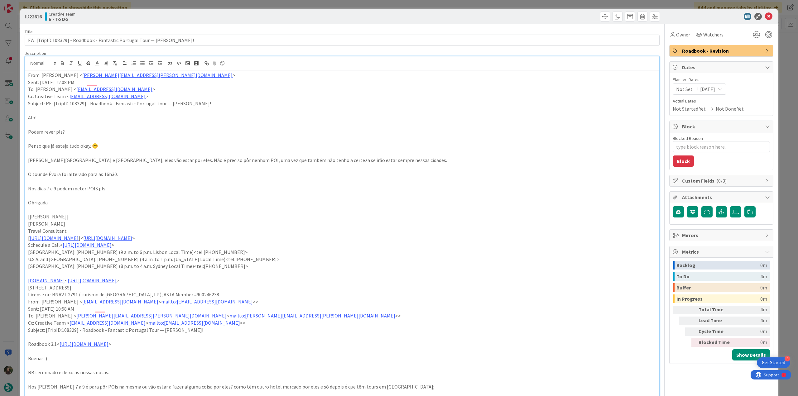
click at [16, 192] on div "ID 22616 Creative Team E - To Do Title 73 / 128 FW: [TripID:108329] - Roadbook …" at bounding box center [399, 198] width 798 height 396
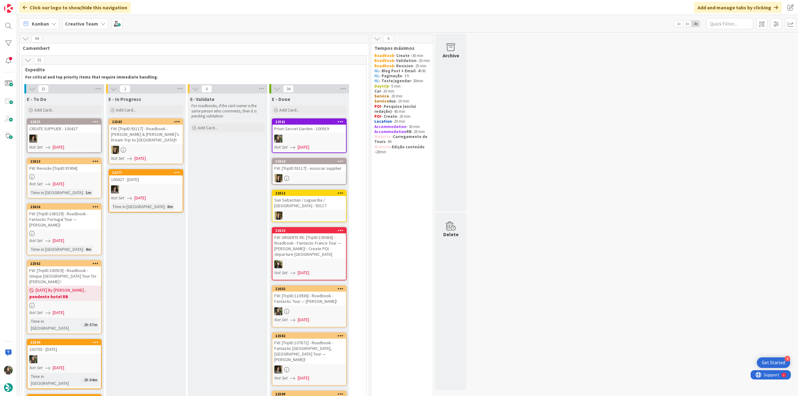
click at [82, 184] on div "Not Set [DATE]" at bounding box center [65, 184] width 72 height 7
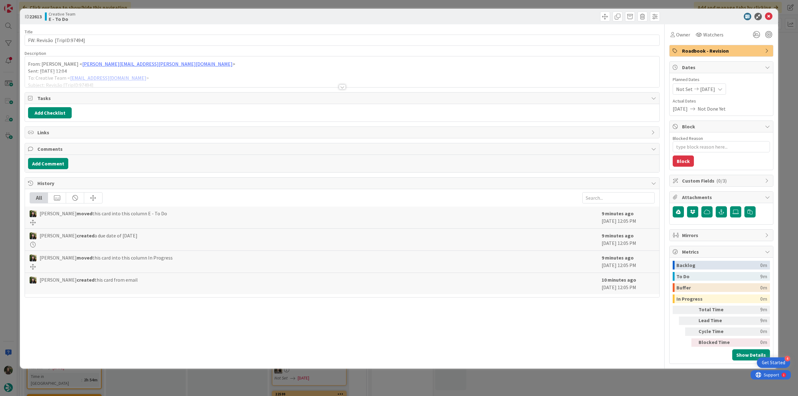
click at [178, 71] on div at bounding box center [342, 79] width 635 height 16
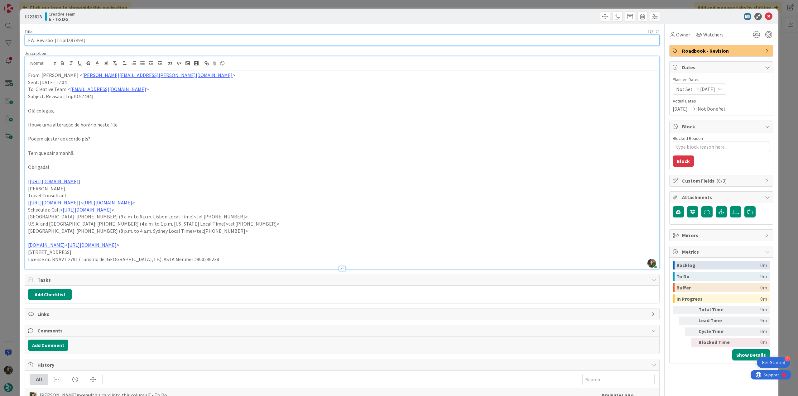
click at [80, 39] on input "FW: Revisão [TripID:97494]" at bounding box center [342, 40] width 635 height 11
click at [10, 193] on div "ID 22613 Creative Team E - To Do Title 27 / 128 FW: Revisão [TripID:97494] Desc…" at bounding box center [399, 198] width 798 height 396
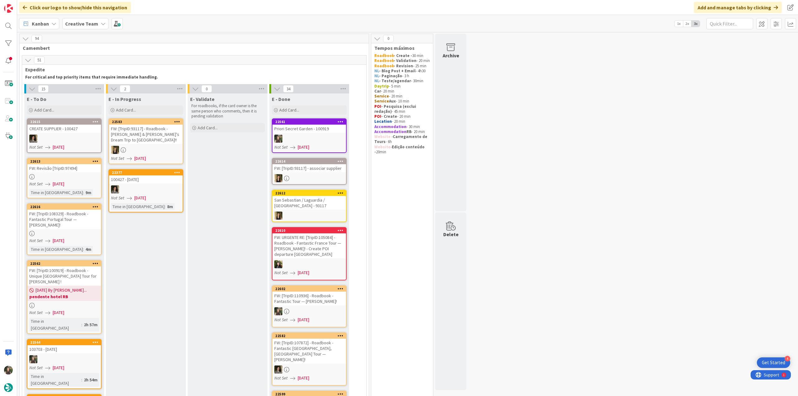
click at [84, 286] on div "09/08/2025 By Beatriz... pendente hotel RB" at bounding box center [64, 293] width 74 height 15
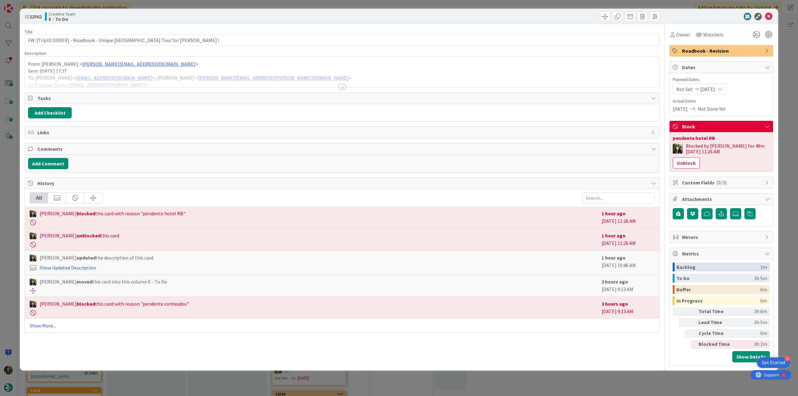
click at [545, 70] on div "From: [PERSON_NAME] < [PERSON_NAME][EMAIL_ADDRESS][DOMAIN_NAME] > Sent: [DATE] …" at bounding box center [342, 73] width 635 height 28
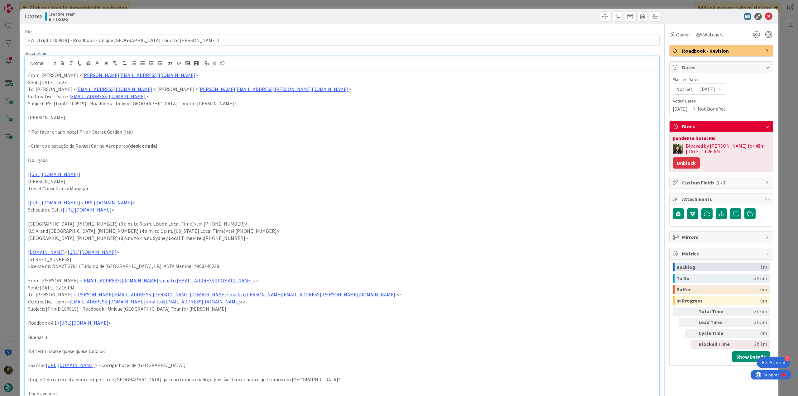
click at [682, 163] on button "Unblock" at bounding box center [686, 163] width 27 height 11
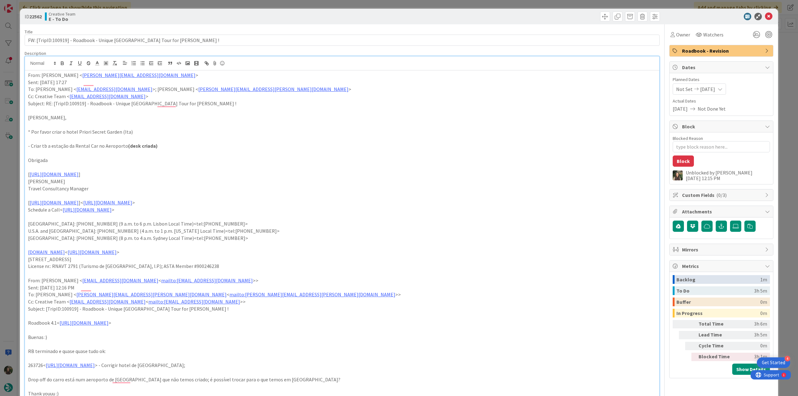
click at [781, 89] on div "ID 22562 Creative Team E - To Do Title 64 / 128 FW: [TripID:100919] - Roadbook …" at bounding box center [399, 198] width 798 height 396
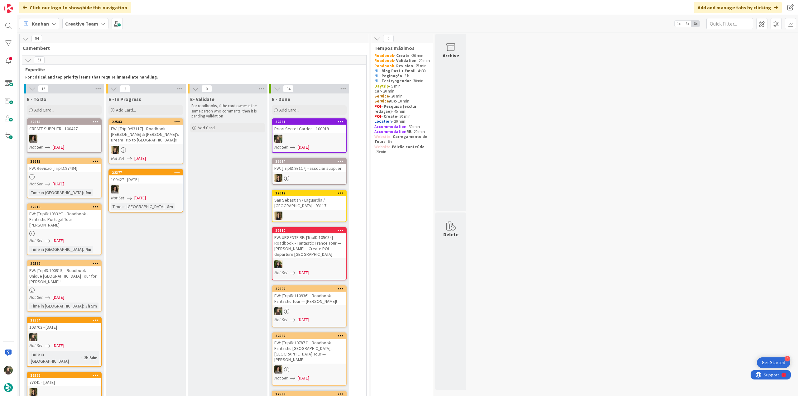
click at [76, 288] on div at bounding box center [64, 290] width 74 height 5
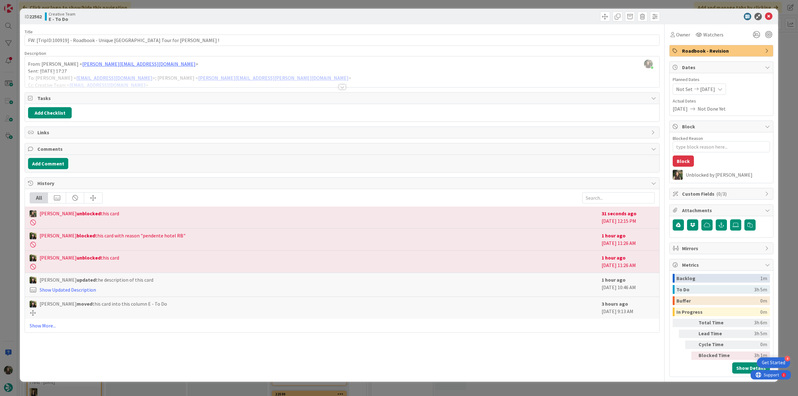
click at [9, 238] on div "ID 22562 Creative Team E - To Do Title 64 / 128 FW: [TripID:100919] - Roadbook …" at bounding box center [399, 198] width 798 height 396
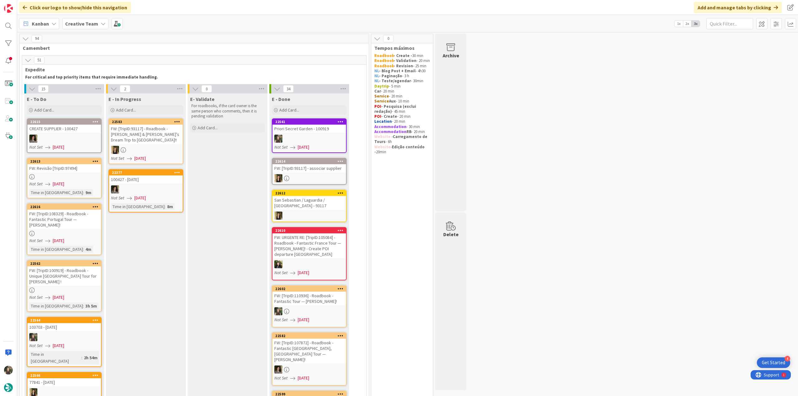
click at [76, 184] on div "Not Set 09/08/2025" at bounding box center [65, 184] width 72 height 7
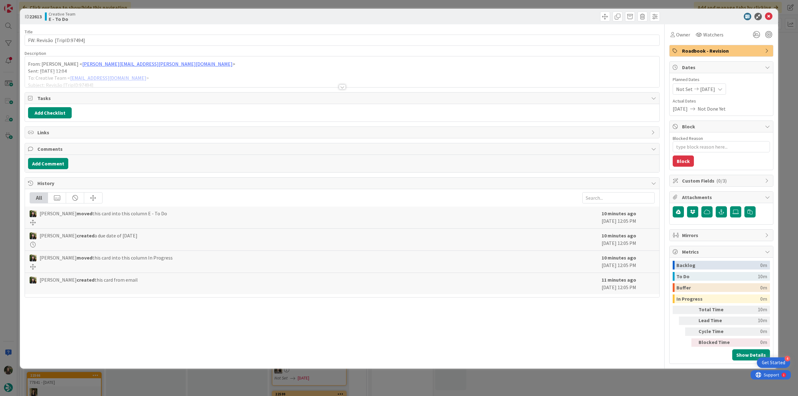
click at [155, 72] on div at bounding box center [342, 79] width 635 height 16
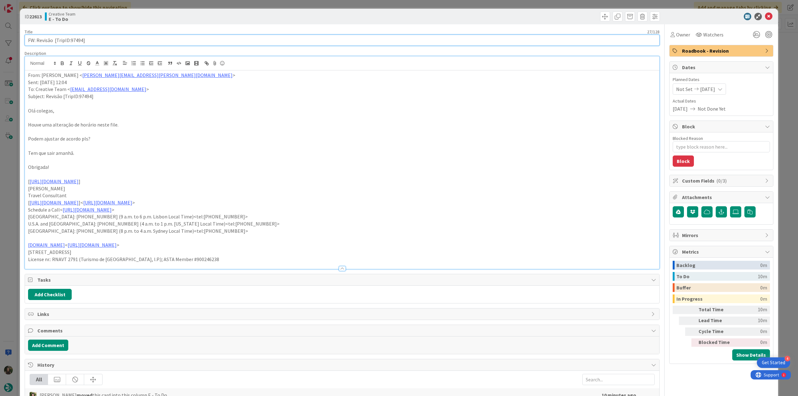
click at [77, 38] on input "FW: Revisão [TripID:97494]" at bounding box center [342, 40] width 635 height 11
click at [677, 36] on span "Owner" at bounding box center [684, 34] width 14 height 7
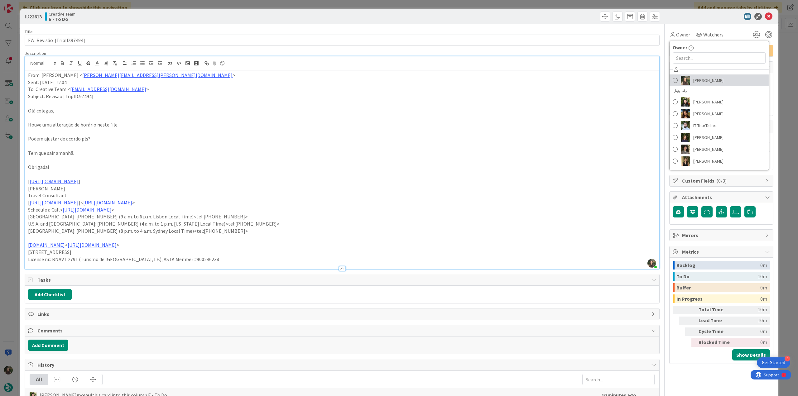
click at [697, 80] on span "[PERSON_NAME]" at bounding box center [709, 80] width 30 height 9
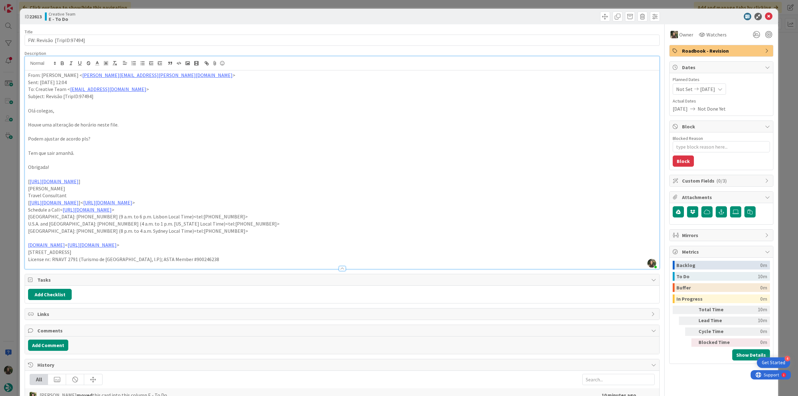
click at [777, 49] on div "ID 22613 Creative Team E - To Do Title 27 / 128 FW: Revisão [TripID:97494] Desc…" at bounding box center [399, 198] width 798 height 396
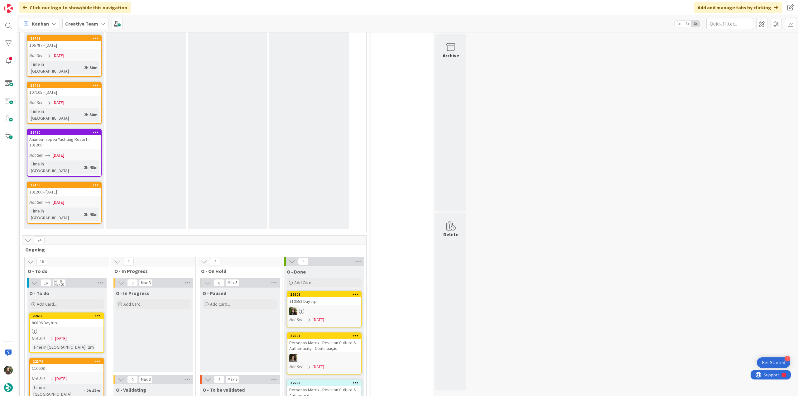
scroll to position [686, 0]
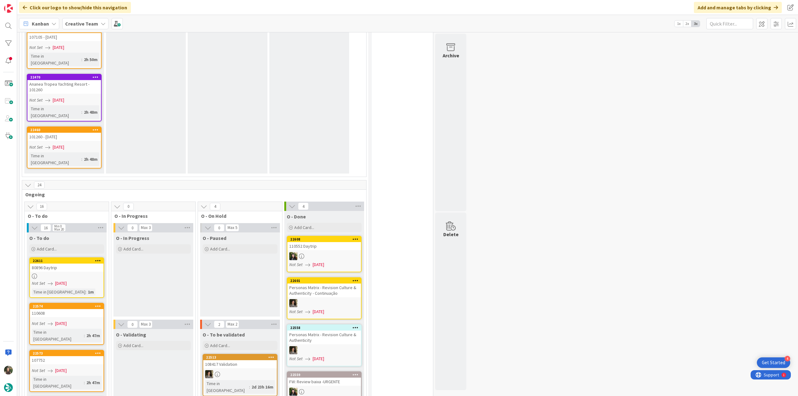
click at [73, 258] on link "22611 80896 Daytrip Not Set 09/08/2025 Time in Column : 1m" at bounding box center [66, 278] width 75 height 41
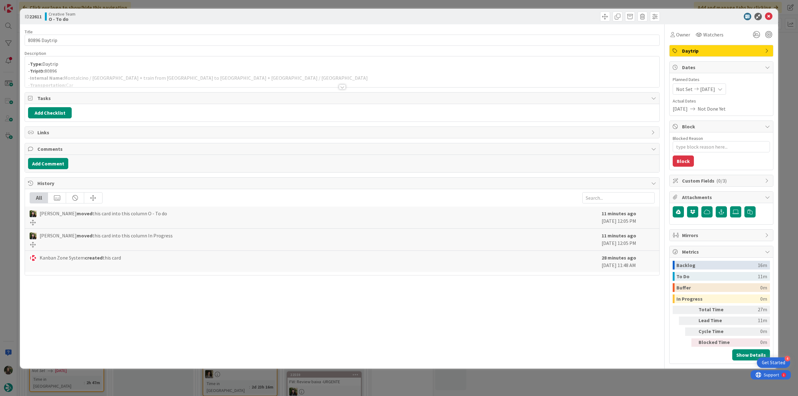
click at [168, 70] on p "- TripID: 80896" at bounding box center [342, 71] width 628 height 7
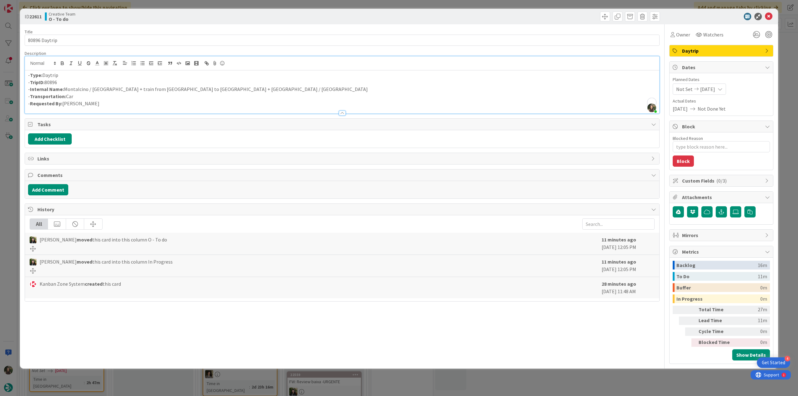
click at [5, 160] on div "ID 22611 Creative Team O - To do Title 13 / 128 80896 Daytrip Description Inês …" at bounding box center [399, 198] width 798 height 396
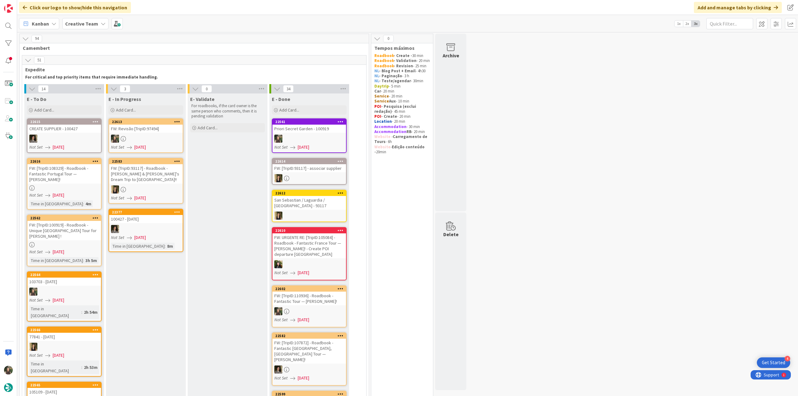
click at [166, 138] on div at bounding box center [146, 139] width 74 height 8
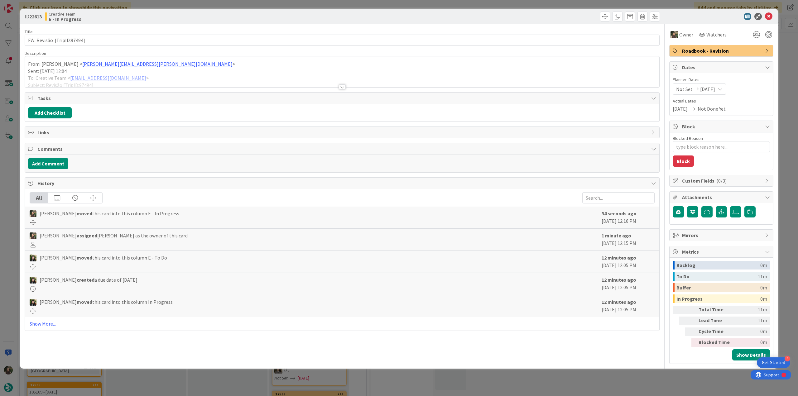
click at [173, 81] on div at bounding box center [342, 79] width 635 height 16
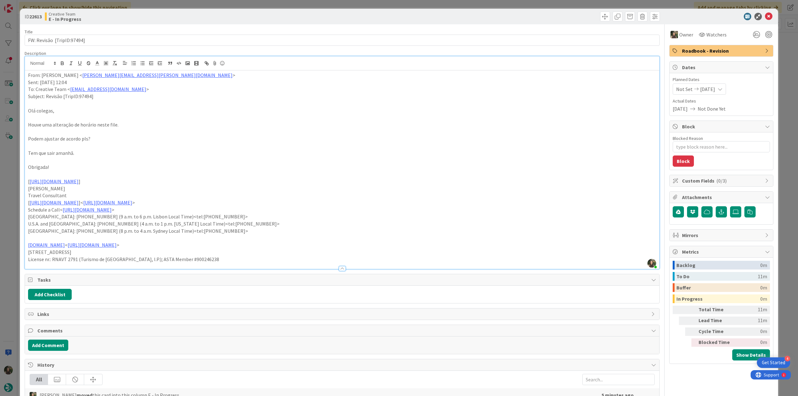
click at [19, 196] on div "ID 22613 Creative Team E - In Progress Title 27 / 128 FW: Revisão [TripID:97494…" at bounding box center [399, 198] width 798 height 396
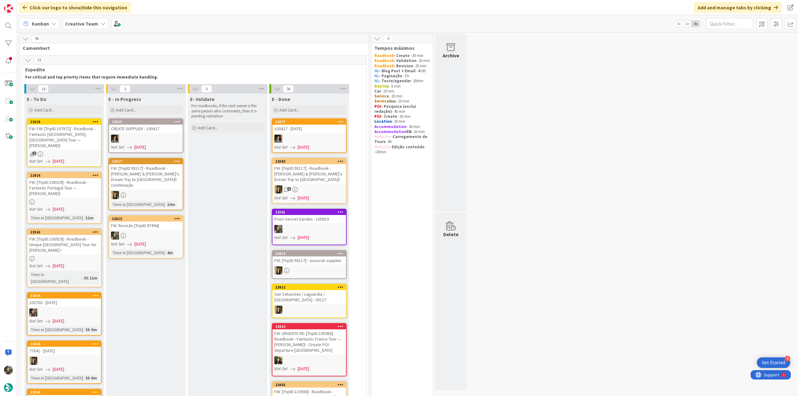
click at [167, 225] on link "22613 FW: Revisão [TripID:97494] Not Set 09/08/2025 Time in Column : 4m" at bounding box center [146, 237] width 75 height 43
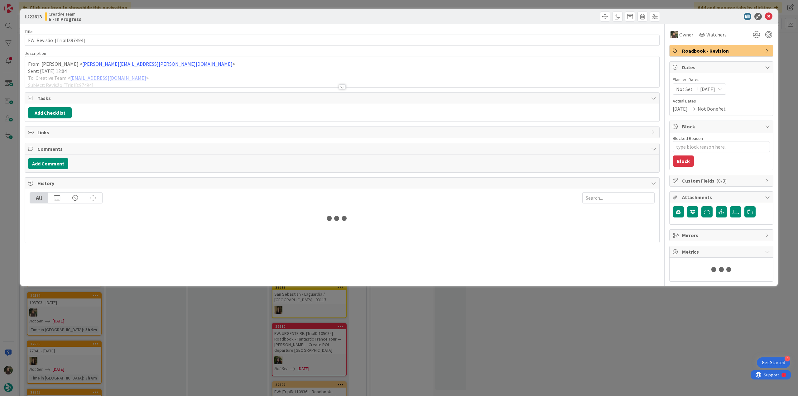
type textarea "x"
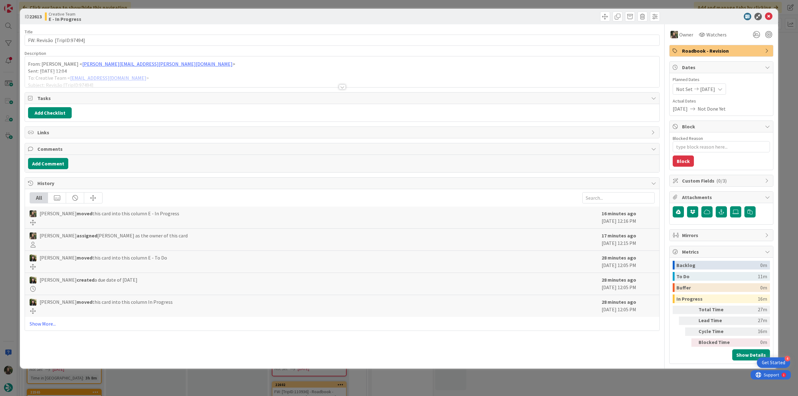
click at [144, 70] on div "From: Inês Martins < ines.martins@tourtailors.com > Sent: Monday, September 8, …" at bounding box center [342, 71] width 635 height 31
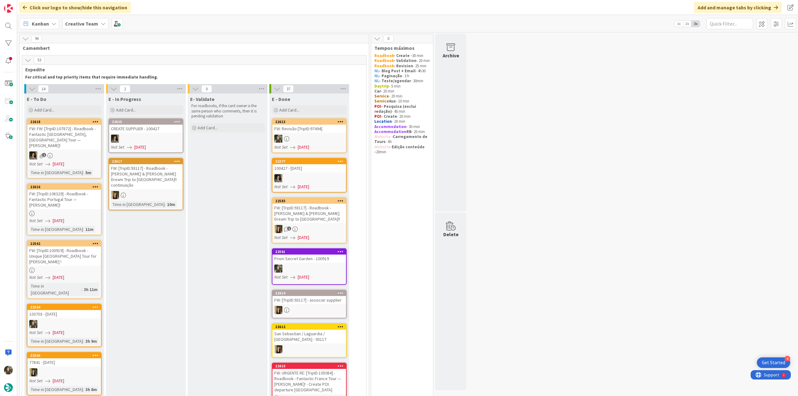
click at [78, 203] on link "22616 FW: [TripID:108329] - Roadbook - Fantastic Portugal Tour — [PERSON_NAME]!…" at bounding box center [64, 210] width 75 height 52
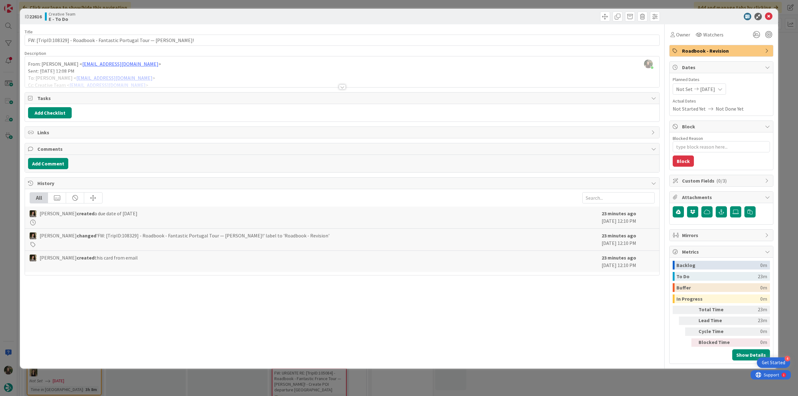
click at [6, 219] on div "ID 22616 Creative Team E - To Do Title 73 / 128 FW: [TripID:108329] - Roadbook …" at bounding box center [399, 198] width 798 height 396
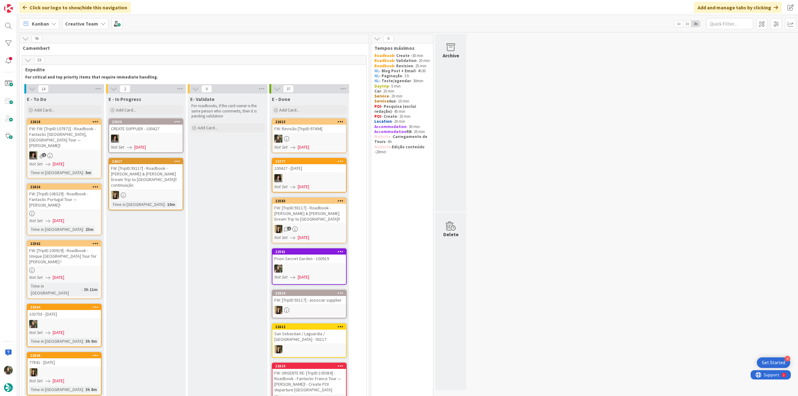
click at [76, 192] on div "FW: [TripID:108329] - Roadbook - Fantastic Portugal Tour — [PERSON_NAME]!" at bounding box center [64, 199] width 74 height 19
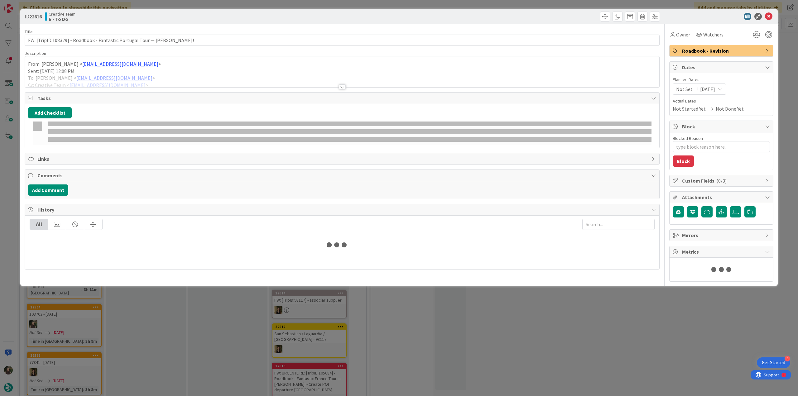
click at [173, 76] on div at bounding box center [342, 79] width 635 height 16
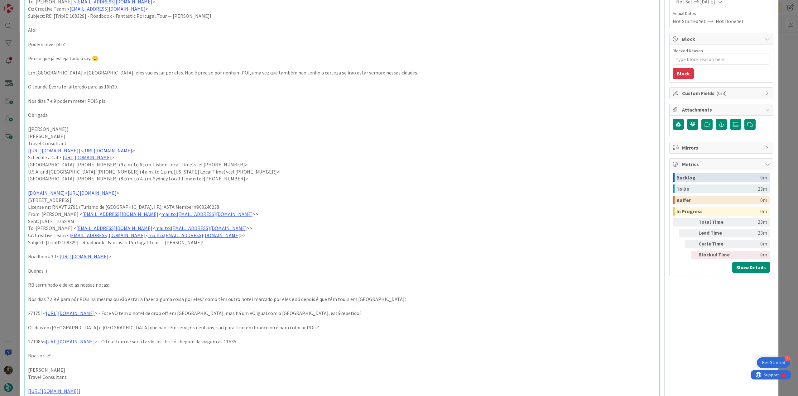
scroll to position [125, 0]
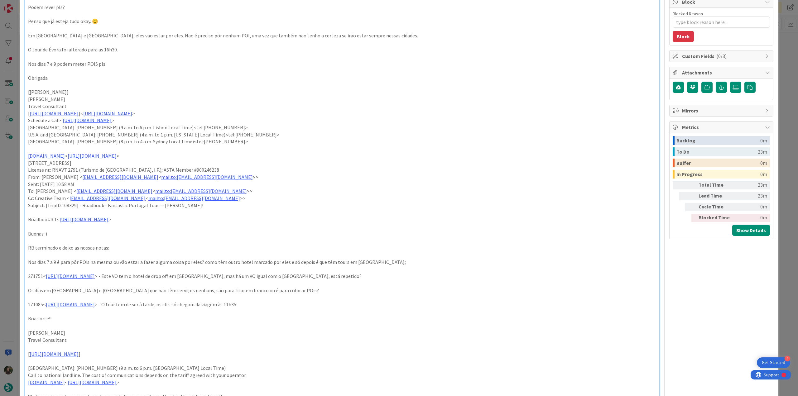
click at [12, 184] on div "ID 22616 Creative Team E - To Do Title 73 / 128 FW: [TripID:108329] - Roadbook …" at bounding box center [399, 198] width 798 height 396
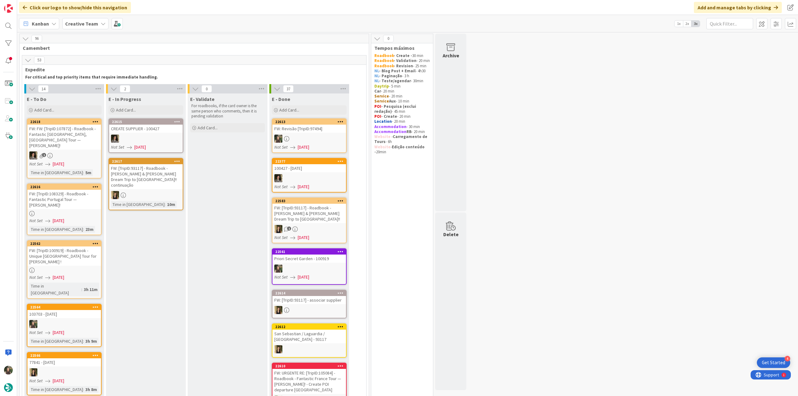
click at [64, 268] on div at bounding box center [64, 270] width 74 height 5
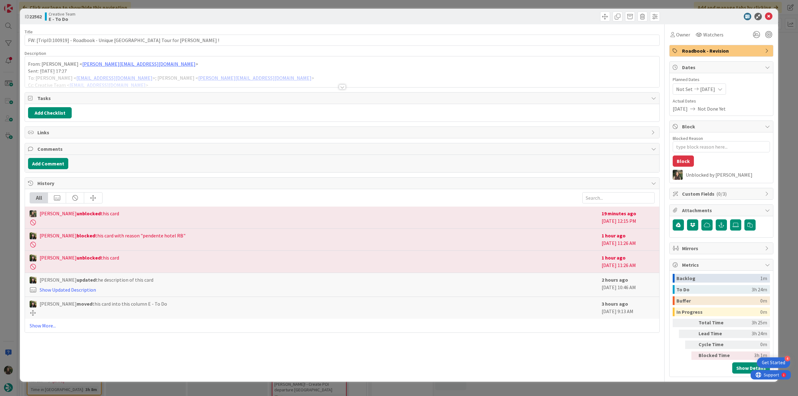
click at [222, 68] on p "Sent: [DATE] 17:27" at bounding box center [342, 71] width 628 height 7
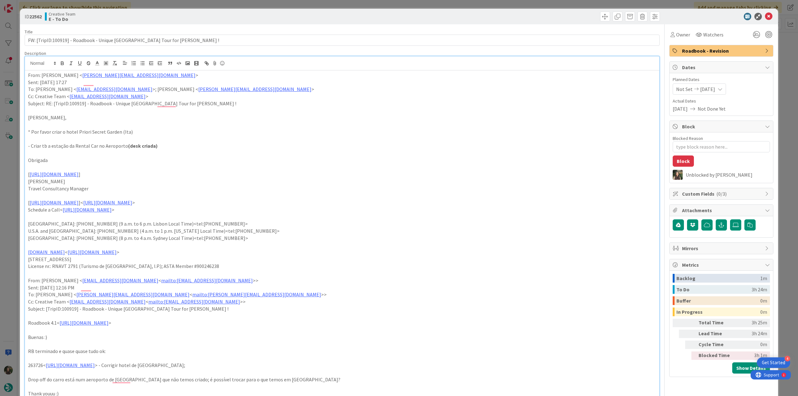
click at [16, 197] on div "ID 22562 Creative Team E - To Do Title 64 / 128 FW: [TripID:100919] - Roadbook …" at bounding box center [399, 198] width 798 height 396
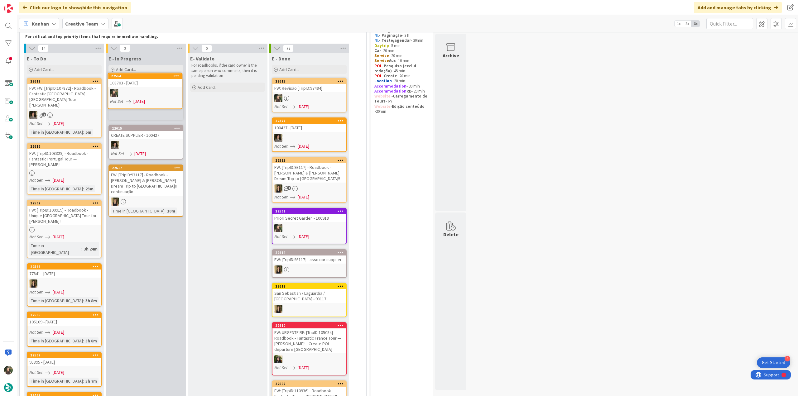
scroll to position [23, 0]
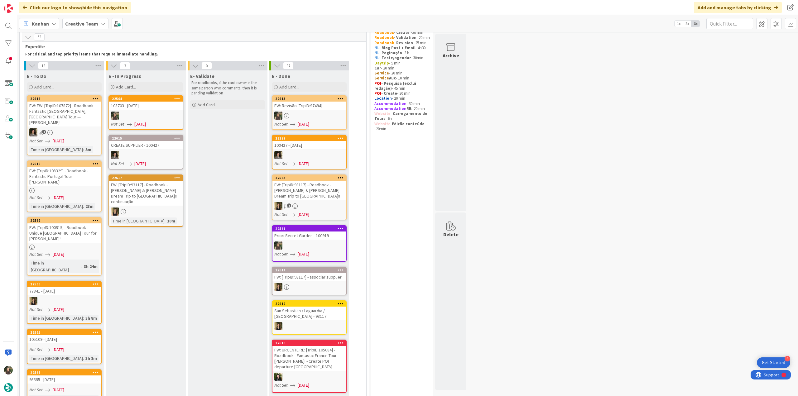
click at [167, 112] on div at bounding box center [146, 116] width 74 height 8
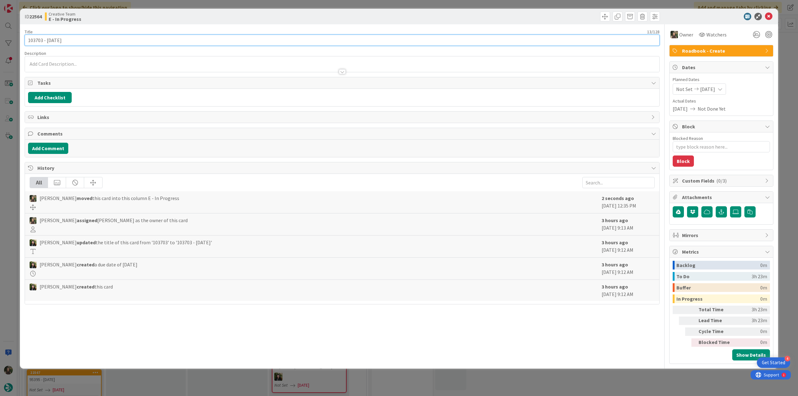
click at [34, 38] on input "103703 - [DATE]" at bounding box center [342, 40] width 635 height 11
click at [12, 211] on div "ID 22564 Creative Team E - In Progress Title 13 / 128 103703 - [DATE] Descripti…" at bounding box center [399, 198] width 798 height 396
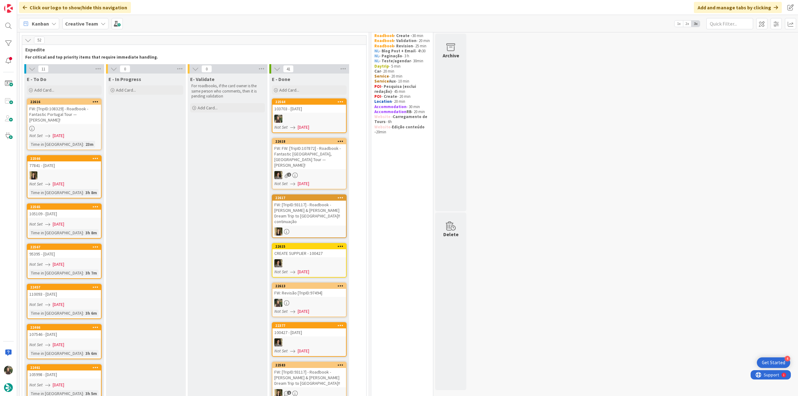
scroll to position [18, 0]
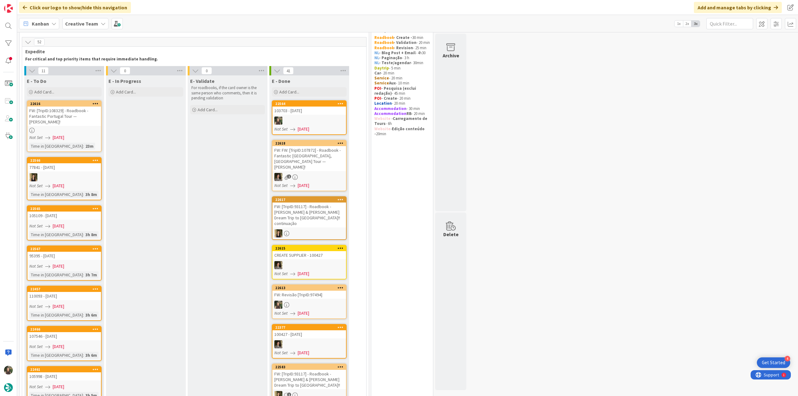
click at [315, 118] on div at bounding box center [310, 121] width 74 height 8
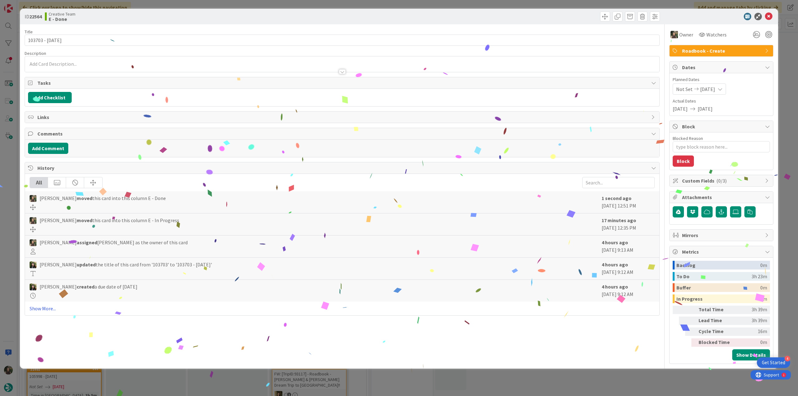
click at [627, 384] on div "ID 22564 Creative Team E - Done Title 13 / 128 103703 - [DATE] Description Owne…" at bounding box center [399, 198] width 798 height 396
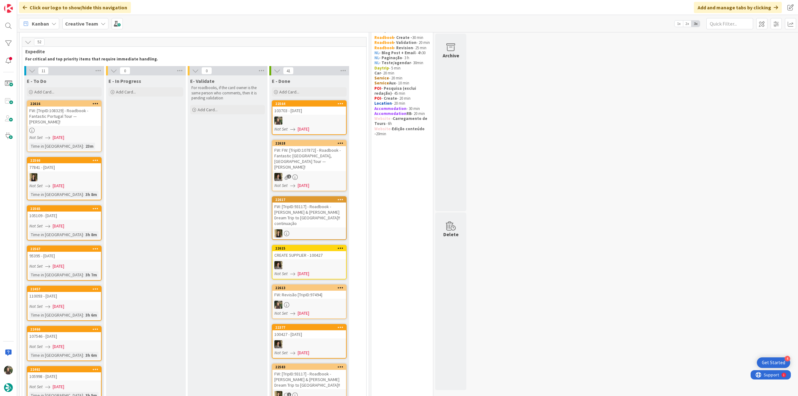
click at [78, 124] on div "FW: [TripID:108329] - Roadbook - Fantastic Portugal Tour — [PERSON_NAME]!" at bounding box center [64, 116] width 74 height 19
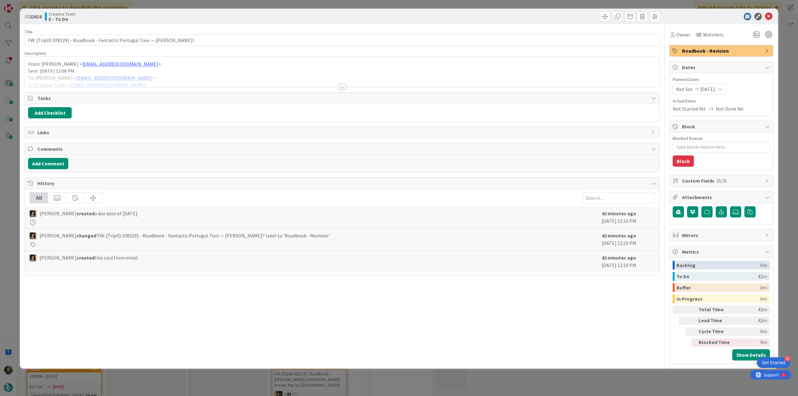
click at [157, 74] on div at bounding box center [342, 79] width 635 height 16
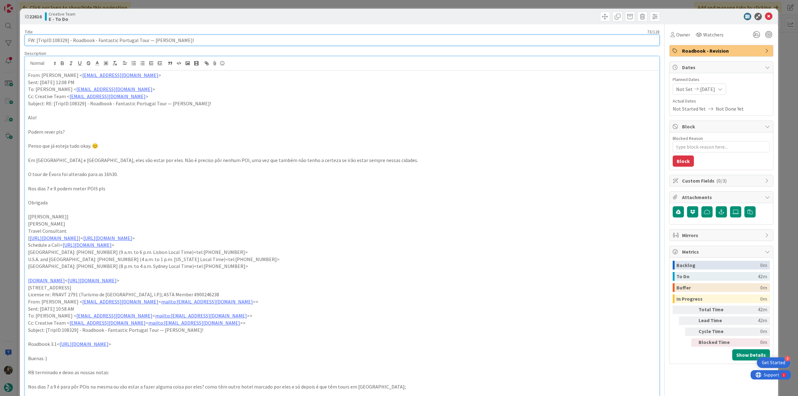
click at [60, 43] on input "FW: [TripID:108329] - Roadbook - Fantastic Portugal Tour — [PERSON_NAME]!" at bounding box center [342, 40] width 635 height 11
click at [682, 36] on span "Owner" at bounding box center [684, 34] width 14 height 7
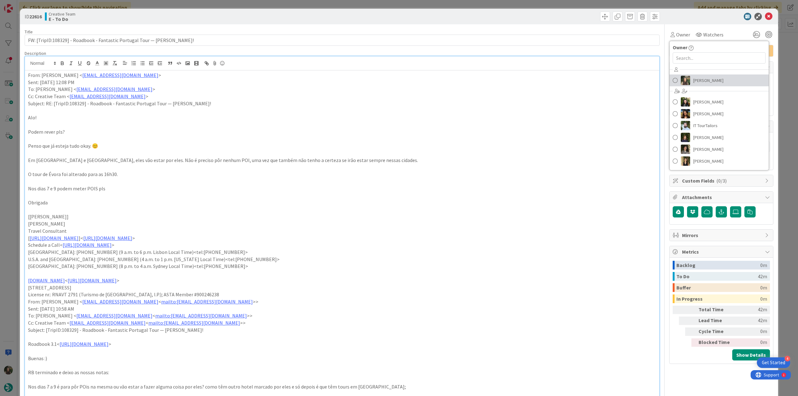
click at [698, 76] on span "[PERSON_NAME]" at bounding box center [709, 80] width 30 height 9
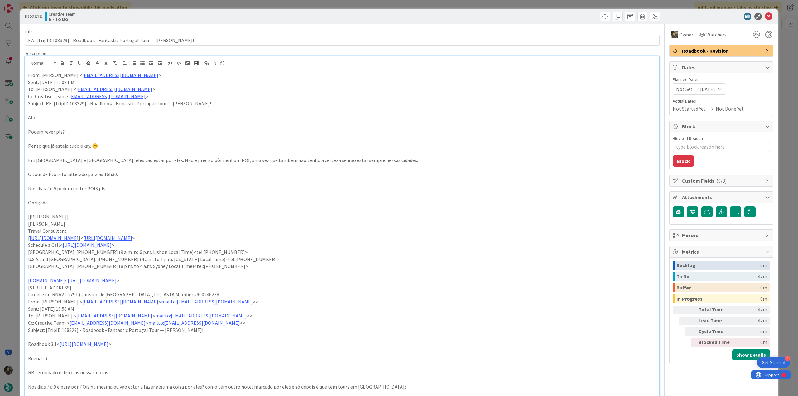
click at [783, 56] on div "ID 22616 Creative Team E - To Do Title 73 / 128 FW: [TripID:108329] - Roadbook …" at bounding box center [399, 198] width 798 height 396
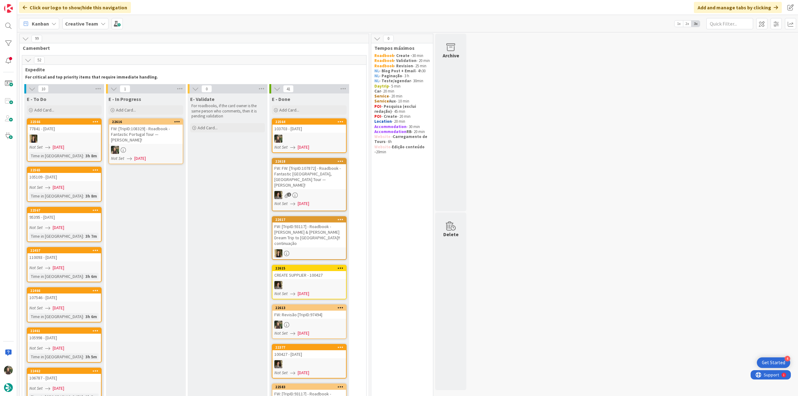
click at [172, 150] on div at bounding box center [146, 150] width 74 height 8
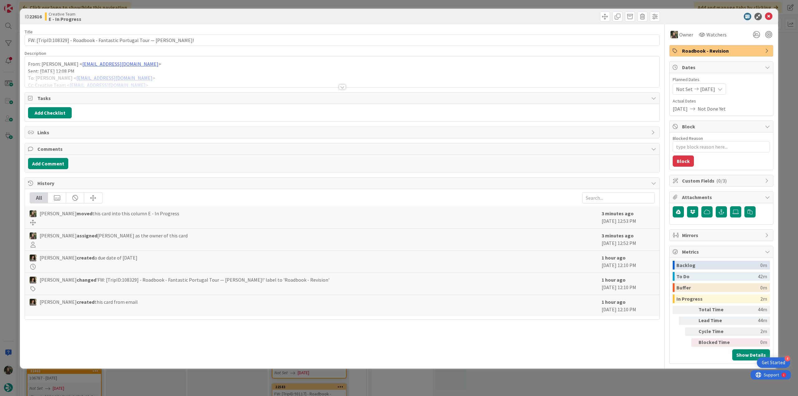
click at [199, 77] on div at bounding box center [342, 79] width 635 height 16
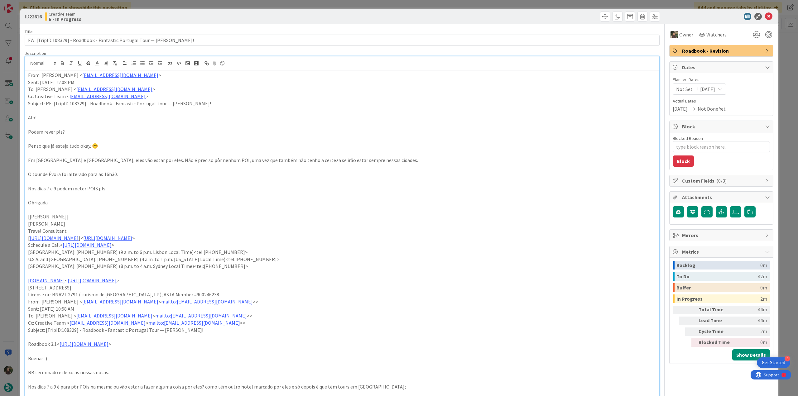
click at [10, 177] on div "ID 22616 Creative Team E - In Progress Title 73 / 128 FW: [TripID:108329] - Roa…" at bounding box center [399, 198] width 798 height 396
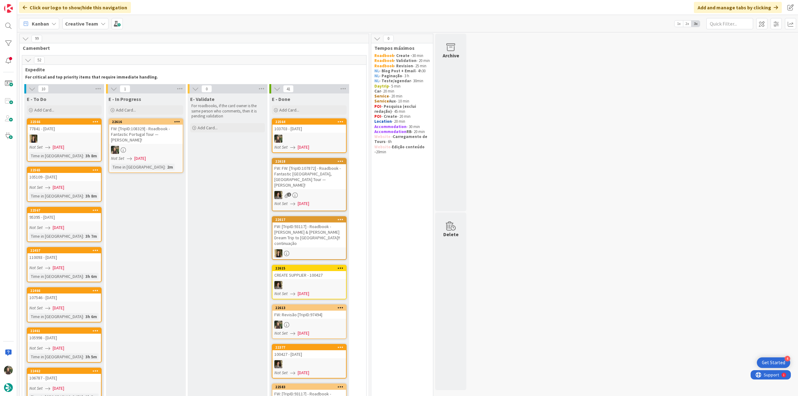
click at [143, 146] on div at bounding box center [146, 150] width 74 height 8
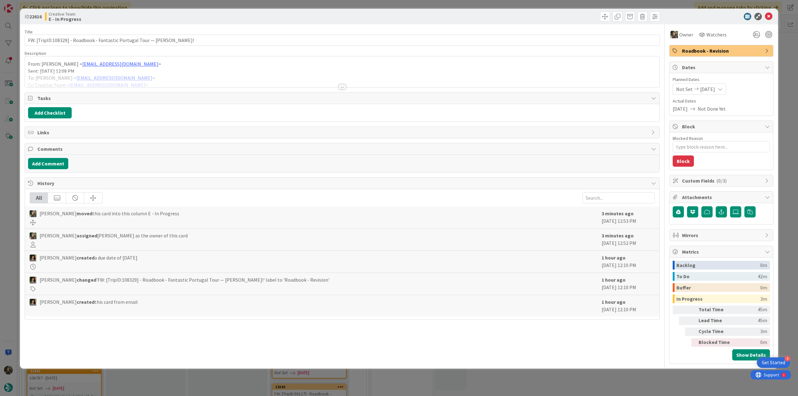
click at [169, 81] on div at bounding box center [342, 79] width 635 height 16
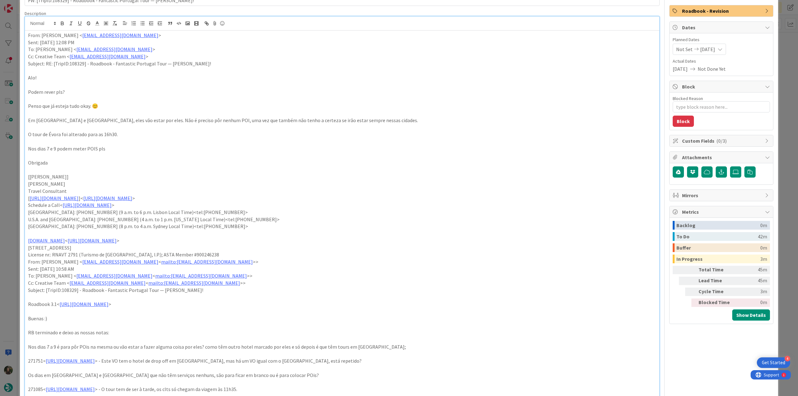
scroll to position [62, 0]
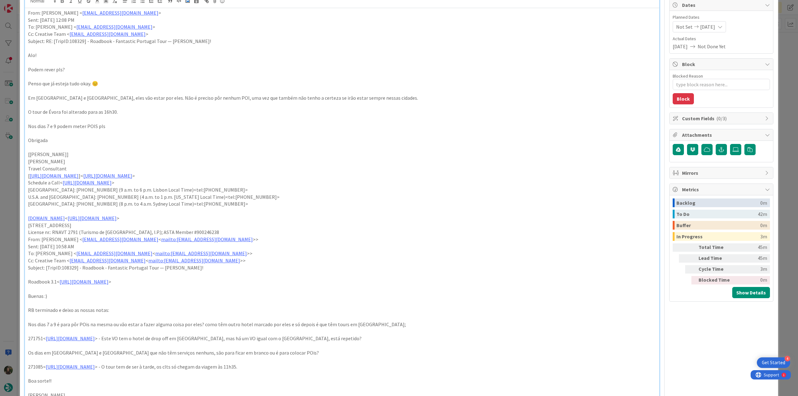
type textarea "x"
click at [9, 239] on div "ID 22616 Creative Team E - In Progress Title 73 / 128 FW: [TripID:108329] - Roa…" at bounding box center [399, 198] width 798 height 396
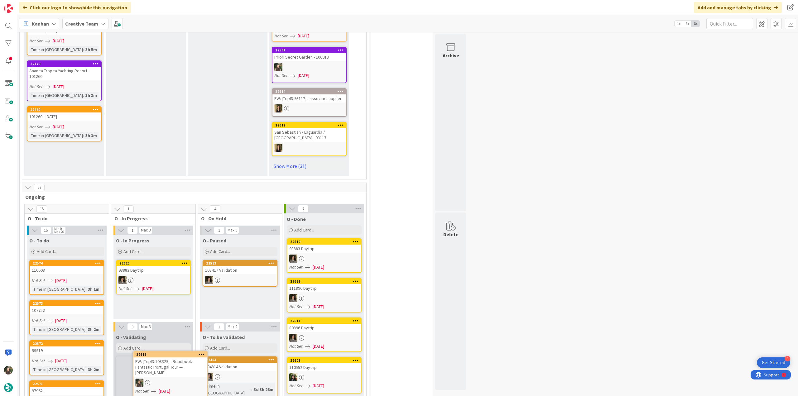
scroll to position [396, 0]
